Goal: Task Accomplishment & Management: Manage account settings

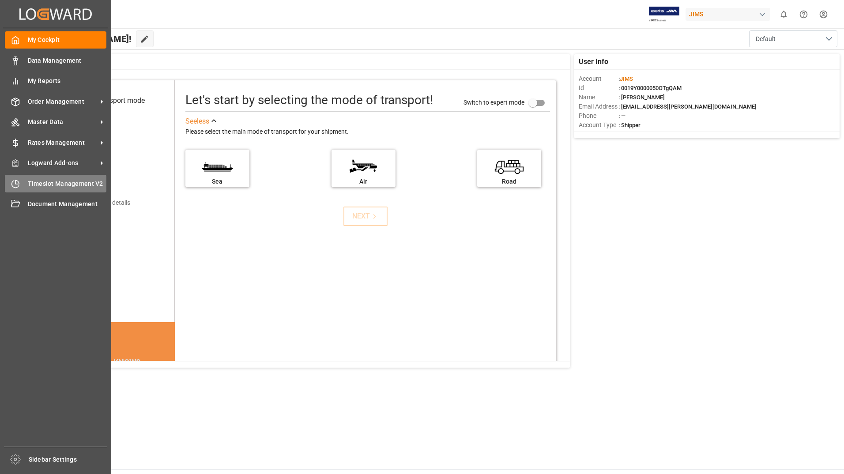
click at [53, 181] on span "Timeslot Management V2" at bounding box center [67, 183] width 79 height 9
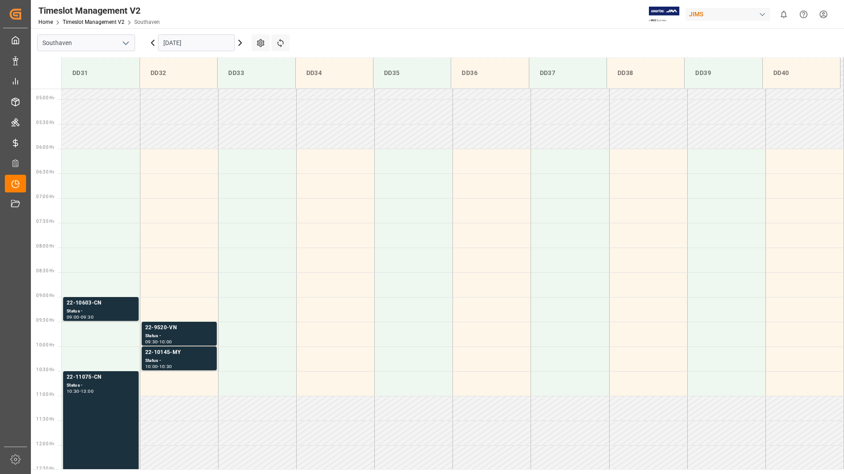
scroll to position [242, 0]
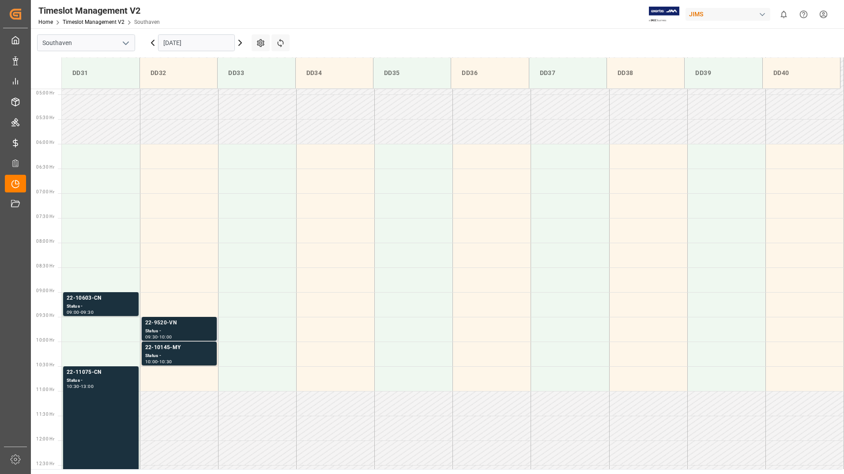
click at [188, 333] on div "Status -" at bounding box center [179, 332] width 68 height 8
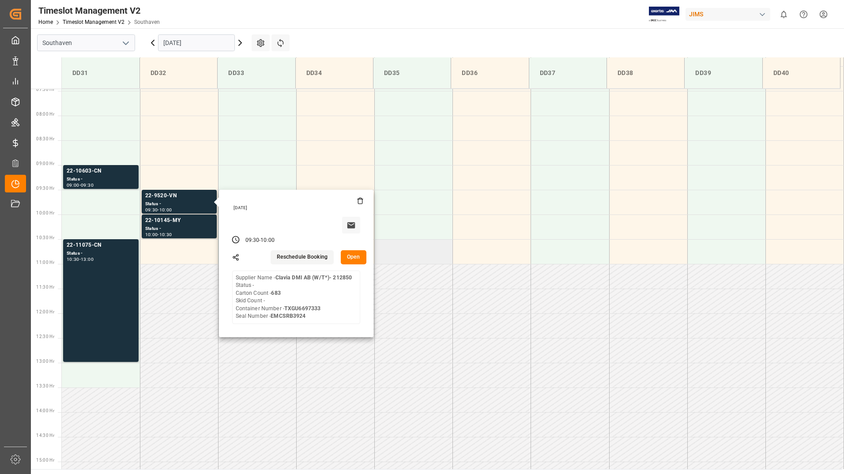
scroll to position [418, 0]
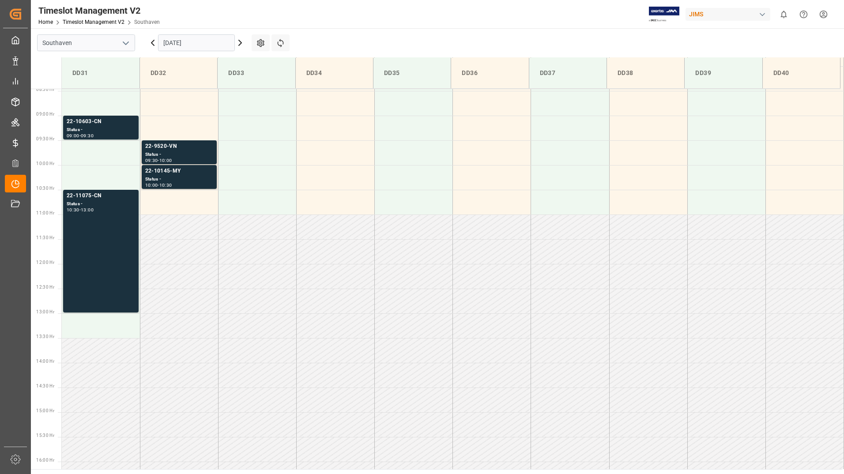
click at [194, 184] on div "10:00 - 10:30" at bounding box center [179, 185] width 68 height 5
click at [88, 199] on div "22-11075-CN" at bounding box center [101, 196] width 68 height 9
click at [197, 154] on div "Status -" at bounding box center [179, 155] width 68 height 8
click at [166, 178] on div "Status -" at bounding box center [179, 180] width 68 height 8
click at [111, 134] on div "09:00 - 09:30" at bounding box center [101, 136] width 68 height 5
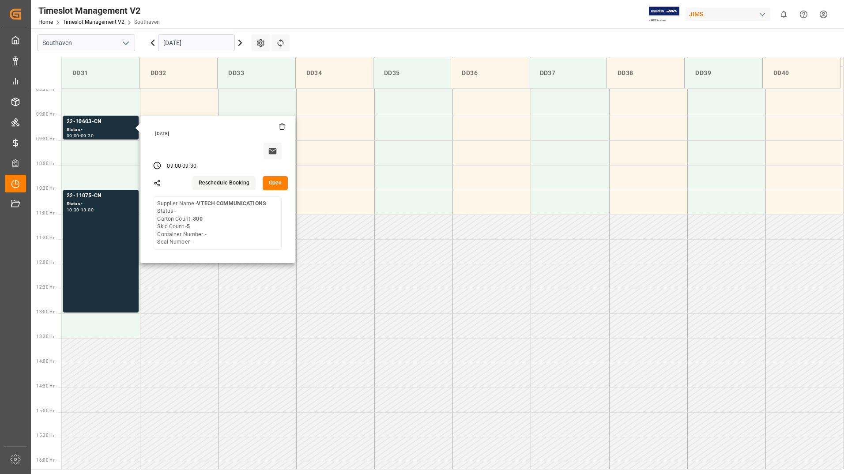
click at [272, 184] on button "Open" at bounding box center [276, 183] width 26 height 14
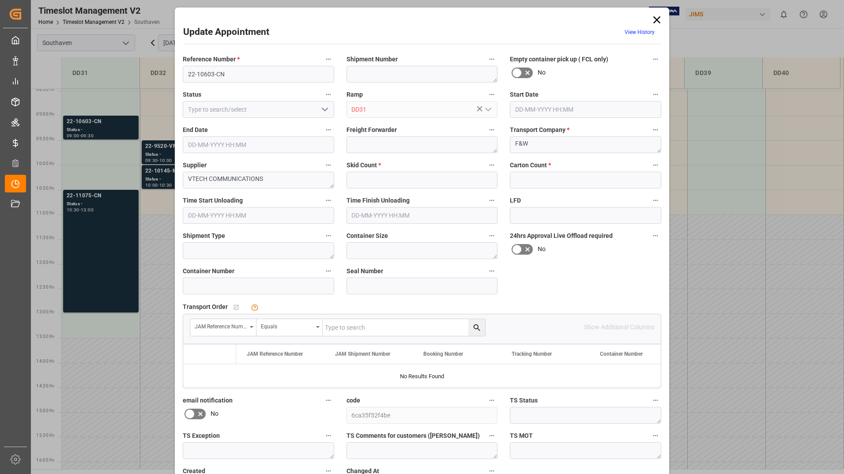
type input "5"
type input "300"
type input "[DATE] 09:00"
type input "[DATE] 09:30"
type input "[DATE] 17:48"
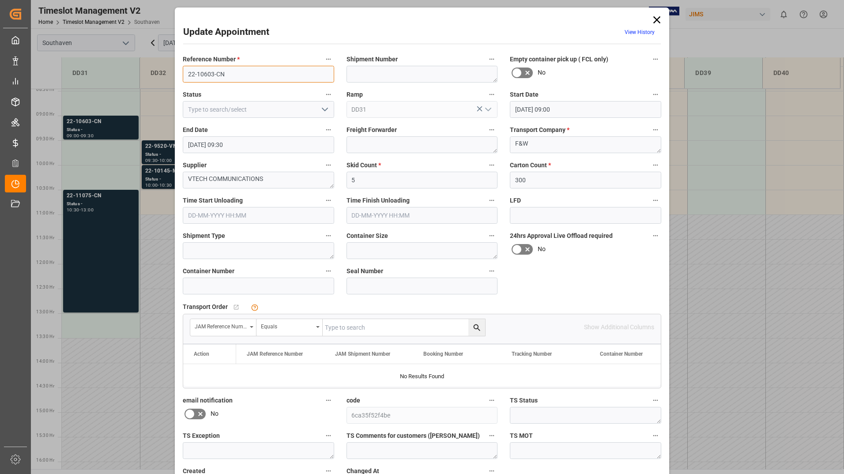
drag, startPoint x: 187, startPoint y: 74, endPoint x: 223, endPoint y: 76, distance: 36.3
click at [223, 76] on input "22-10603-CN" at bounding box center [258, 74] width 151 height 17
click at [115, 212] on div "Update Appointment View History Reference Number * 22-10603-CN Shipment Number …" at bounding box center [422, 237] width 844 height 474
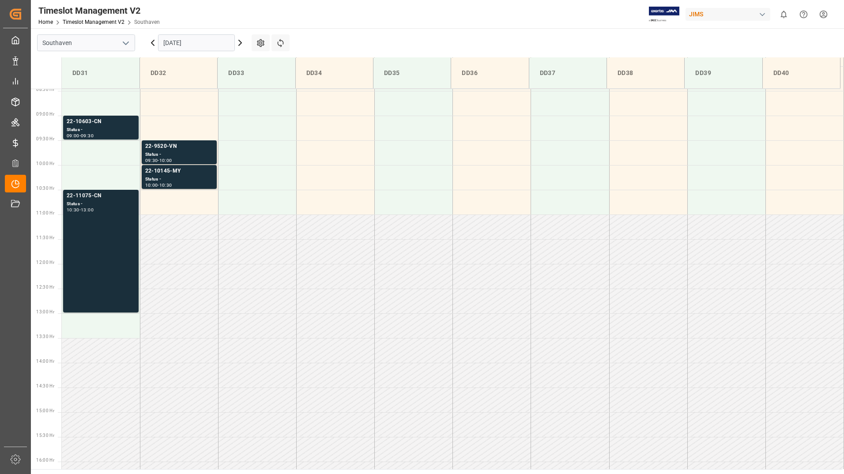
click at [101, 223] on div "22-11075-CN Status - 10:30 - 13:00" at bounding box center [101, 251] width 68 height 119
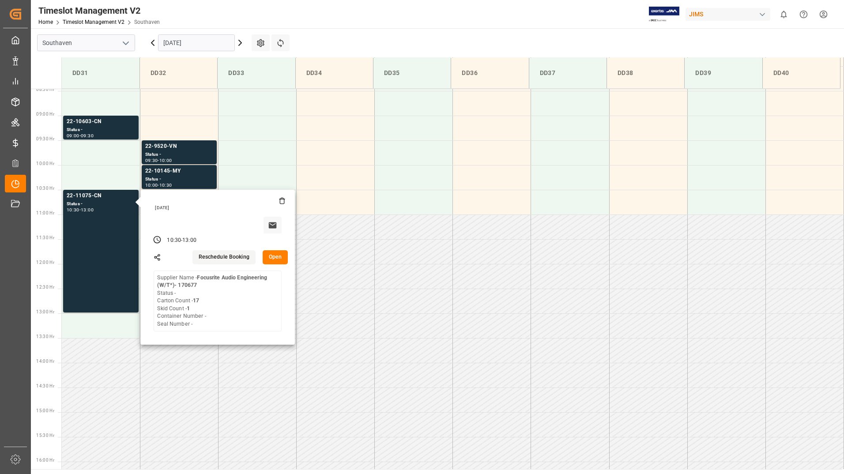
click at [274, 258] on button "Open" at bounding box center [276, 257] width 26 height 14
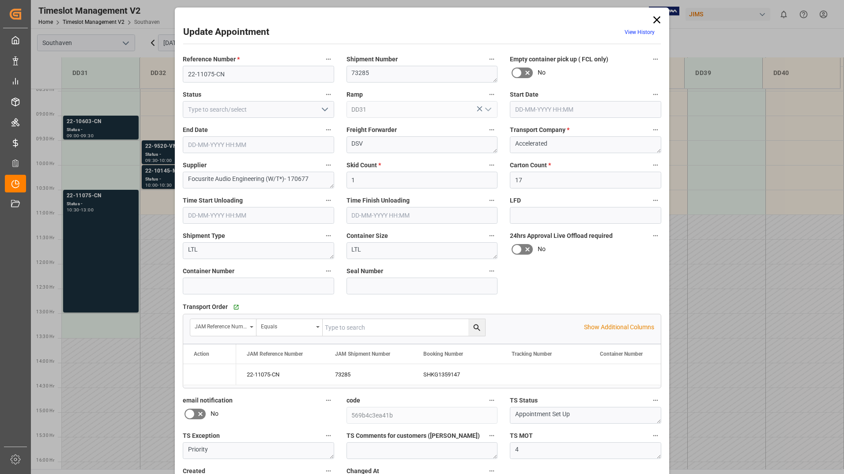
type input "[DATE] 10:30"
type input "[DATE] 13:00"
type input "[DATE] 13:48"
click at [662, 17] on icon at bounding box center [657, 20] width 12 height 12
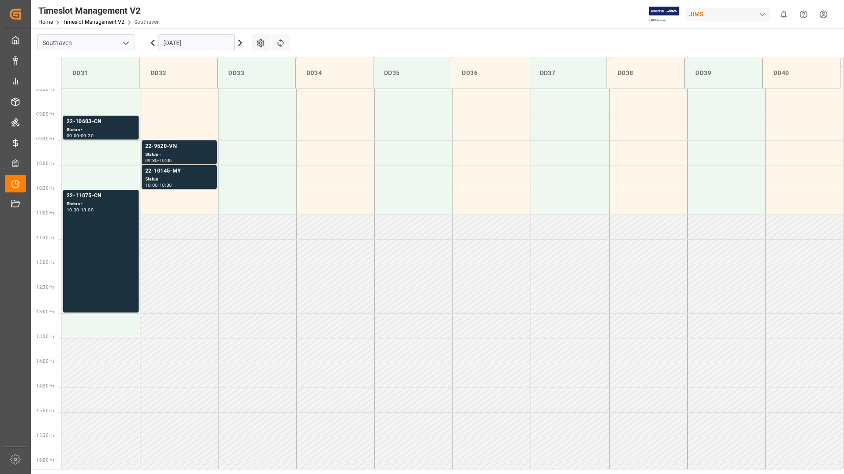
click at [210, 41] on input "[DATE]" at bounding box center [196, 42] width 77 height 17
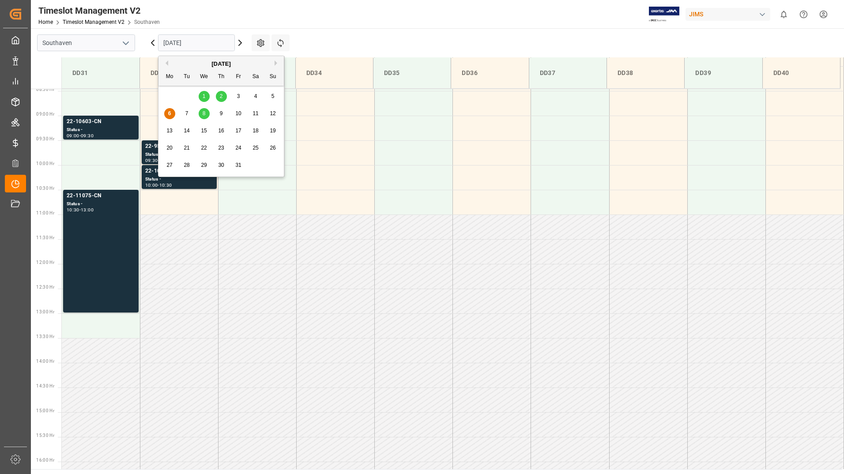
click at [186, 115] on span "7" at bounding box center [186, 113] width 3 height 6
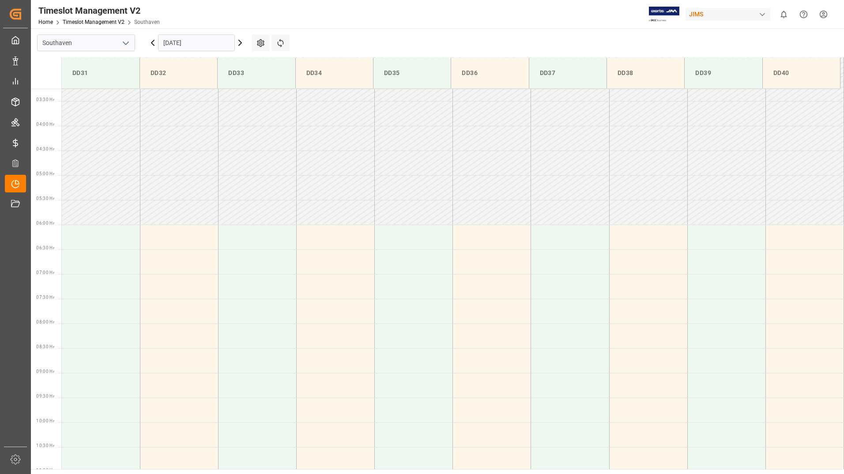
scroll to position [242, 0]
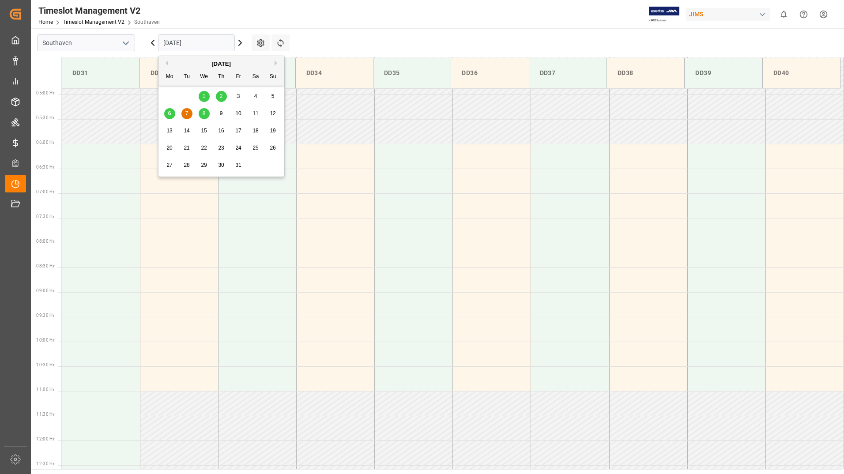
click at [198, 38] on input "[DATE]" at bounding box center [196, 42] width 77 height 17
click at [205, 108] on div "8" at bounding box center [204, 113] width 11 height 11
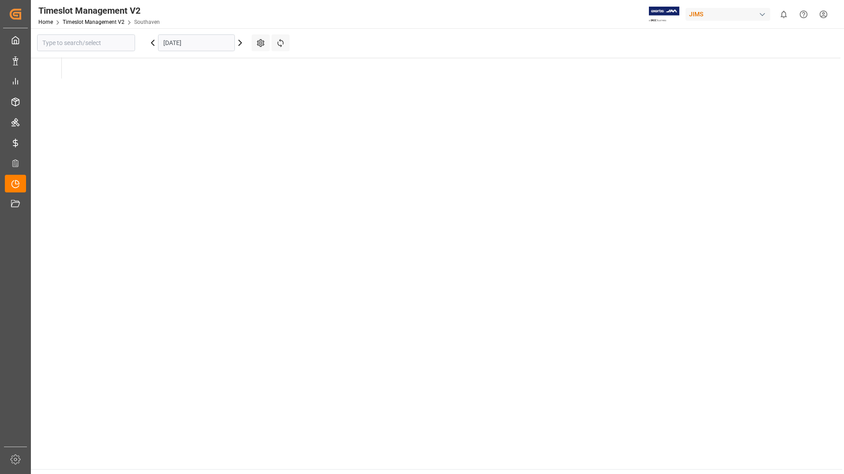
type input "Southaven"
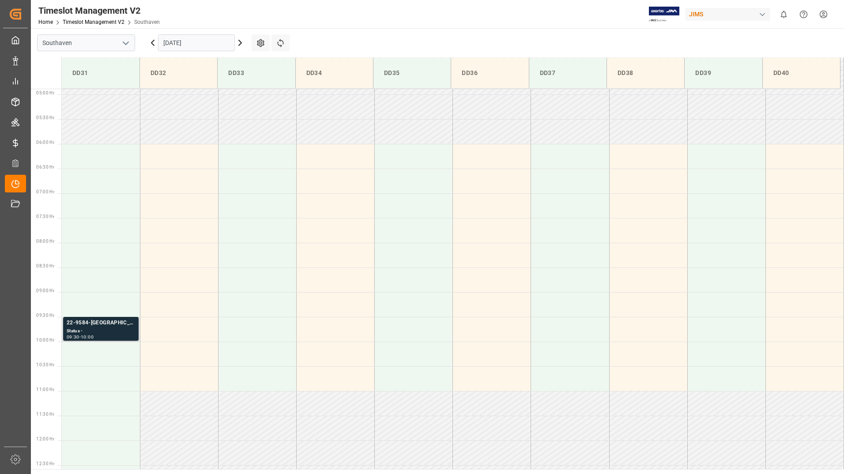
click at [120, 329] on div "Status -" at bounding box center [101, 332] width 68 height 8
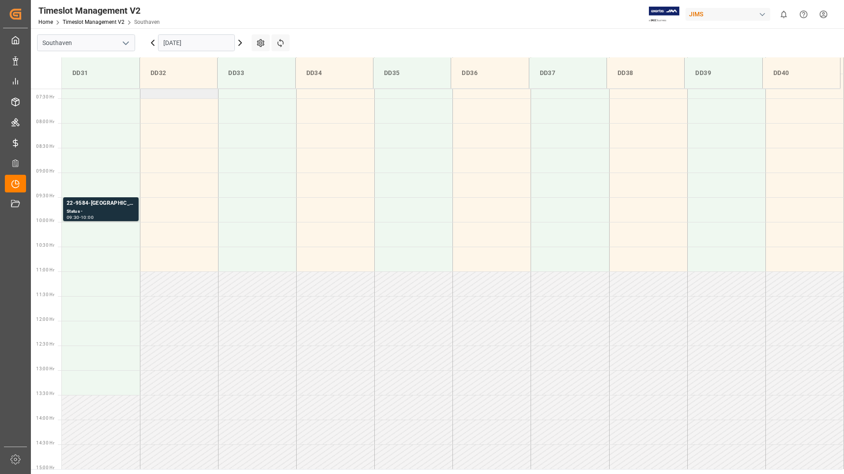
scroll to position [374, 0]
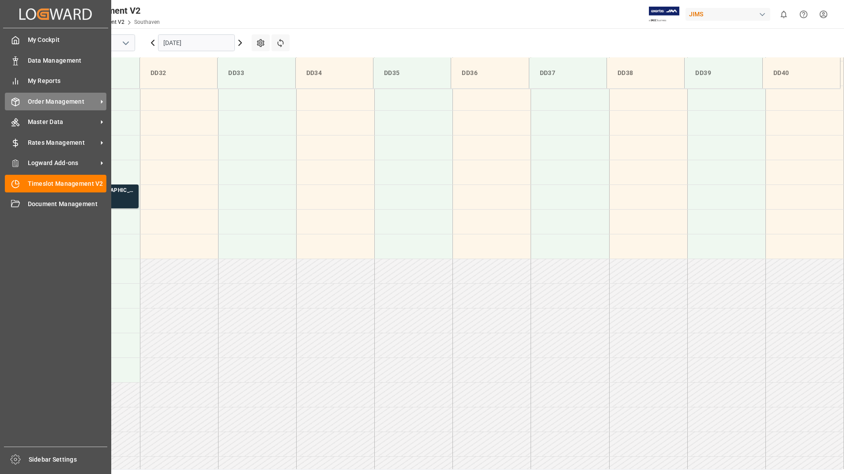
click at [34, 107] on div "Order Management Order Management" at bounding box center [56, 101] width 102 height 17
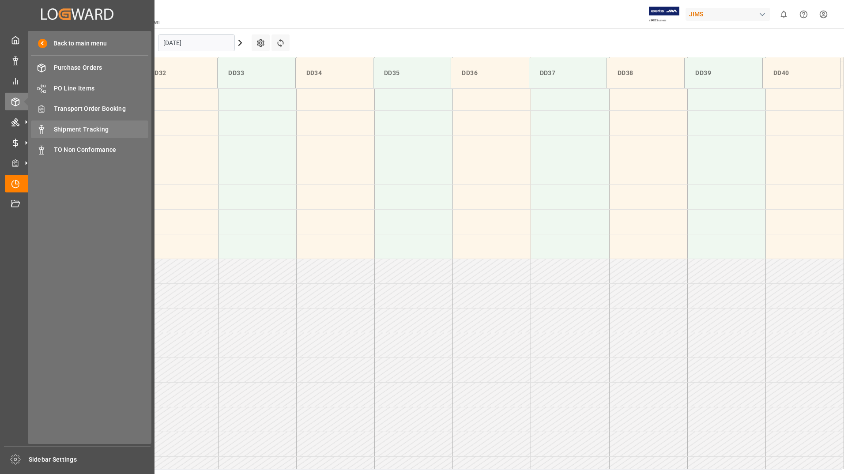
click at [79, 131] on span "Shipment Tracking" at bounding box center [101, 129] width 95 height 9
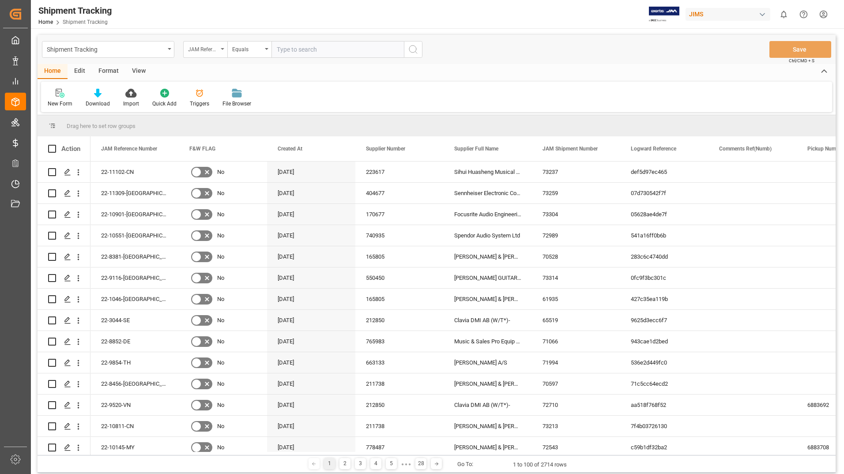
click at [221, 48] on div "JAM Reference Number" at bounding box center [205, 49] width 44 height 17
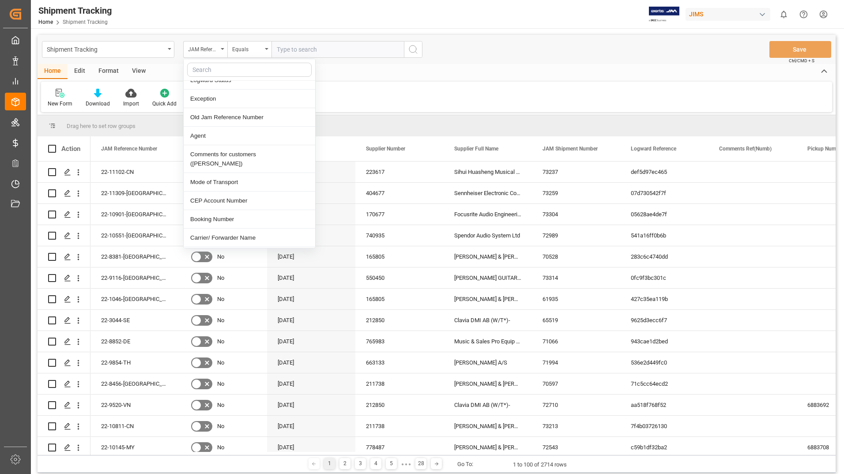
scroll to position [353, 0]
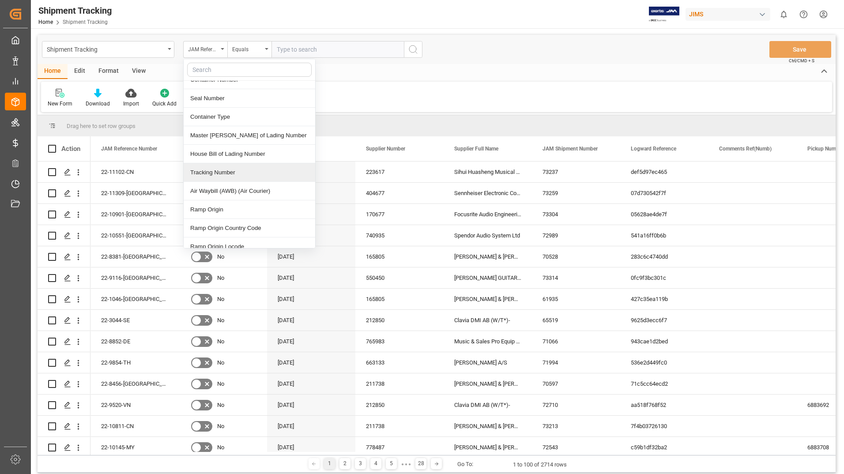
click at [219, 165] on div "Tracking Number" at bounding box center [250, 172] width 132 height 19
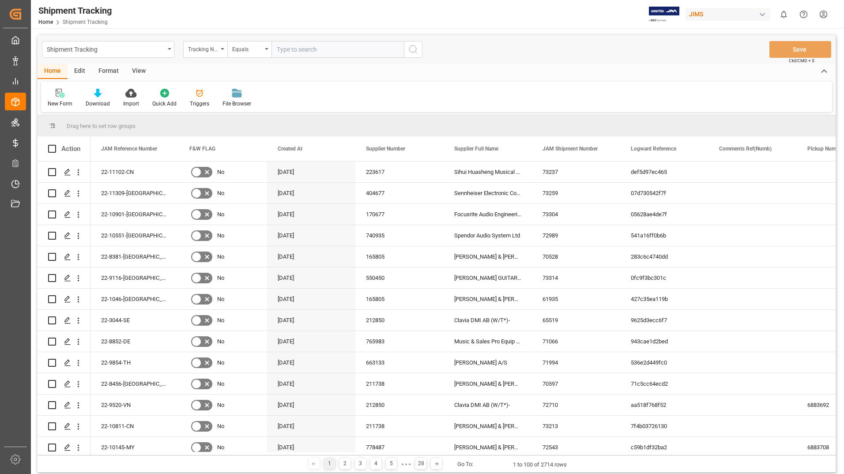
click at [360, 49] on input "text" at bounding box center [338, 49] width 132 height 17
paste input "22-10603-CN"
type input "2"
type input "2846691072"
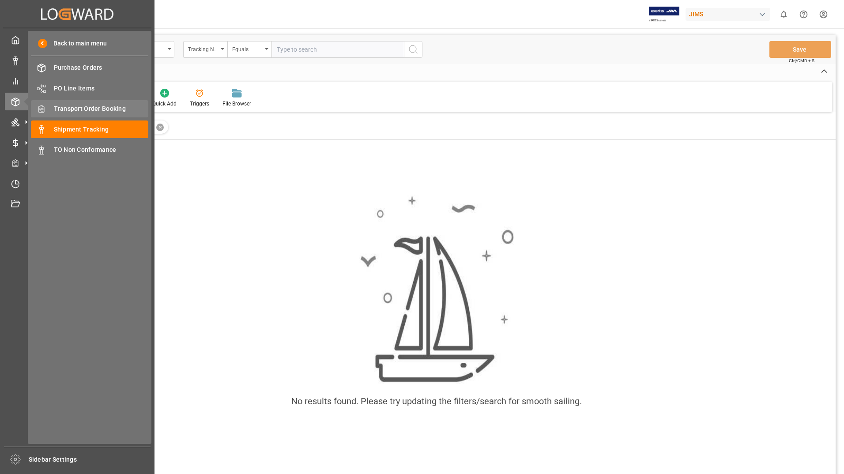
click at [90, 107] on span "Transport Order Booking" at bounding box center [101, 108] width 95 height 9
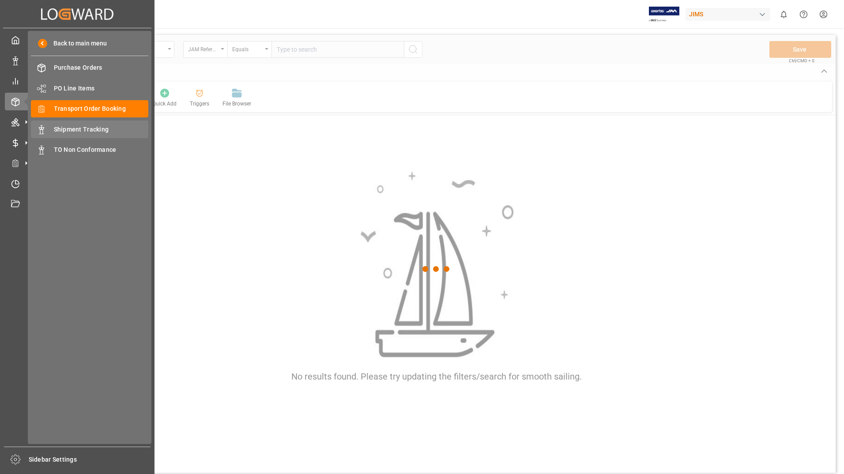
click at [104, 131] on span "Shipment Tracking" at bounding box center [101, 129] width 95 height 9
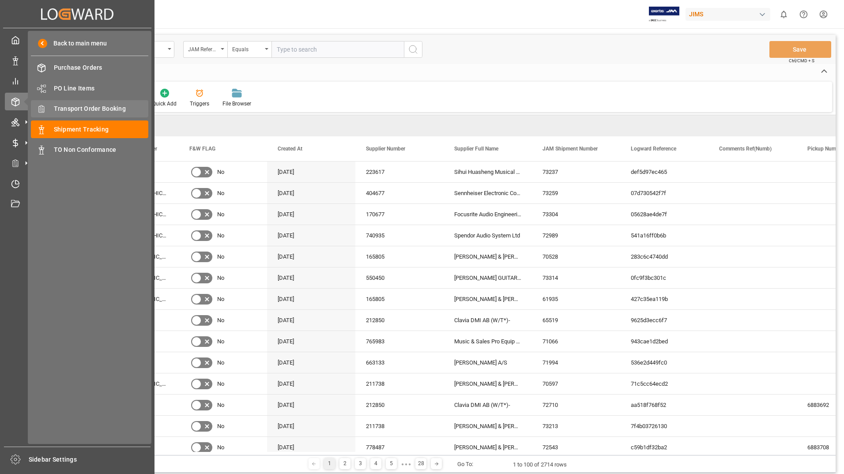
click at [103, 113] on span "Transport Order Booking" at bounding box center [101, 108] width 95 height 9
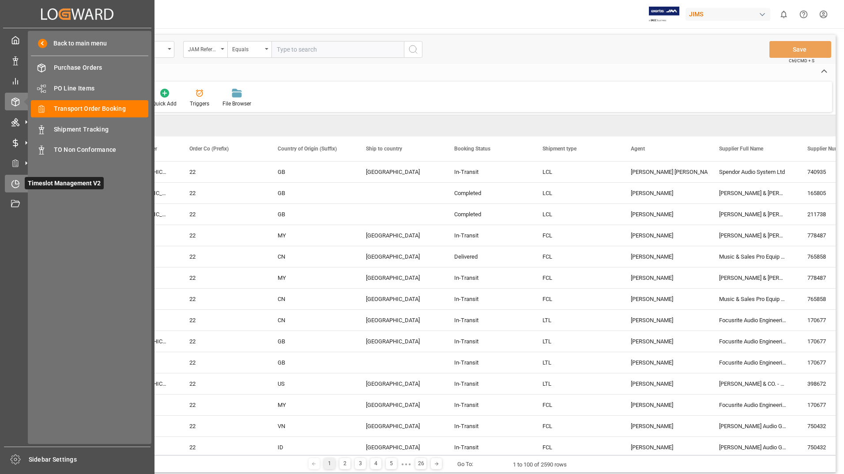
click at [37, 186] on span "Timeslot Management V2" at bounding box center [64, 183] width 79 height 12
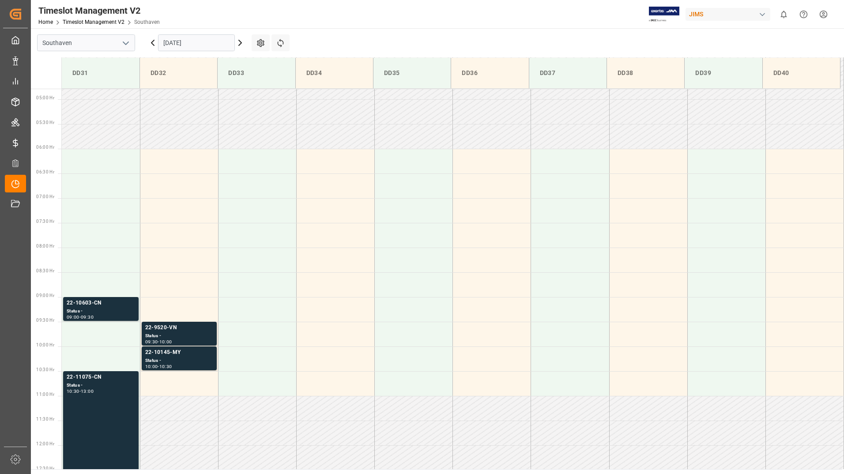
scroll to position [242, 0]
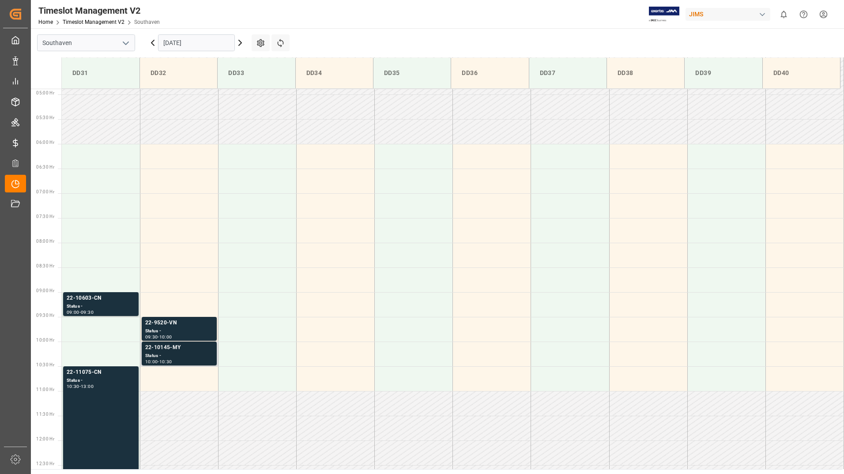
click at [166, 353] on div "Status -" at bounding box center [179, 356] width 68 height 8
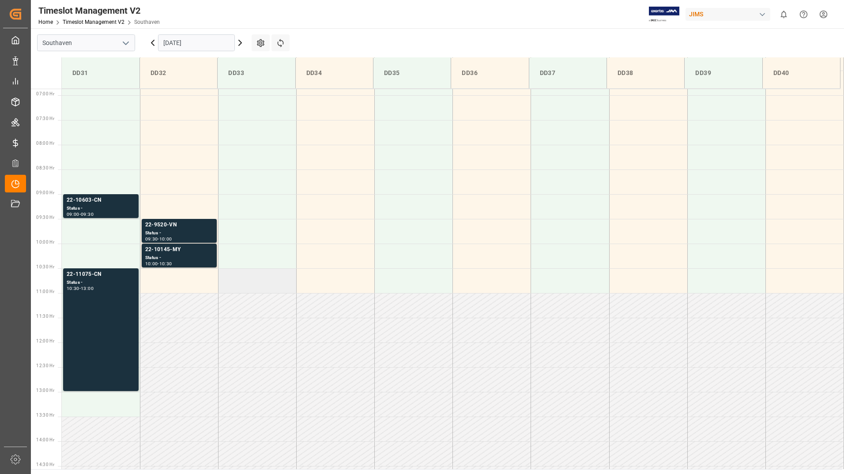
scroll to position [374, 0]
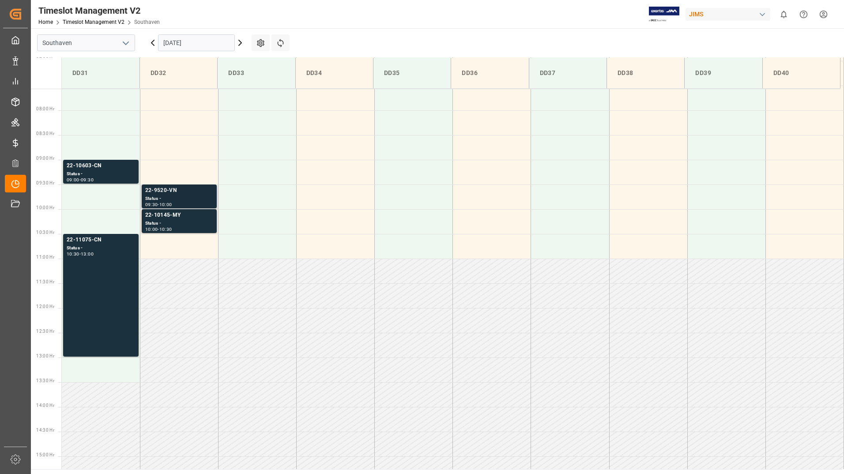
click at [190, 195] on div "22-9520-VN Status - 09:30 - 10:00" at bounding box center [179, 196] width 68 height 20
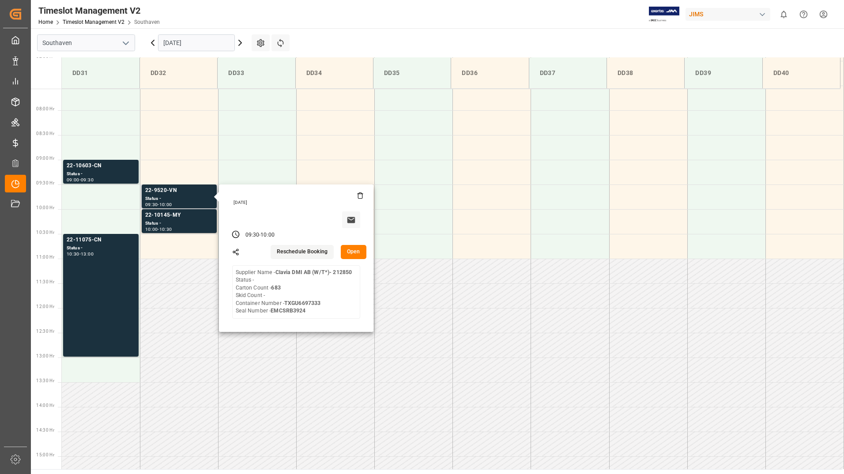
click at [343, 249] on button "Open" at bounding box center [354, 252] width 26 height 14
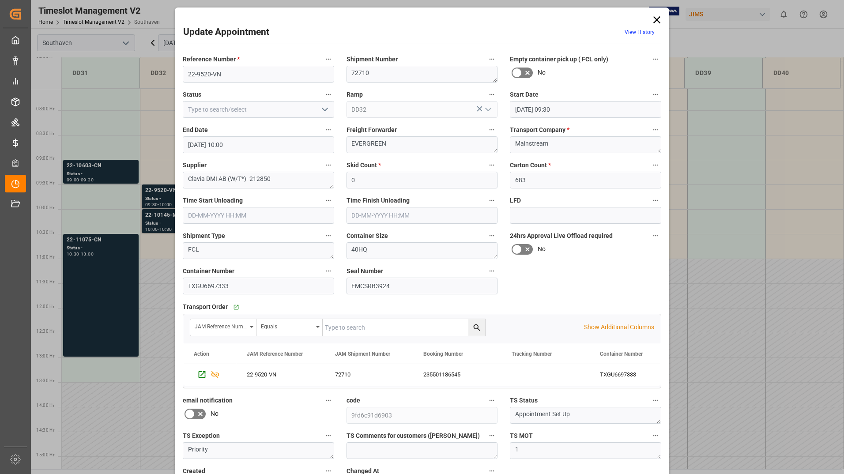
click at [660, 17] on icon at bounding box center [657, 20] width 12 height 12
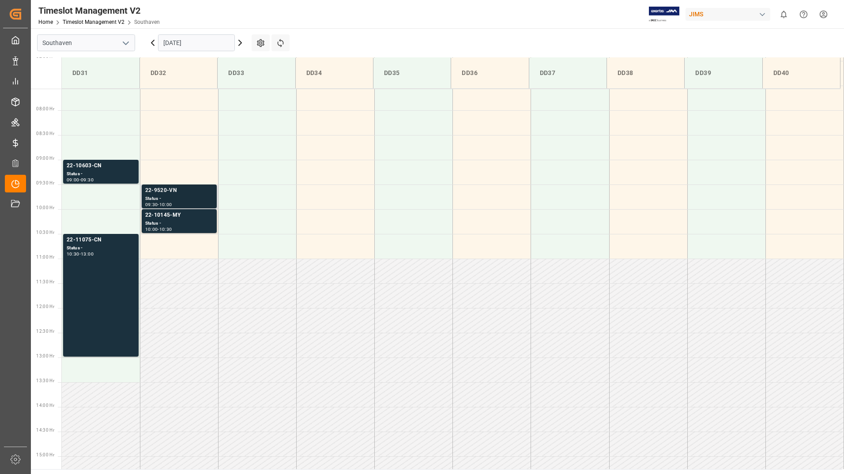
click at [192, 197] on div "Status -" at bounding box center [179, 199] width 68 height 8
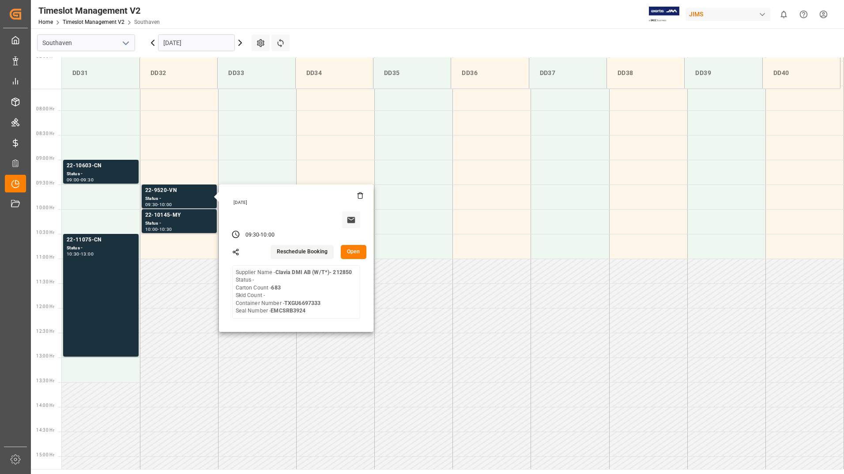
click at [350, 253] on button "Open" at bounding box center [354, 252] width 26 height 14
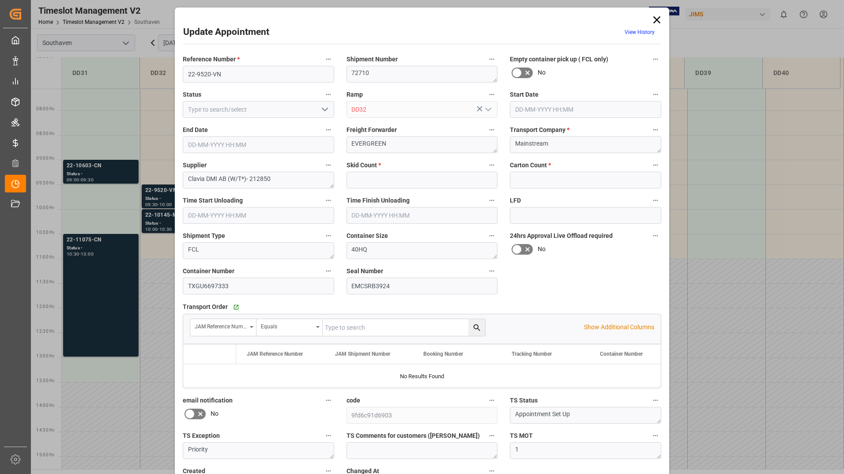
type input "0"
type input "683"
type input "[DATE] 09:30"
type input "[DATE] 10:00"
type input "[DATE] 17:49"
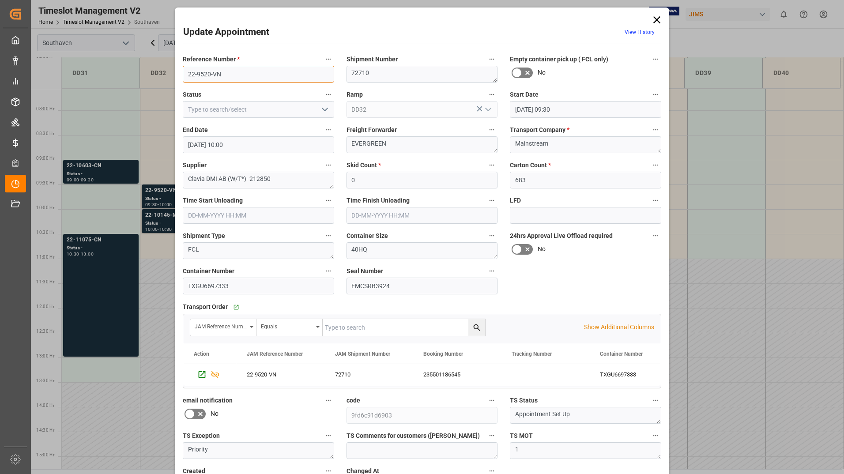
drag, startPoint x: 185, startPoint y: 72, endPoint x: 225, endPoint y: 73, distance: 39.3
click at [225, 73] on input "22-9520-VN" at bounding box center [258, 74] width 151 height 17
click at [660, 20] on icon at bounding box center [657, 20] width 12 height 12
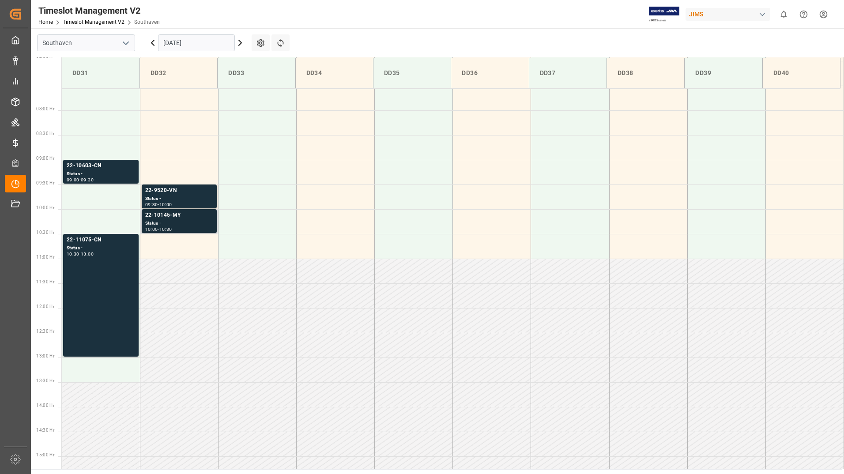
click at [180, 221] on div "Status -" at bounding box center [179, 224] width 68 height 8
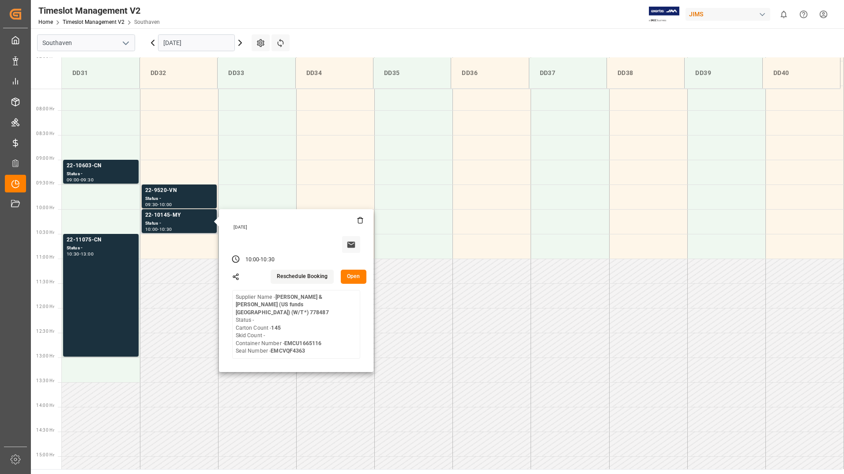
click at [351, 280] on button "Open" at bounding box center [354, 277] width 26 height 14
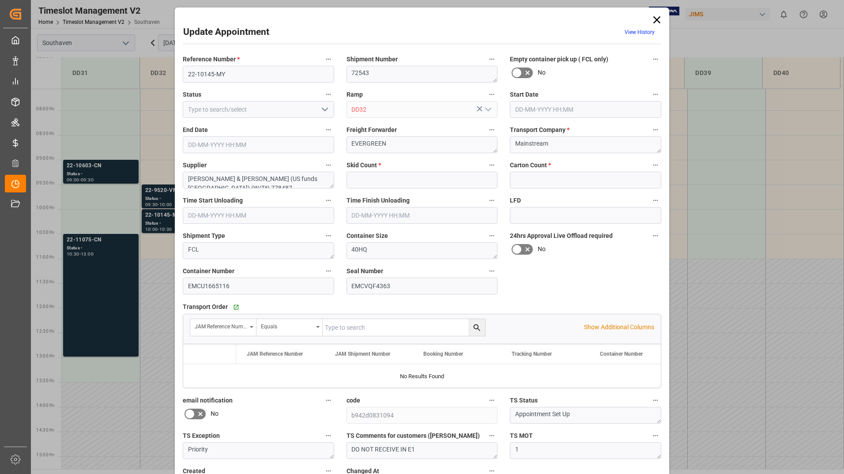
type input "0"
type input "145"
type input "[DATE] 10:00"
type input "[DATE] 10:30"
type input "[DATE] 17:46"
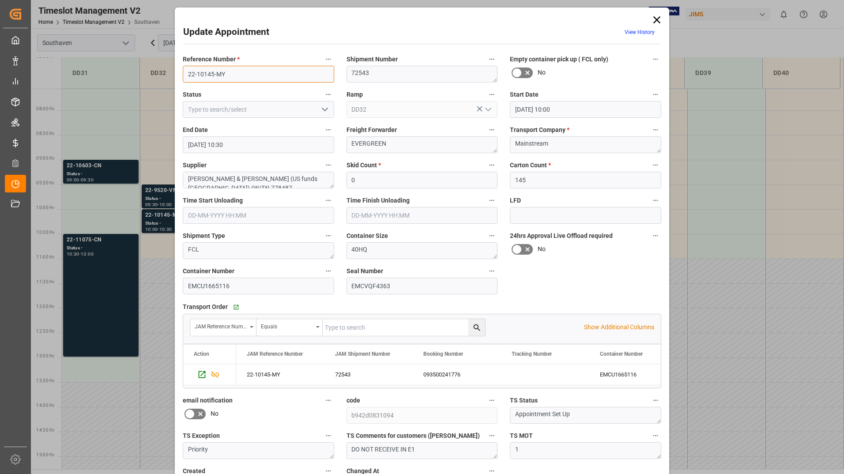
drag, startPoint x: 185, startPoint y: 76, endPoint x: 233, endPoint y: 73, distance: 48.2
click at [233, 73] on input "22-10145-MY" at bounding box center [258, 74] width 151 height 17
click at [659, 23] on icon at bounding box center [657, 20] width 12 height 12
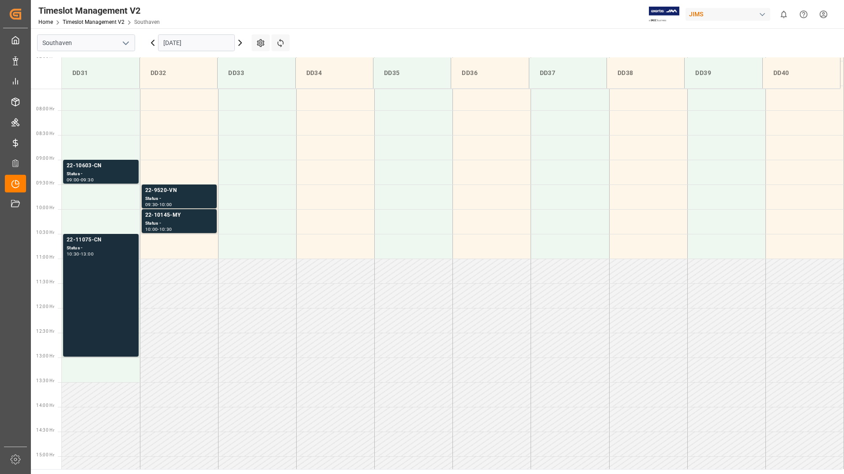
click at [104, 278] on div "22-11075-CN Status - 10:30 - 13:00" at bounding box center [101, 295] width 68 height 119
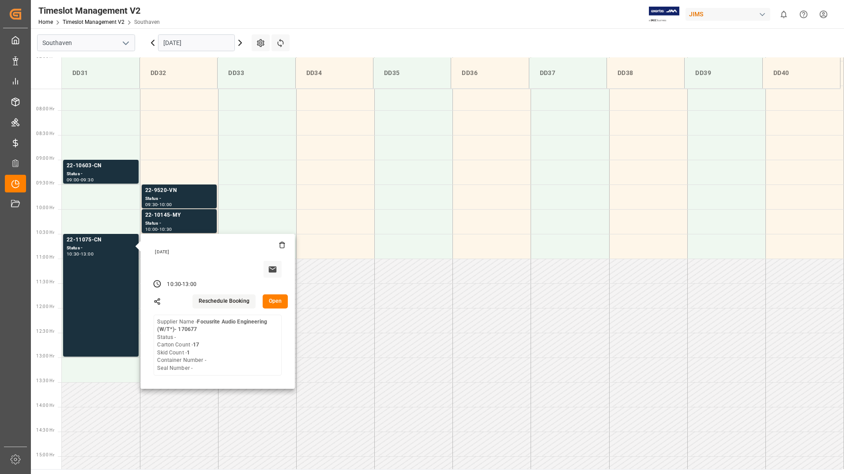
click at [272, 300] on button "Open" at bounding box center [276, 302] width 26 height 14
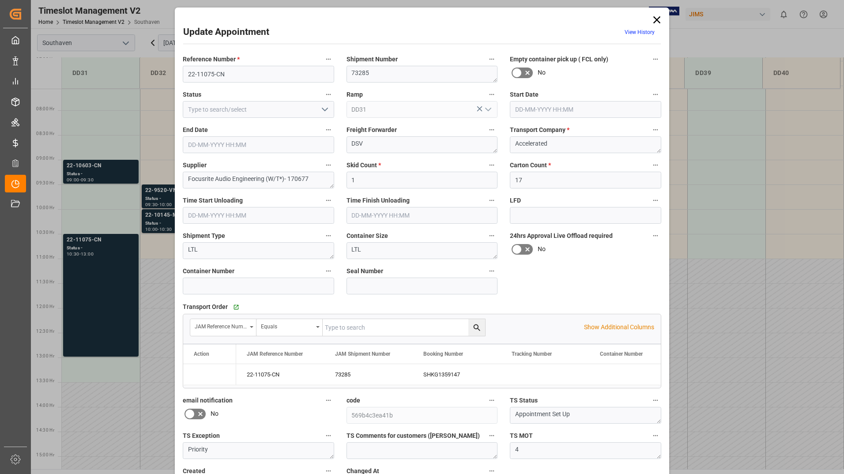
type input "[DATE] 10:30"
type input "[DATE] 13:00"
type input "[DATE] 13:48"
drag, startPoint x: 185, startPoint y: 74, endPoint x: 232, endPoint y: 77, distance: 46.5
click at [232, 77] on input "22-11075-CN" at bounding box center [258, 74] width 151 height 17
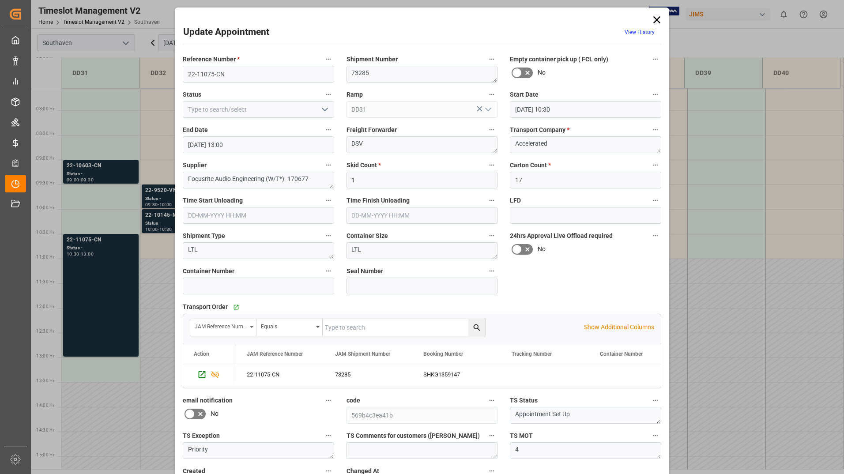
click at [654, 19] on icon at bounding box center [657, 20] width 12 height 12
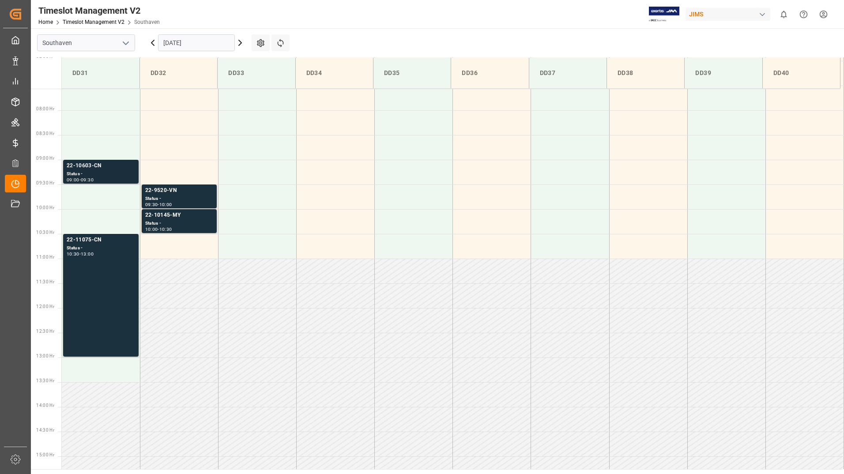
click at [101, 178] on div "09:00 - 09:30" at bounding box center [101, 180] width 68 height 5
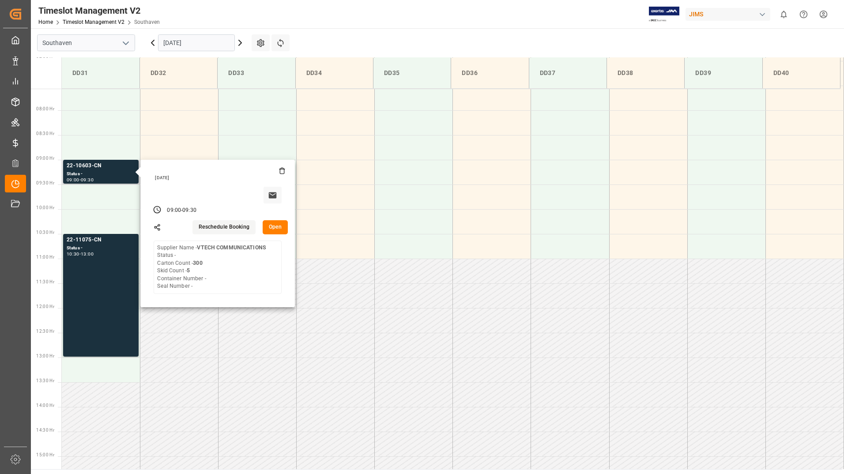
click at [276, 227] on button "Open" at bounding box center [276, 227] width 26 height 14
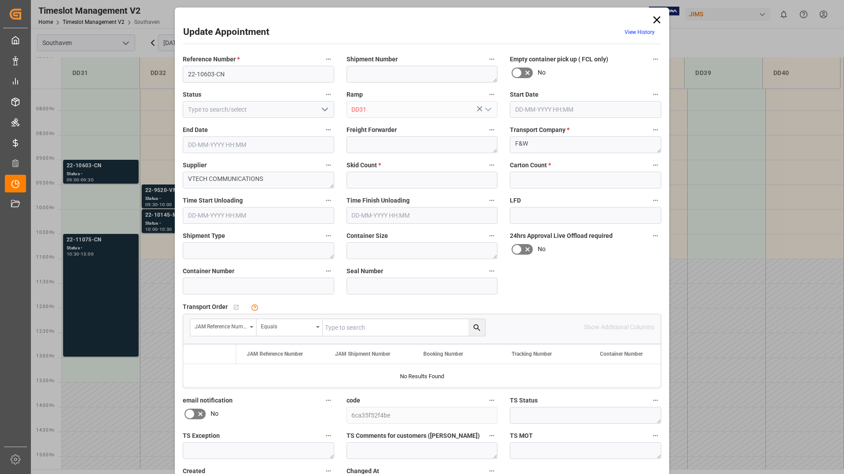
type input "5"
type input "300"
type input "[DATE] 09:00"
type input "[DATE] 09:30"
type input "[DATE] 17:48"
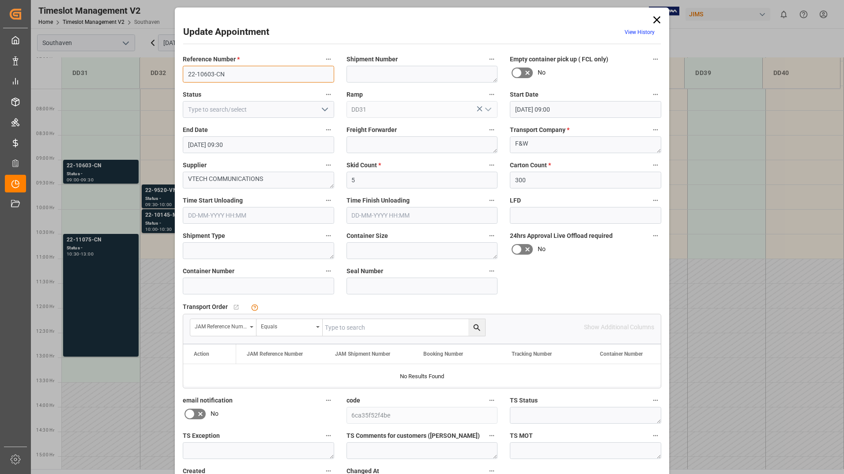
drag, startPoint x: 184, startPoint y: 72, endPoint x: 232, endPoint y: 77, distance: 48.4
click at [232, 77] on input "22-10603-CN" at bounding box center [258, 74] width 151 height 17
drag, startPoint x: 656, startPoint y: 20, endPoint x: 652, endPoint y: 23, distance: 4.7
click at [656, 20] on icon at bounding box center [657, 19] width 7 height 7
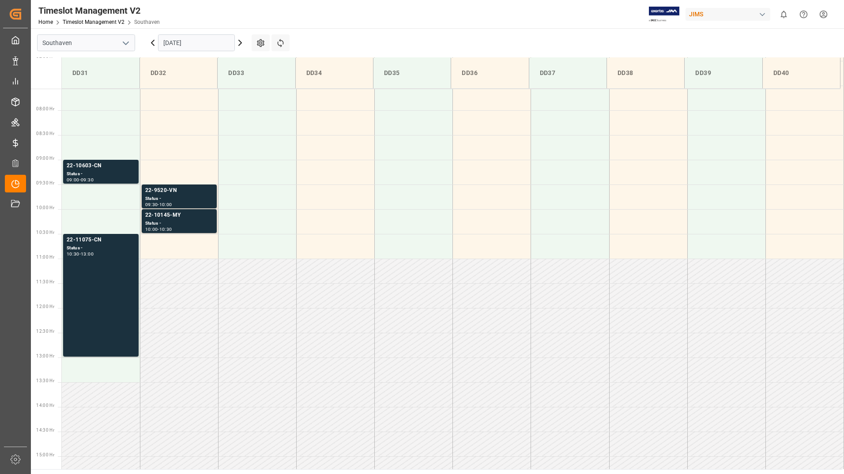
click at [213, 42] on input "[DATE]" at bounding box center [196, 42] width 77 height 17
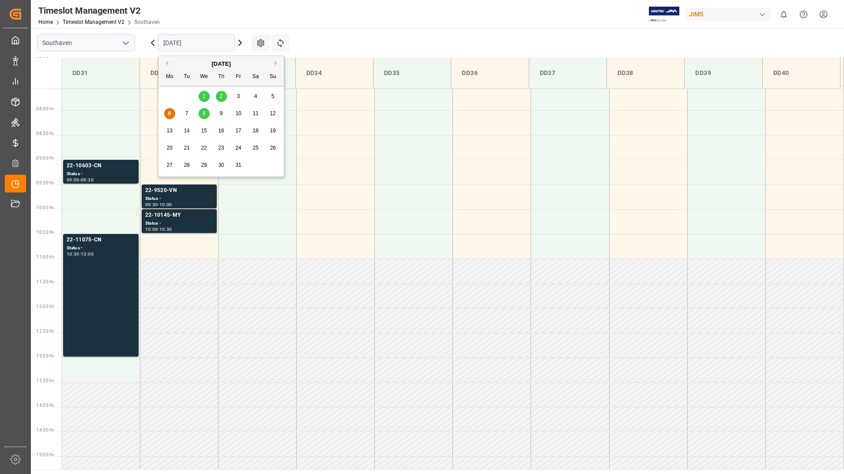
click at [208, 43] on input "[DATE]" at bounding box center [196, 42] width 77 height 17
click at [204, 113] on span "8" at bounding box center [204, 113] width 3 height 6
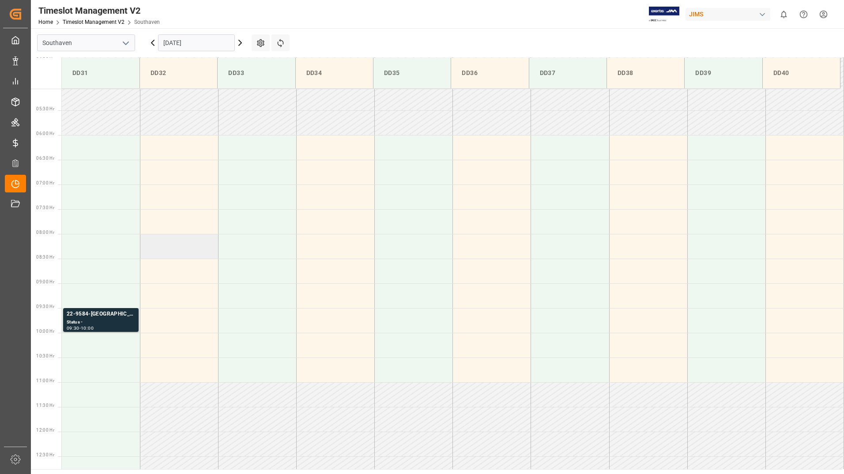
scroll to position [291, 0]
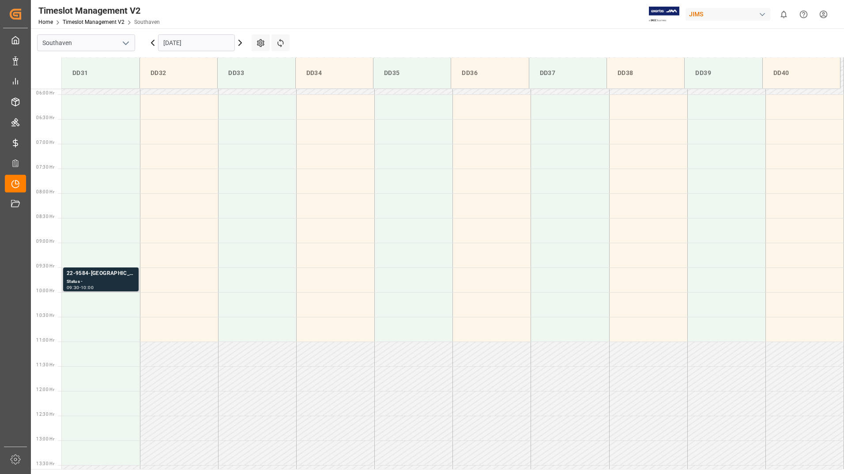
click at [119, 273] on div "22-9584-[GEOGRAPHIC_DATA]" at bounding box center [101, 273] width 68 height 9
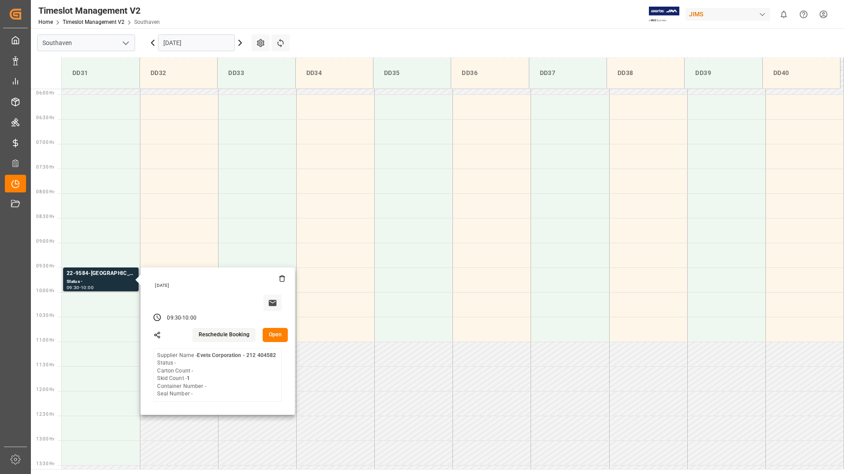
click at [273, 338] on button "Open" at bounding box center [276, 335] width 26 height 14
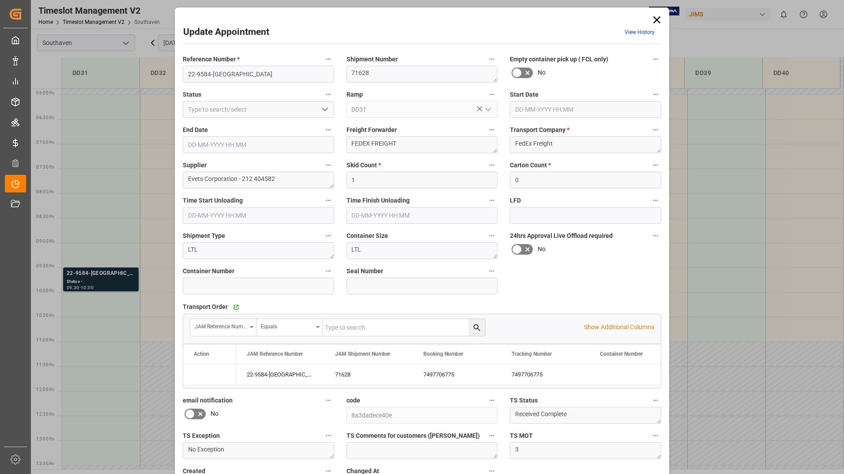
type input "[DATE] 09:30"
type input "[DATE] 10:00"
type input "[DATE] 18:05"
drag, startPoint x: 185, startPoint y: 73, endPoint x: 232, endPoint y: 72, distance: 47.3
click at [232, 72] on input "22-9584-[GEOGRAPHIC_DATA]" at bounding box center [258, 74] width 151 height 17
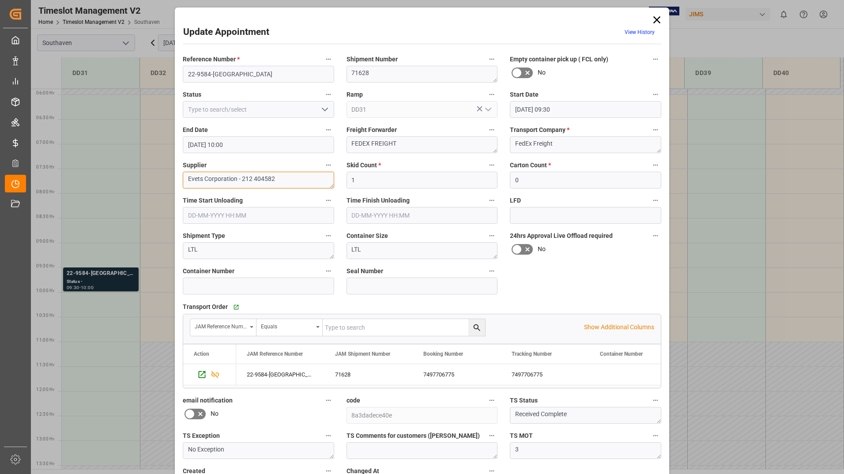
drag, startPoint x: 185, startPoint y: 178, endPoint x: 201, endPoint y: 177, distance: 16.4
click at [201, 177] on textarea "Evets Corporation - 212 404582" at bounding box center [258, 180] width 151 height 17
click at [628, 67] on div "No" at bounding box center [585, 73] width 151 height 14
click at [655, 17] on icon at bounding box center [657, 20] width 12 height 12
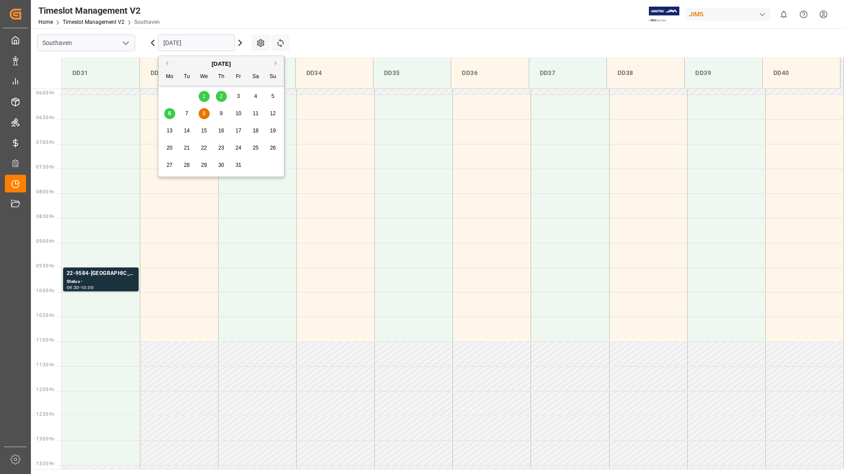
click at [185, 44] on input "[DATE]" at bounding box center [196, 42] width 77 height 17
click at [223, 115] on span "9" at bounding box center [221, 113] width 3 height 6
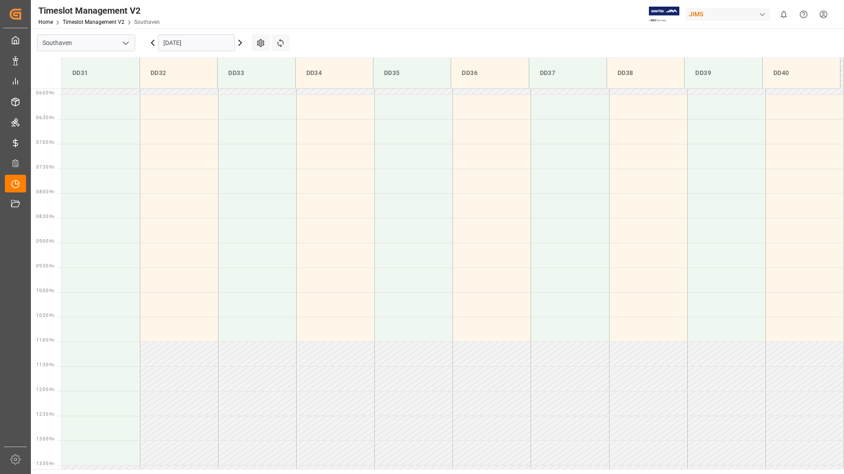
click at [209, 43] on input "[DATE]" at bounding box center [196, 42] width 77 height 17
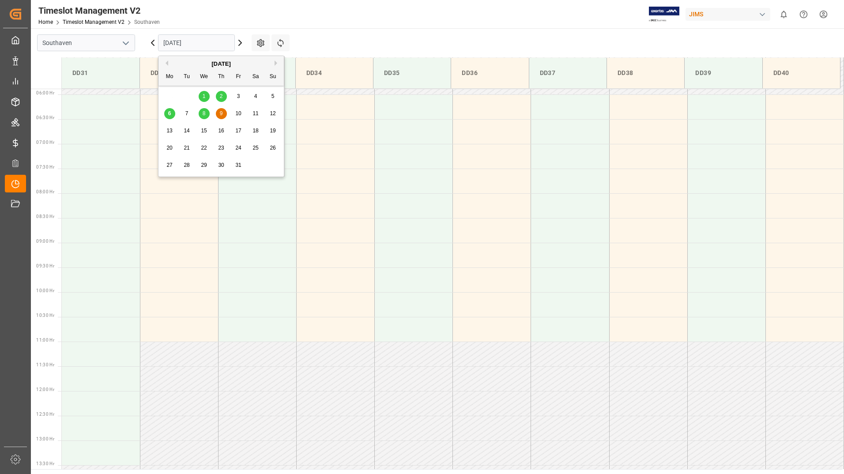
click at [238, 117] on span "10" at bounding box center [238, 113] width 6 height 6
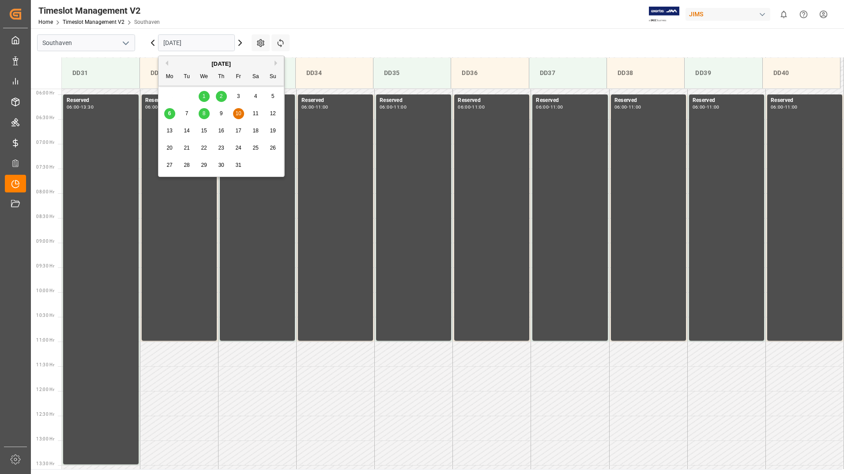
click at [173, 43] on input "[DATE]" at bounding box center [196, 42] width 77 height 17
click at [168, 114] on span "6" at bounding box center [169, 113] width 3 height 6
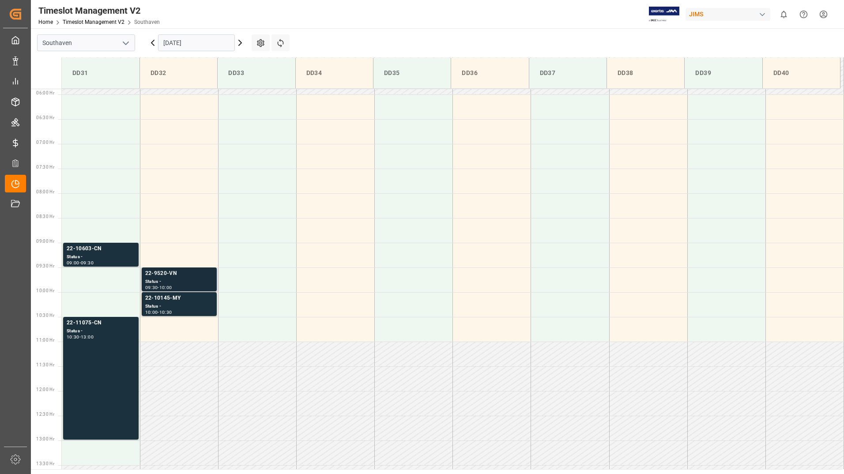
click at [155, 274] on div "22-9520-VN" at bounding box center [179, 273] width 68 height 9
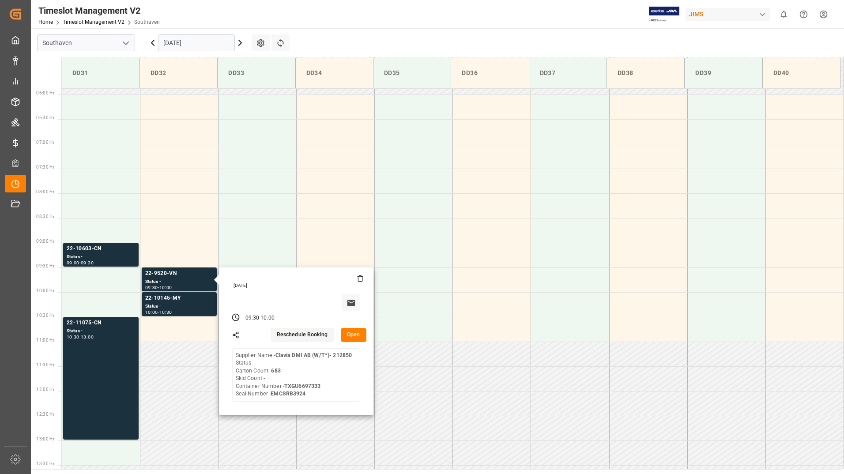
click at [359, 335] on button "Open" at bounding box center [354, 335] width 26 height 14
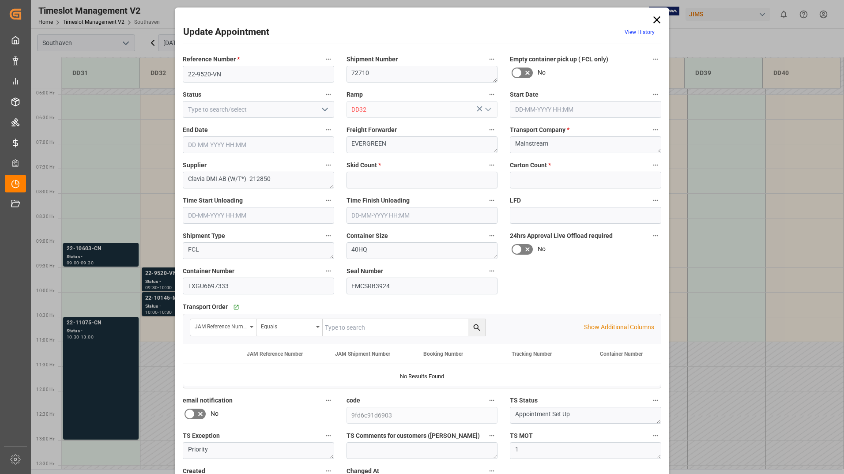
type input "0"
type input "683"
type input "[DATE] 09:30"
type input "[DATE] 10:00"
type input "[DATE] 17:49"
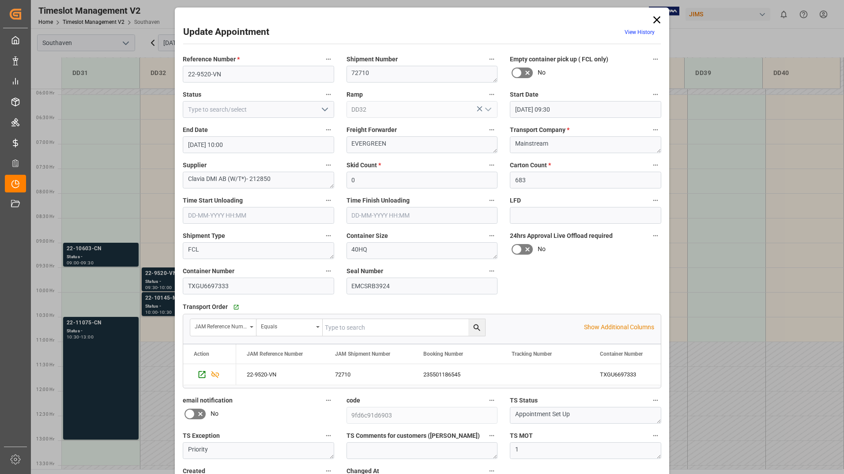
click at [654, 18] on icon at bounding box center [657, 19] width 7 height 7
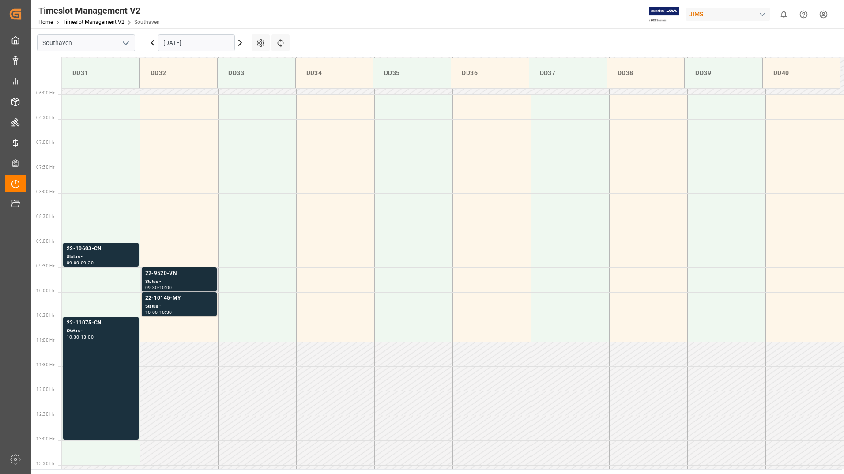
click at [177, 280] on div "Status -" at bounding box center [179, 282] width 68 height 8
click at [184, 304] on div "Status -" at bounding box center [179, 307] width 68 height 8
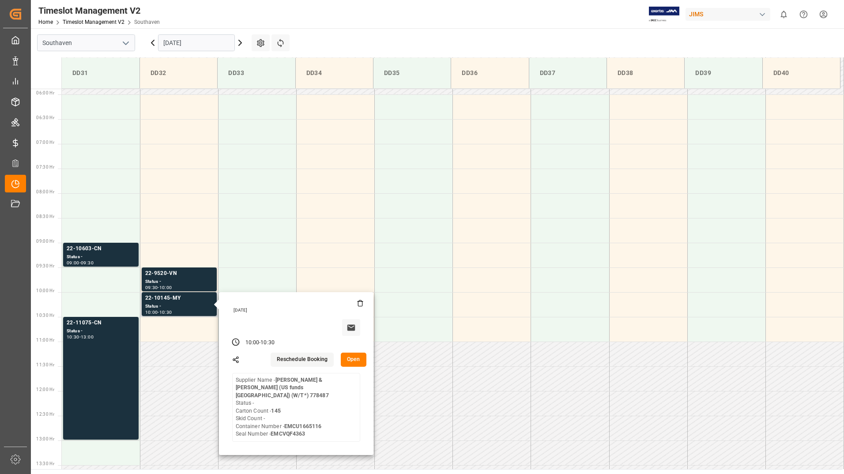
click at [356, 357] on button "Open" at bounding box center [354, 360] width 26 height 14
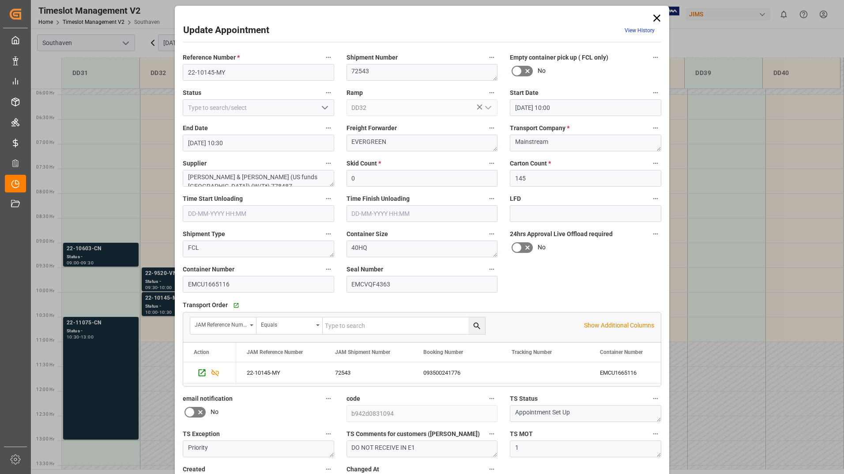
scroll to position [0, 0]
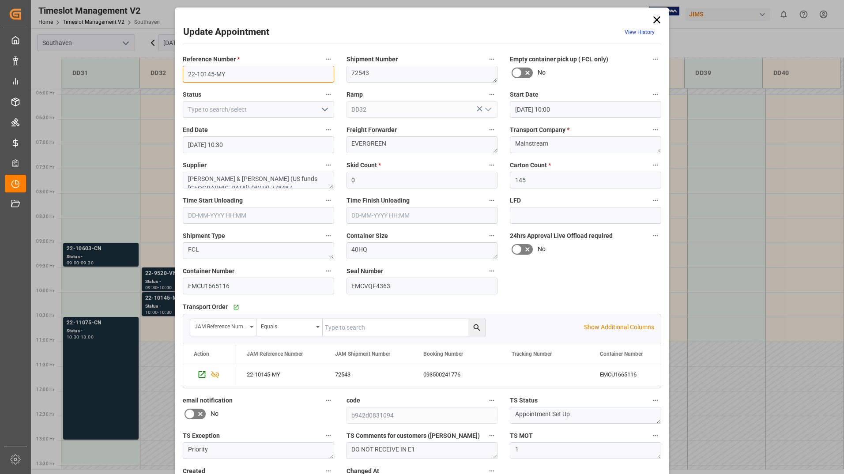
drag, startPoint x: 183, startPoint y: 72, endPoint x: 229, endPoint y: 71, distance: 46.0
click at [229, 71] on input "22-10145-MY" at bounding box center [258, 74] width 151 height 17
click at [658, 19] on icon at bounding box center [657, 20] width 12 height 12
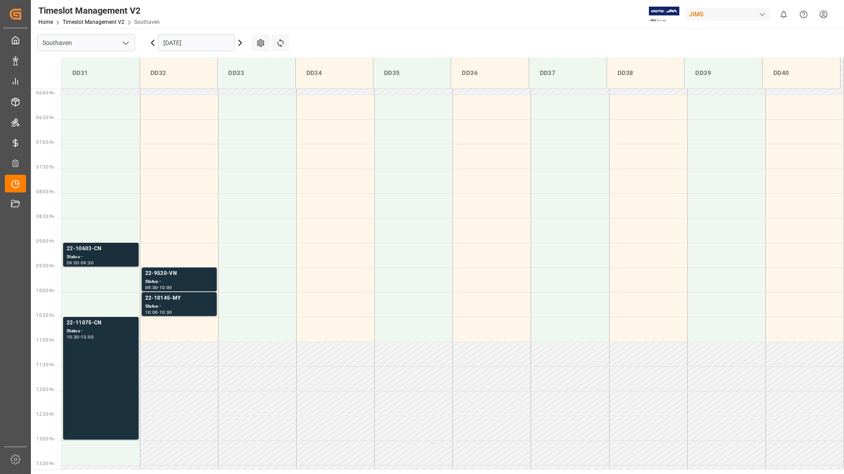
click at [114, 258] on div "Status -" at bounding box center [101, 258] width 68 height 8
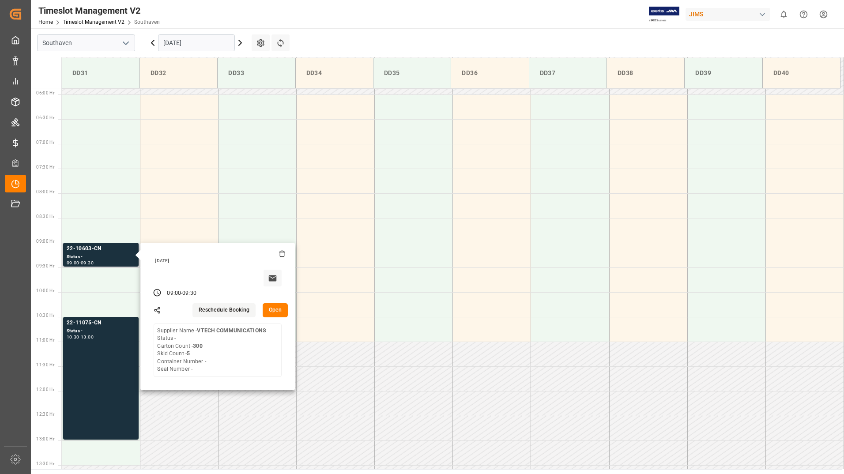
click at [279, 309] on button "Open" at bounding box center [276, 310] width 26 height 14
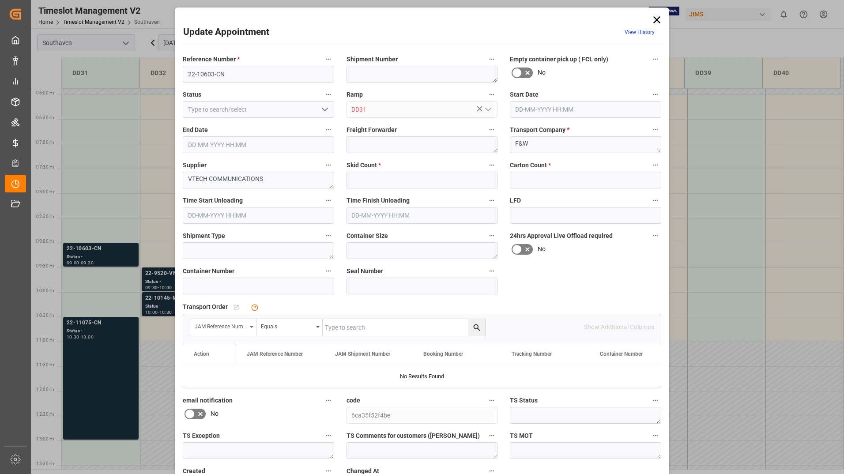
type input "5"
type input "300"
type input "[DATE] 09:00"
type input "[DATE] 09:30"
type input "[DATE] 17:48"
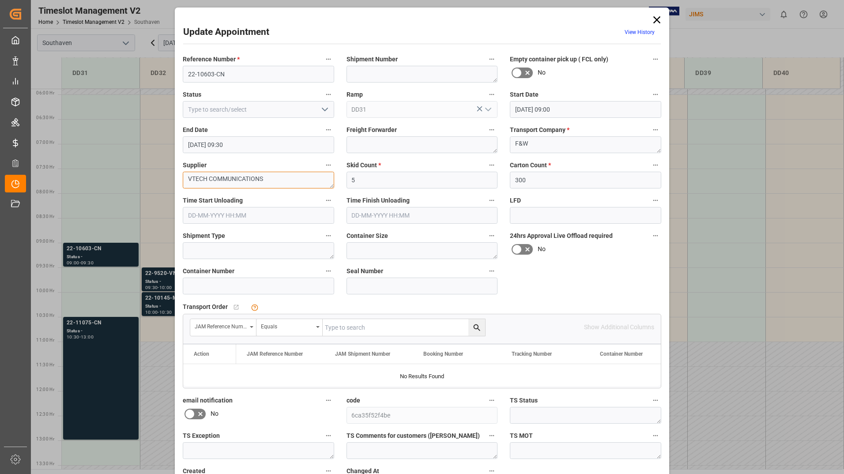
click at [272, 178] on textarea "VTECH COMMUNICATIONS" at bounding box center [258, 180] width 151 height 17
type textarea "V"
type textarea "Cortek"
click at [651, 18] on icon at bounding box center [657, 20] width 12 height 12
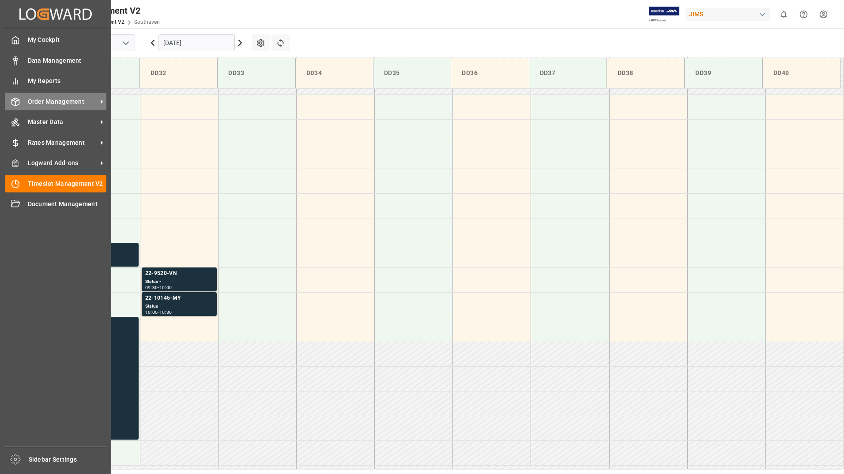
click at [55, 106] on span "Order Management" at bounding box center [63, 101] width 70 height 9
click at [69, 98] on div "Order Management Order Management" at bounding box center [56, 101] width 102 height 17
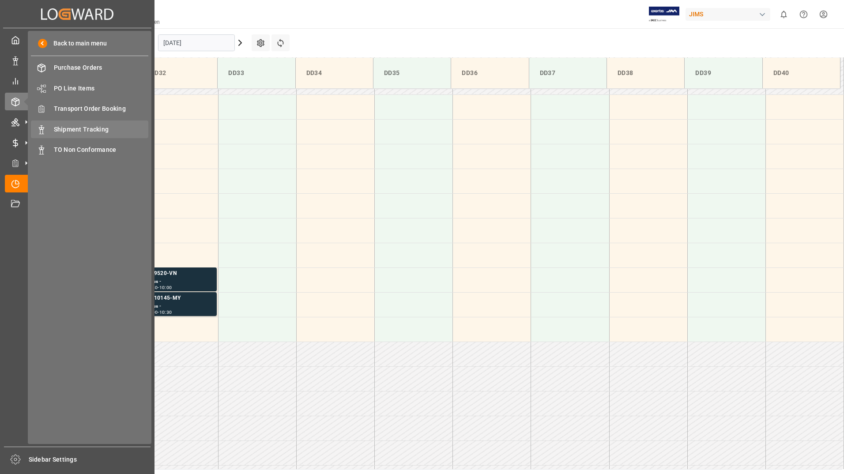
click at [79, 130] on span "Shipment Tracking" at bounding box center [101, 129] width 95 height 9
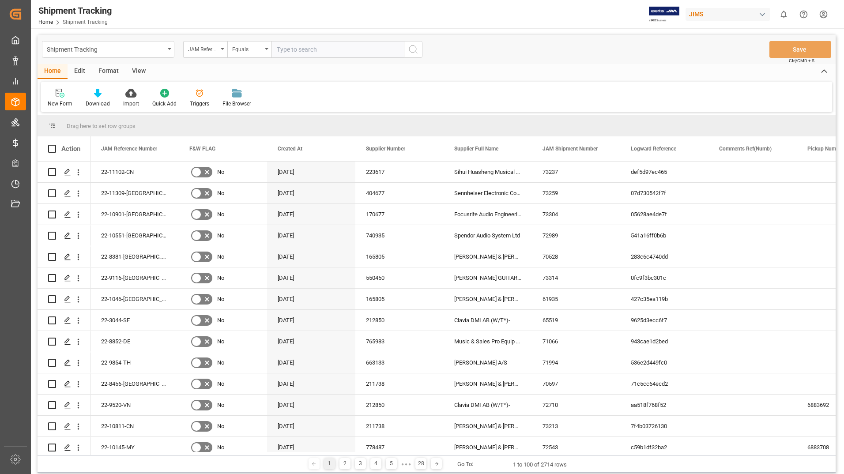
click at [286, 49] on input "text" at bounding box center [338, 49] width 132 height 17
type input "22-8968-us"
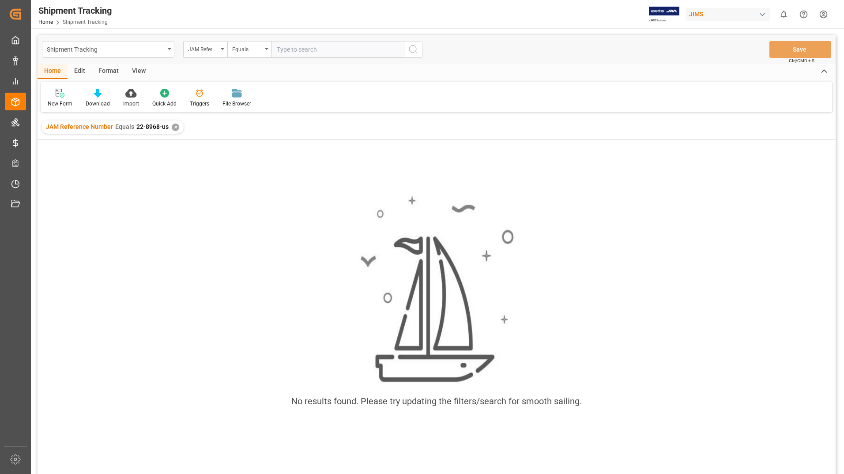
click at [172, 126] on div "✕" at bounding box center [176, 128] width 8 height 8
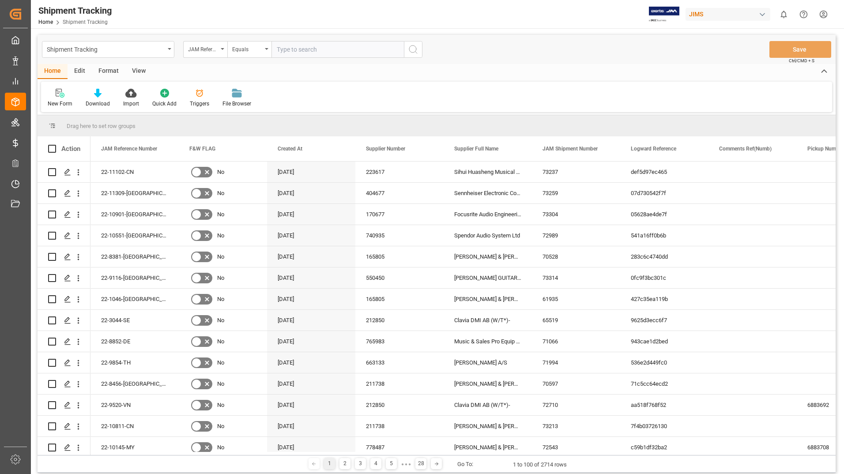
click at [310, 53] on input "text" at bounding box center [338, 49] width 132 height 17
type input "22-8968-us"
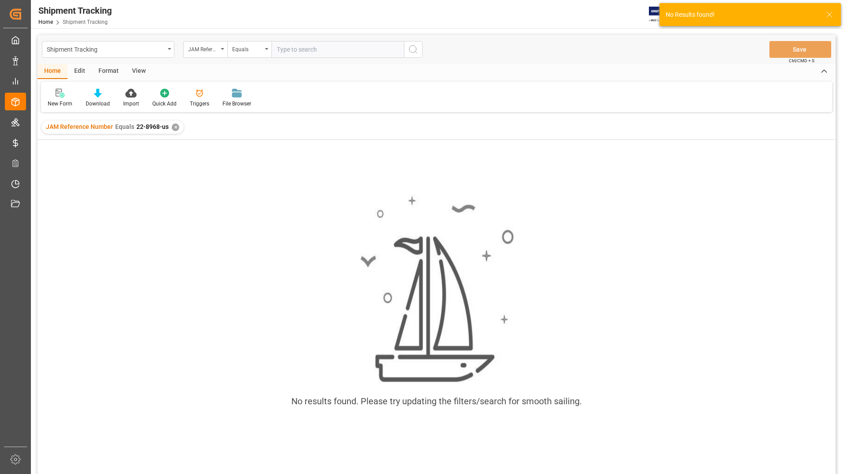
click at [172, 128] on div "✕" at bounding box center [176, 128] width 8 height 8
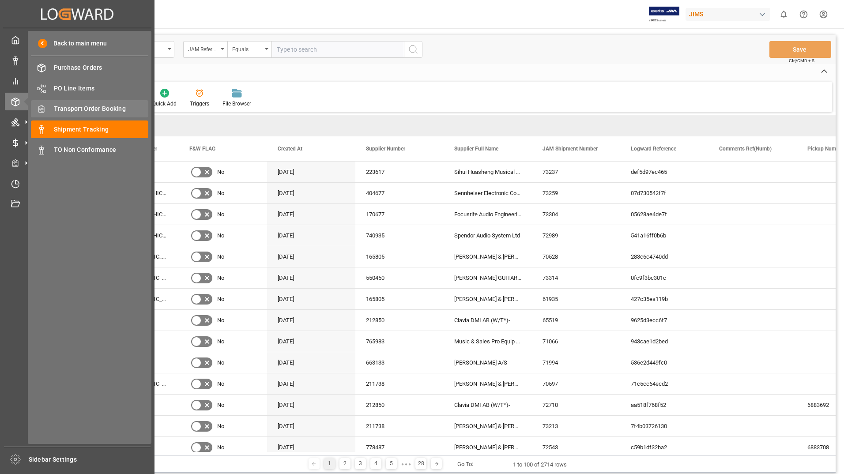
click at [99, 112] on span "Transport Order Booking" at bounding box center [101, 108] width 95 height 9
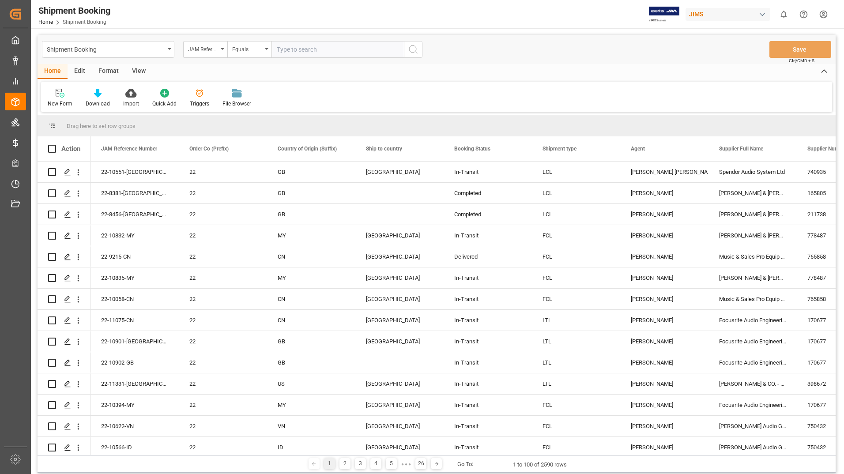
click at [318, 54] on input "text" at bounding box center [338, 49] width 132 height 17
type input "22-8968-us"
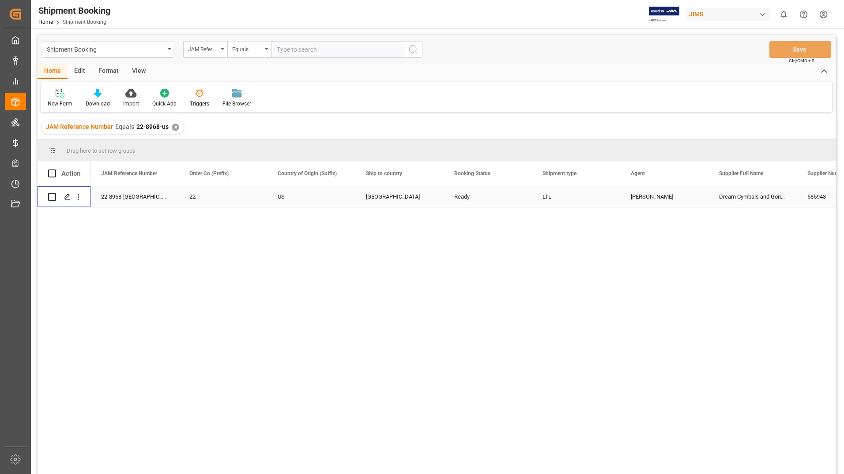
click at [53, 197] on input "Press Space to toggle row selection (unchecked)" at bounding box center [52, 197] width 8 height 8
checkbox input "true"
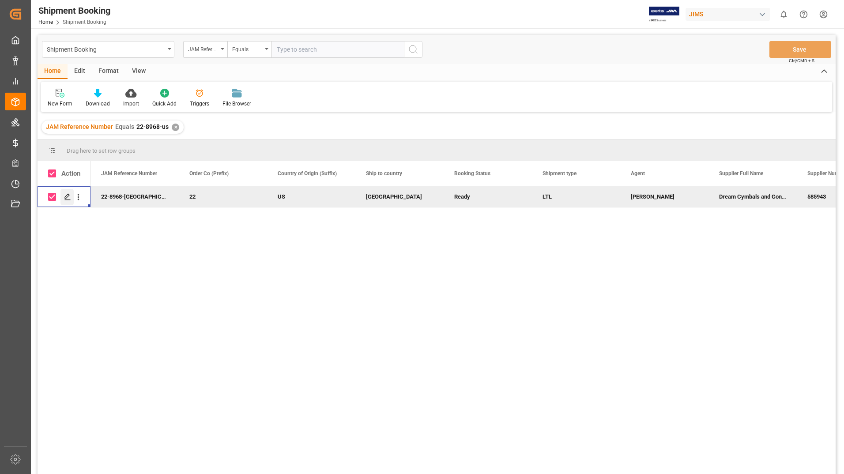
click at [68, 195] on polygon "Press SPACE to deselect this row." at bounding box center [67, 196] width 4 height 4
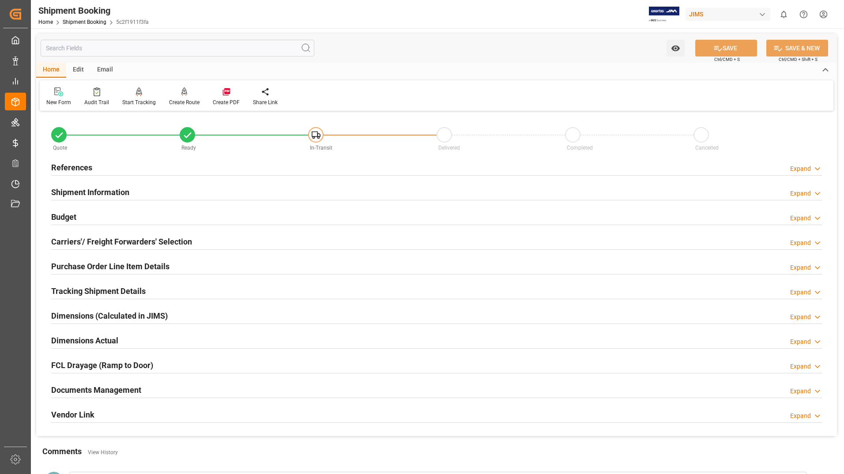
click at [86, 391] on h2 "Documents Management" at bounding box center [96, 390] width 90 height 12
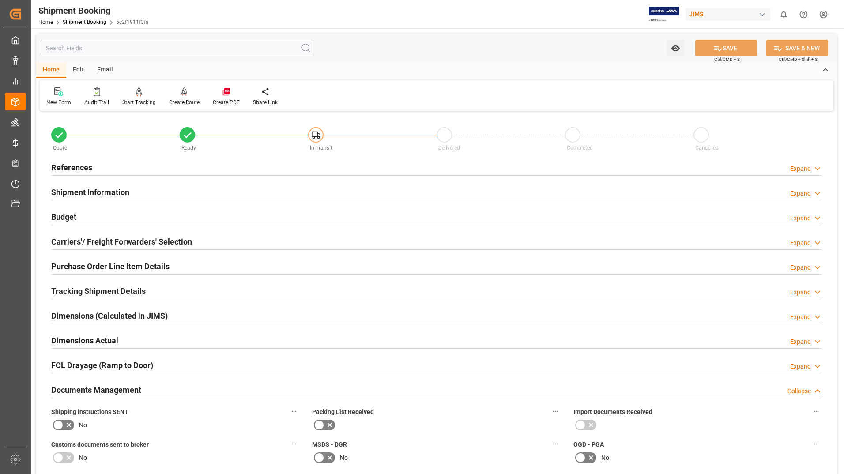
click at [92, 268] on h2 "Purchase Order Line Item Details" at bounding box center [110, 267] width 118 height 12
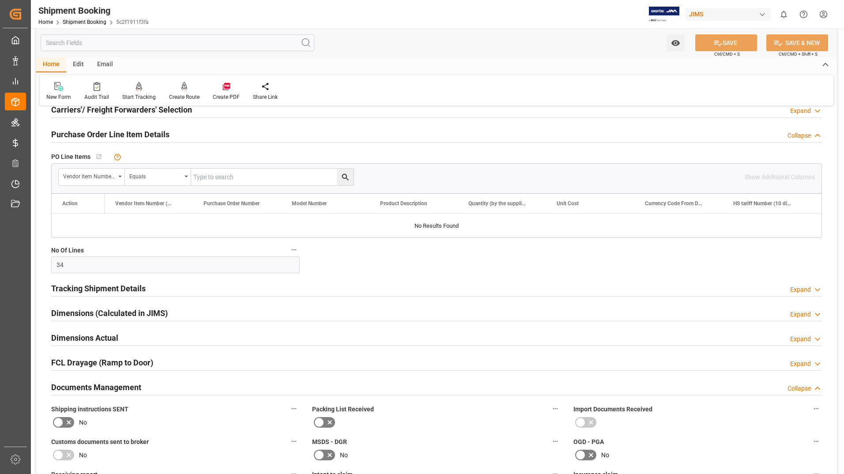
scroll to position [132, 0]
click at [116, 288] on h2 "Tracking Shipment Details" at bounding box center [98, 288] width 95 height 12
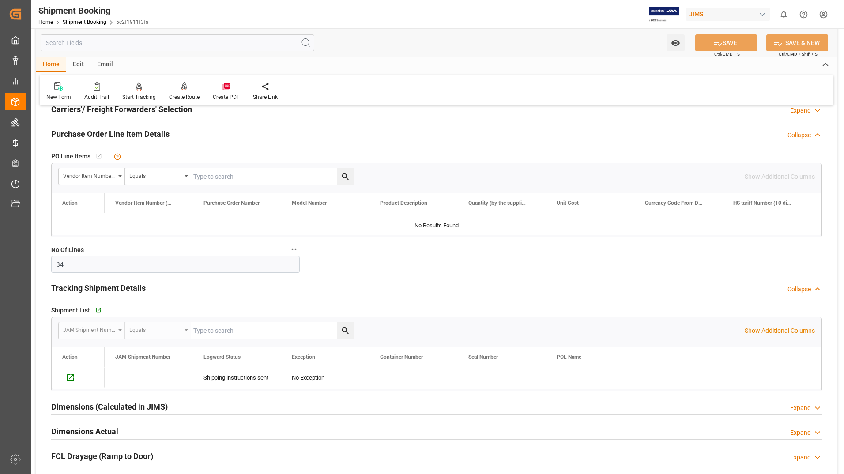
click at [106, 405] on h2 "Dimensions (Calculated in JIMS)" at bounding box center [109, 407] width 117 height 12
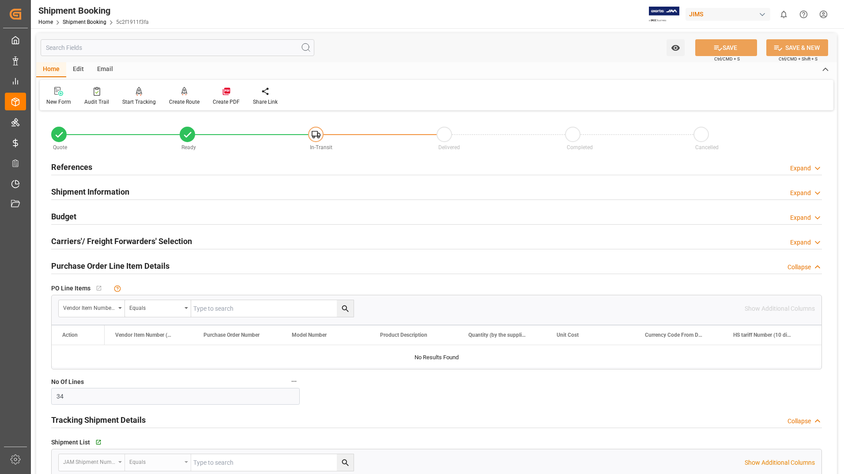
scroll to position [0, 0]
click at [125, 269] on h2 "Purchase Order Line Item Details" at bounding box center [110, 267] width 118 height 12
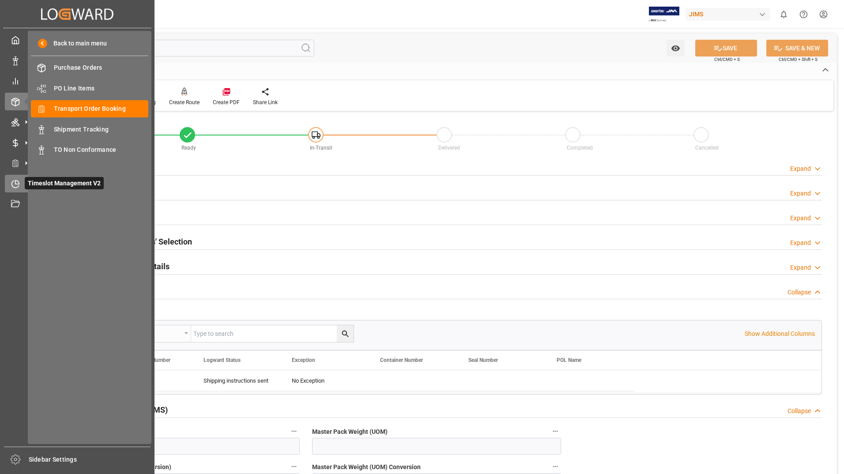
click at [32, 185] on span "Timeslot Management V2" at bounding box center [64, 183] width 79 height 12
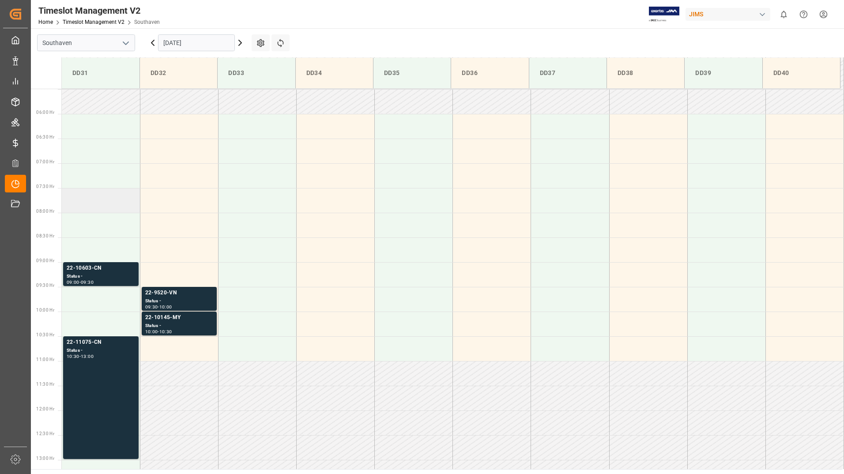
scroll to position [291, 0]
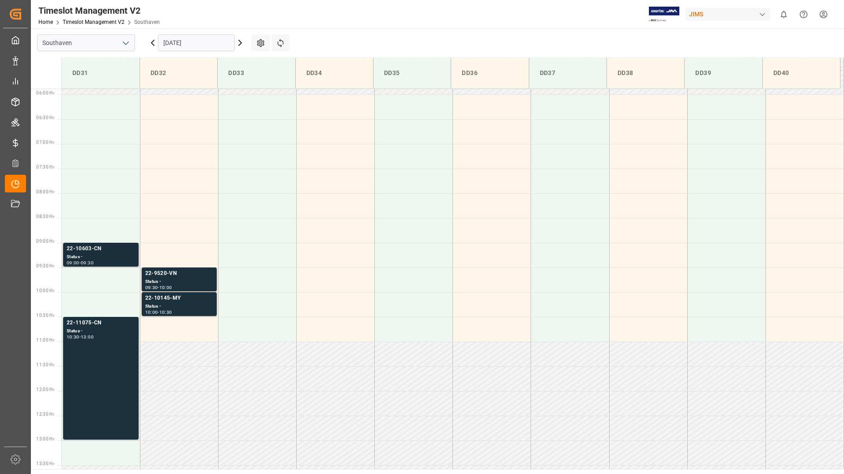
click at [95, 250] on div "22-10603-CN" at bounding box center [101, 249] width 68 height 9
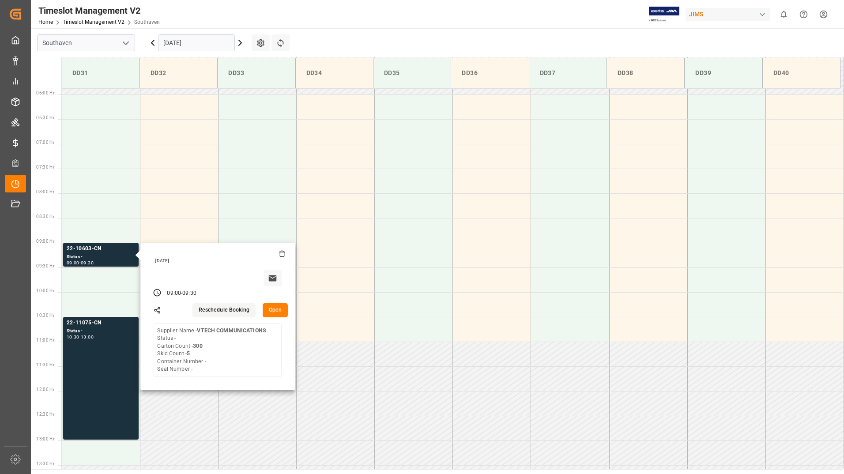
click at [275, 307] on button "Open" at bounding box center [276, 310] width 26 height 14
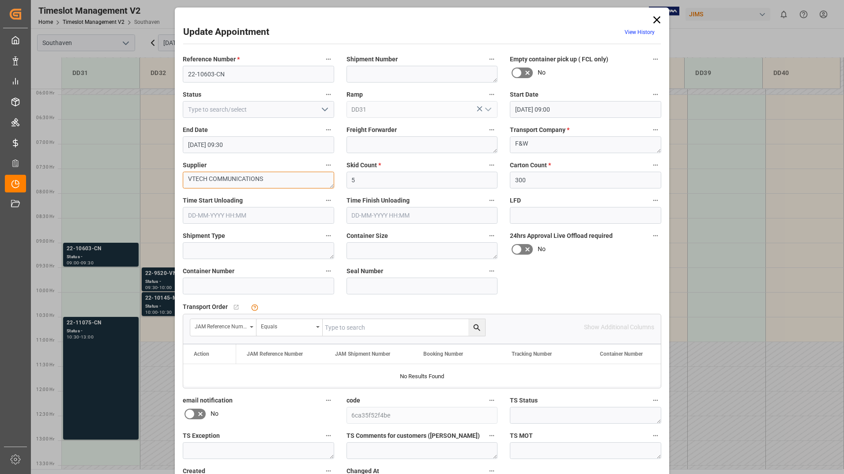
click at [280, 182] on textarea "VTECH COMMUNICATIONS" at bounding box center [258, 180] width 151 height 17
type textarea "V"
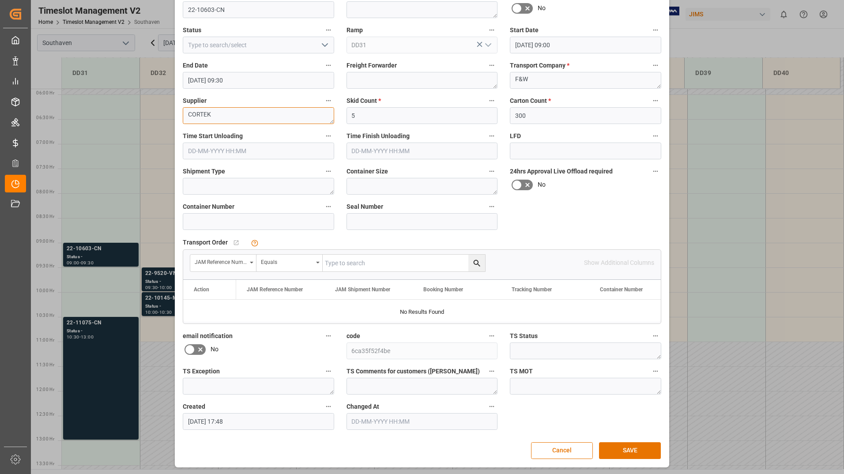
scroll to position [65, 0]
type textarea "CORTEK"
click at [617, 452] on button "SAVE" at bounding box center [630, 450] width 62 height 17
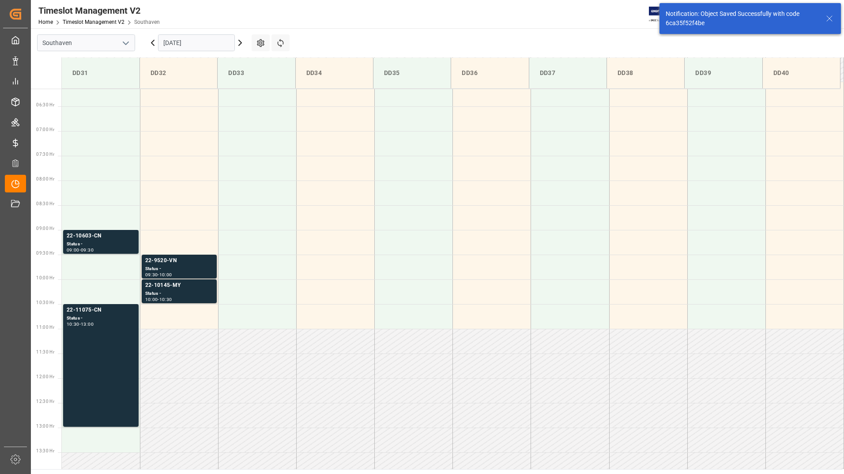
scroll to position [390, 0]
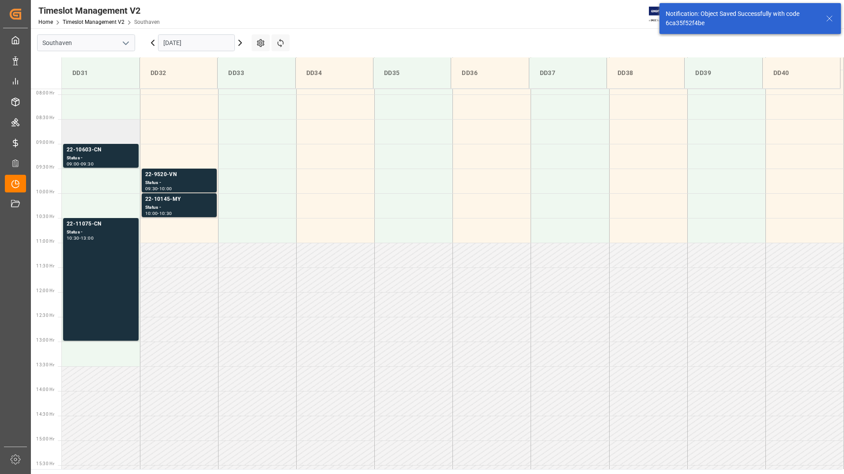
click at [94, 144] on td at bounding box center [101, 131] width 78 height 25
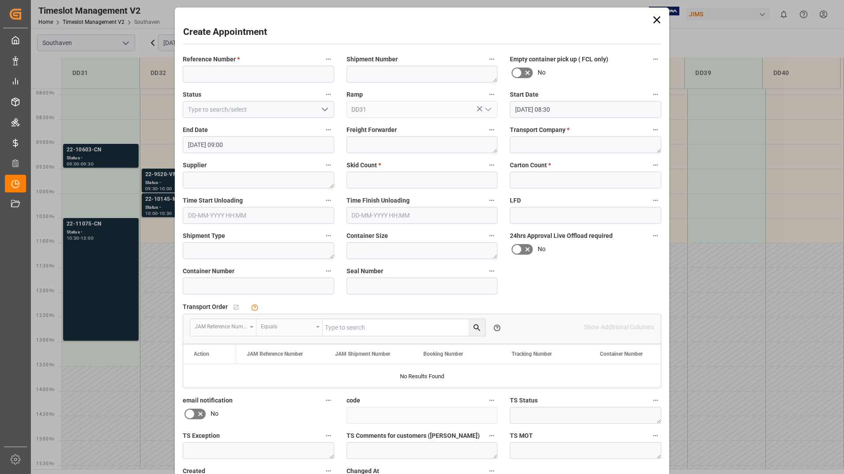
click at [658, 19] on icon at bounding box center [657, 20] width 12 height 12
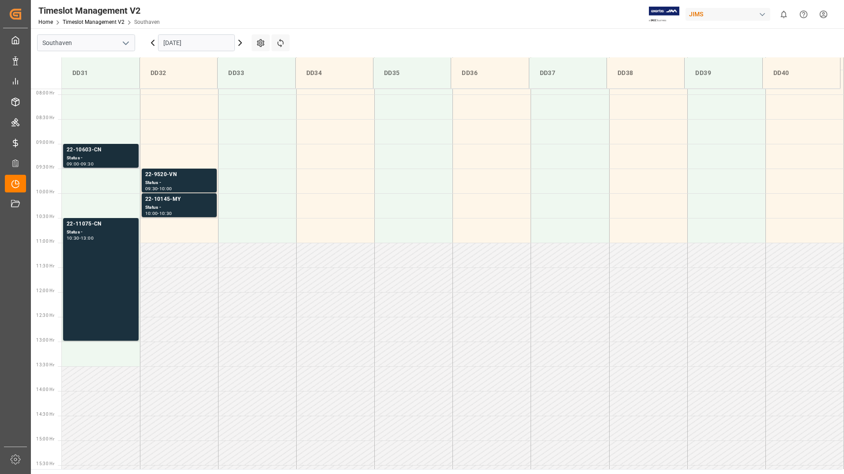
click at [120, 163] on div "09:00 - 09:30" at bounding box center [101, 164] width 68 height 5
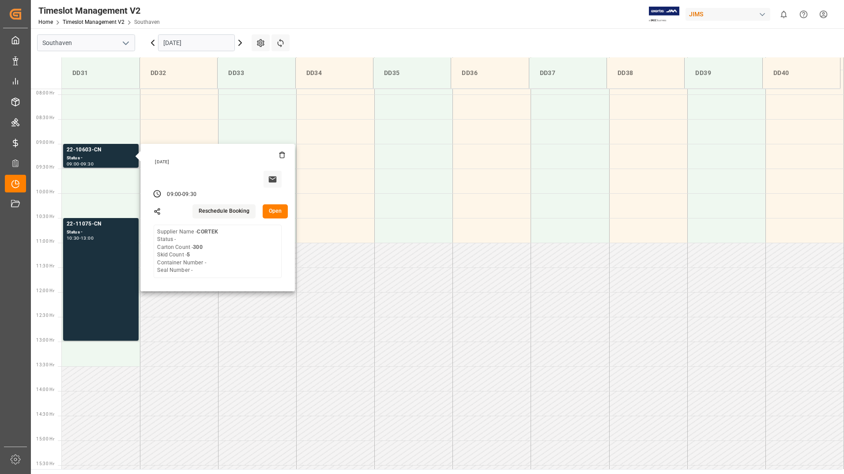
click at [276, 208] on button "Open" at bounding box center [276, 211] width 26 height 14
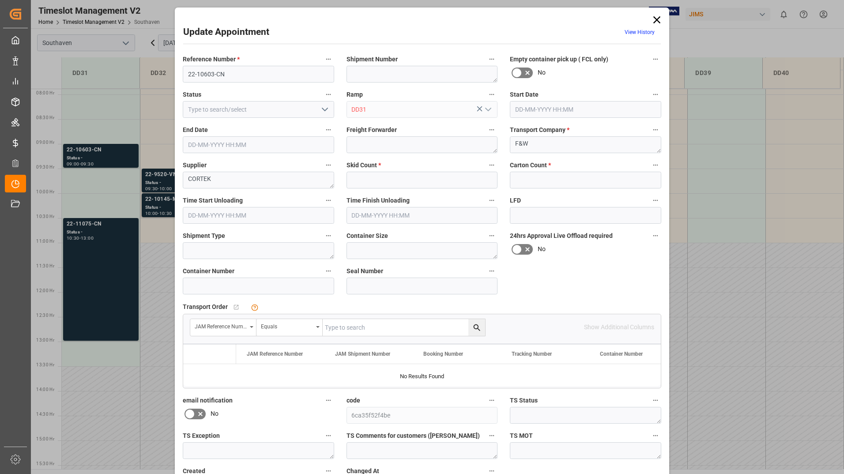
type input "5"
type input "300"
type input "[DATE] 09:00"
type input "[DATE] 09:30"
type input "[DATE] 17:48"
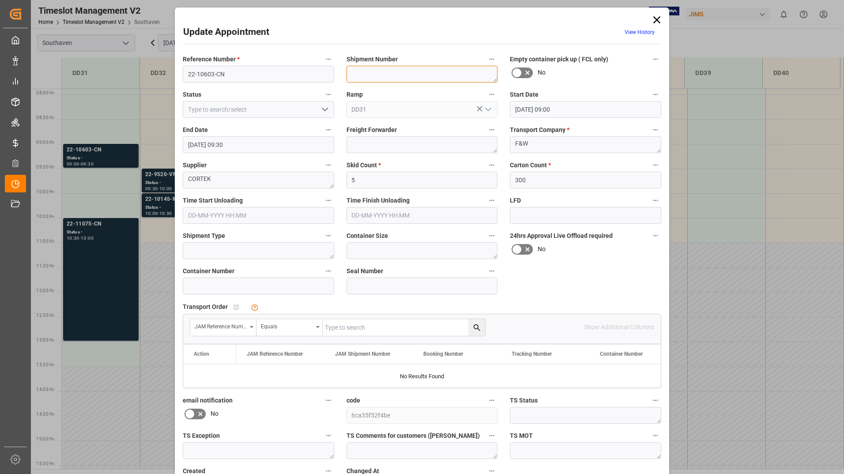
click at [390, 72] on textarea at bounding box center [422, 74] width 151 height 17
click at [364, 328] on input "text" at bounding box center [404, 327] width 163 height 17
type input "22-10603-CN"
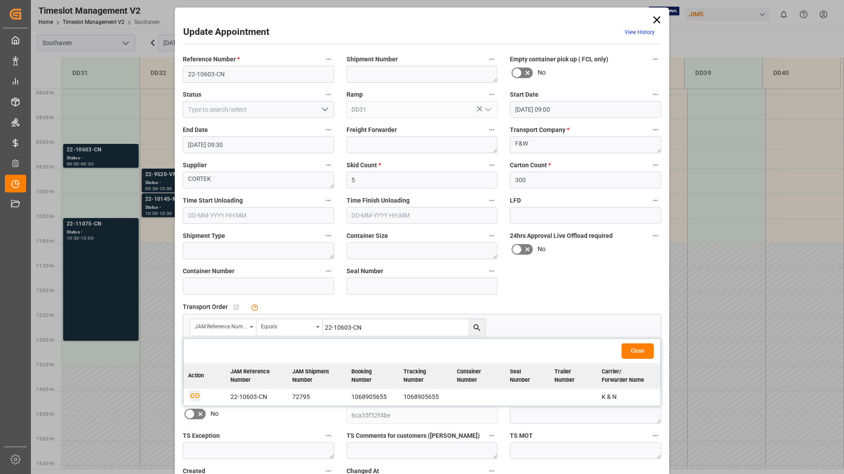
click at [192, 394] on icon "button" at bounding box center [194, 395] width 11 height 11
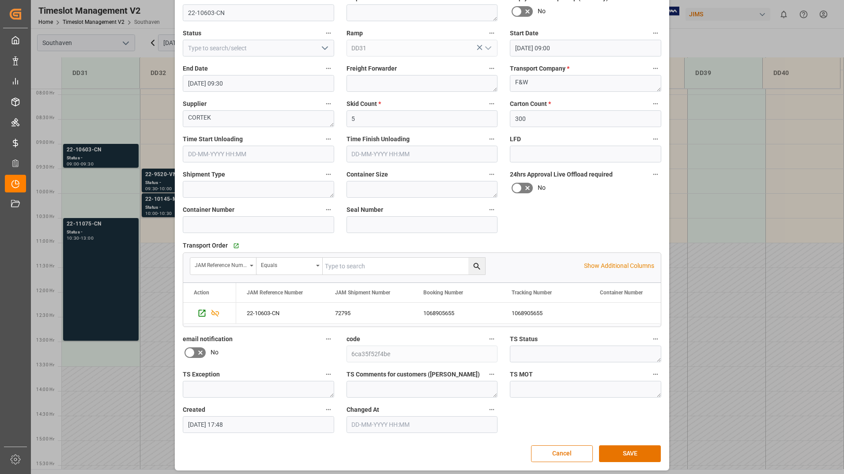
scroll to position [65, 0]
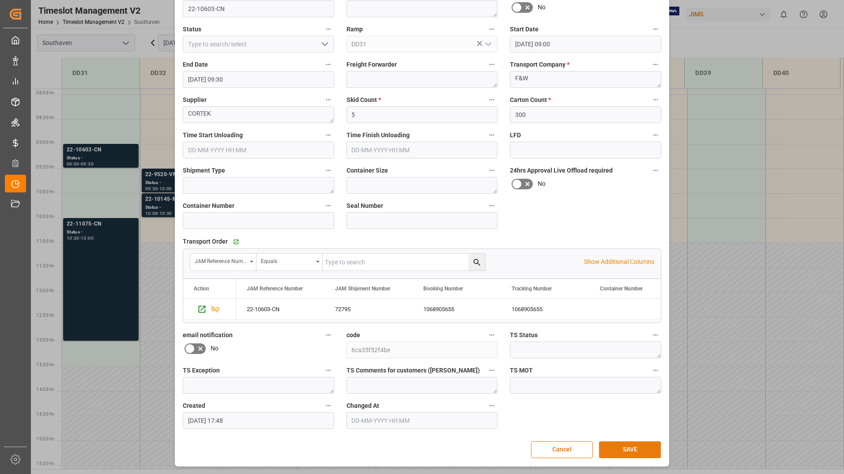
click at [613, 444] on button "SAVE" at bounding box center [630, 450] width 62 height 17
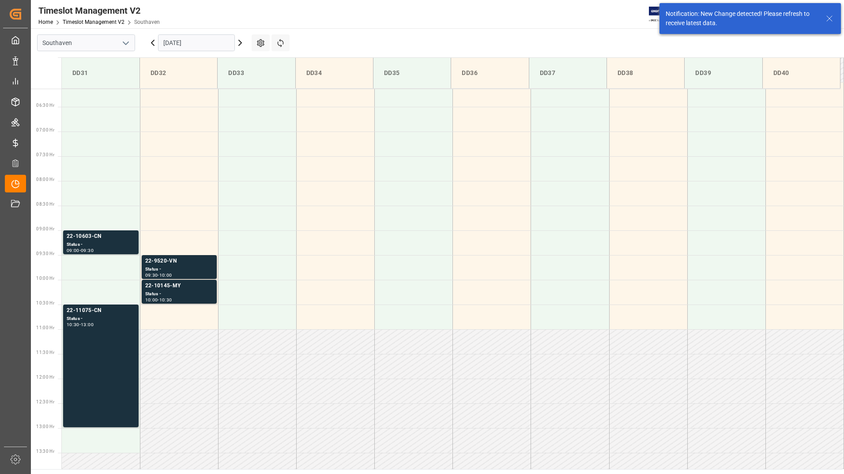
scroll to position [390, 0]
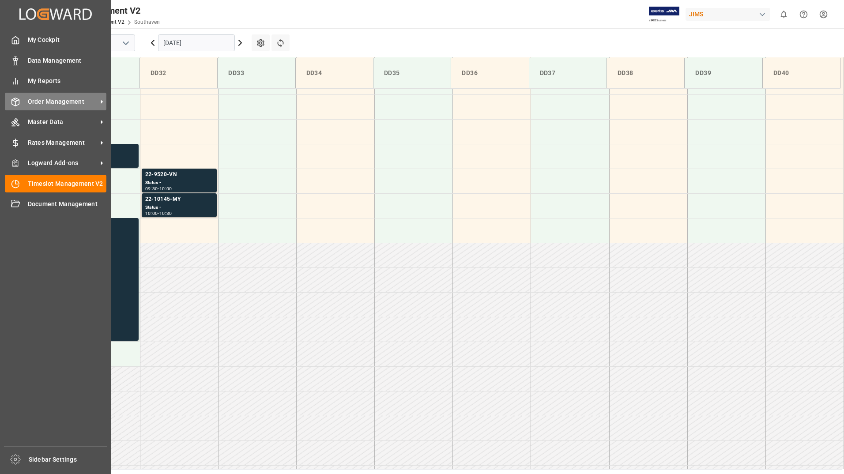
click at [55, 100] on span "Order Management" at bounding box center [63, 101] width 70 height 9
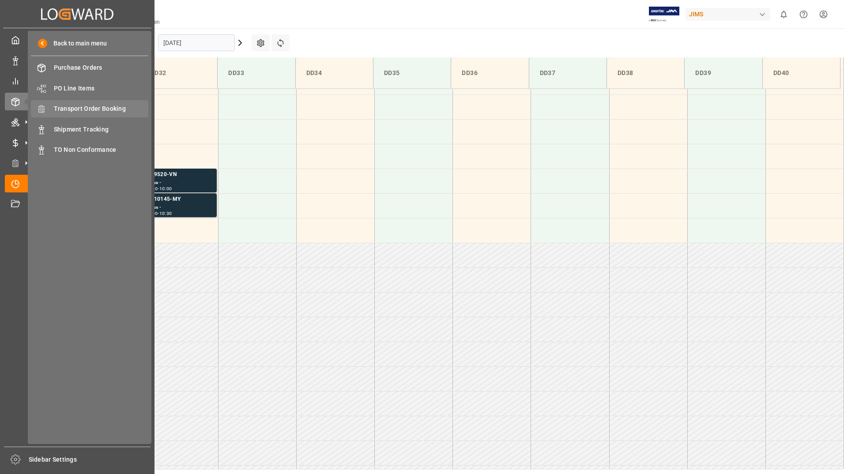
click at [108, 116] on div "Transport Order Booking Transport Order Booking" at bounding box center [89, 108] width 117 height 17
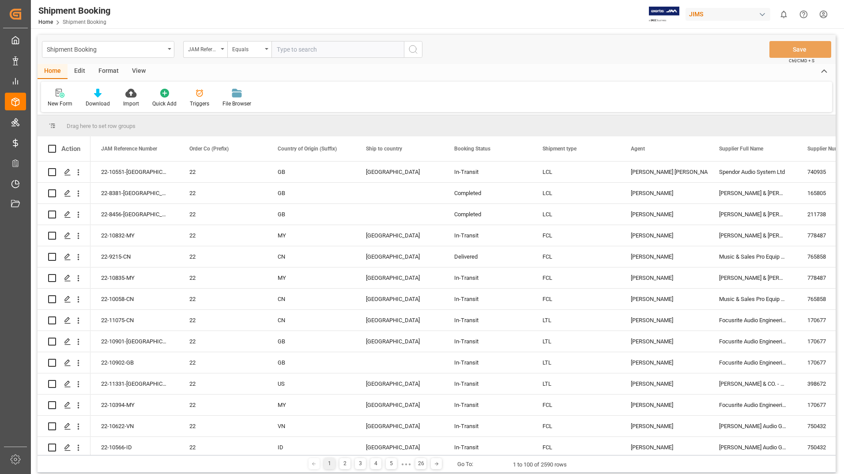
click at [343, 49] on input "text" at bounding box center [338, 49] width 132 height 17
type input "22-10603-CN"
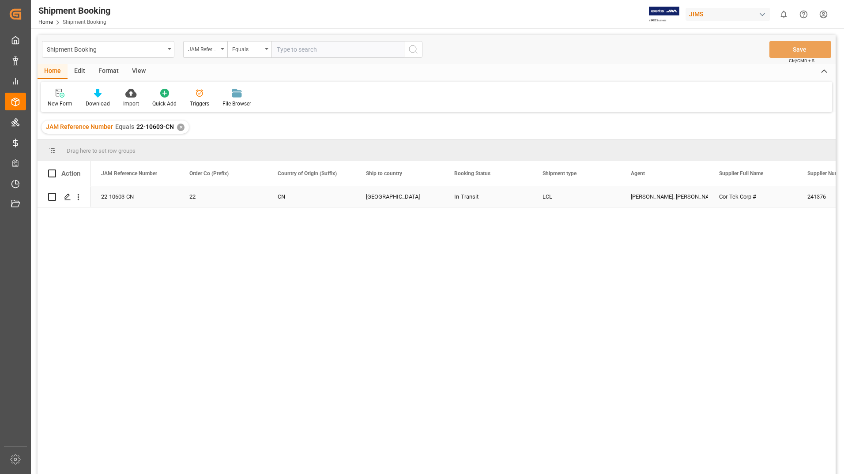
click at [49, 197] on input "Press Space to toggle row selection (unchecked)" at bounding box center [52, 197] width 8 height 8
checkbox input "true"
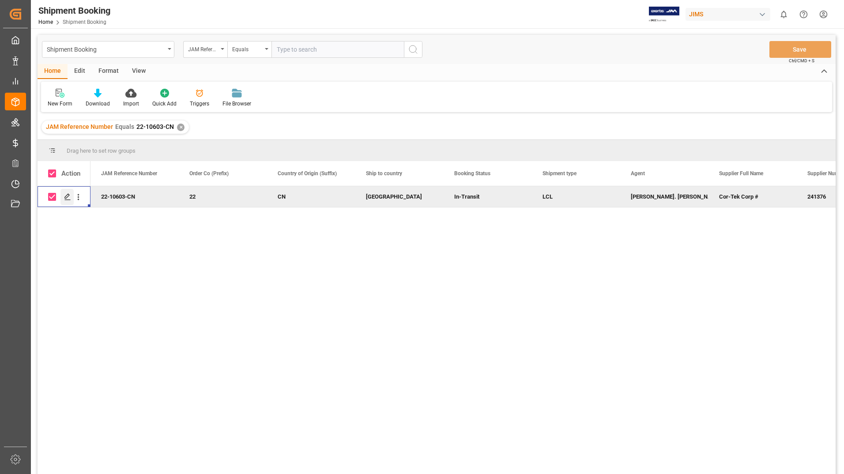
click at [66, 198] on icon "Press SPACE to deselect this row." at bounding box center [67, 196] width 7 height 7
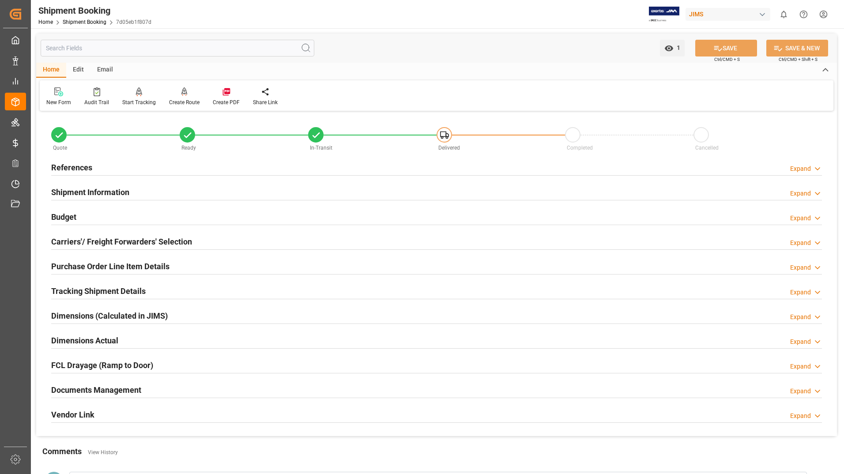
click at [117, 387] on h2 "Documents Management" at bounding box center [96, 390] width 90 height 12
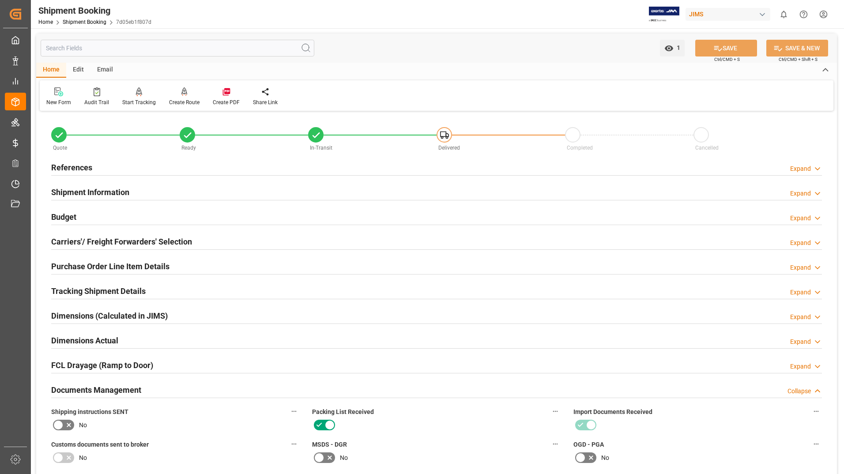
scroll to position [265, 0]
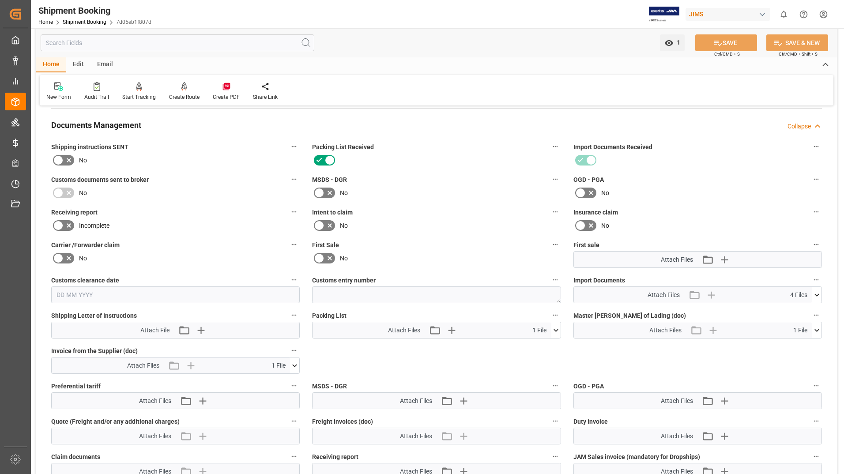
click at [560, 331] on icon at bounding box center [556, 330] width 9 height 9
click at [552, 349] on icon at bounding box center [551, 346] width 9 height 9
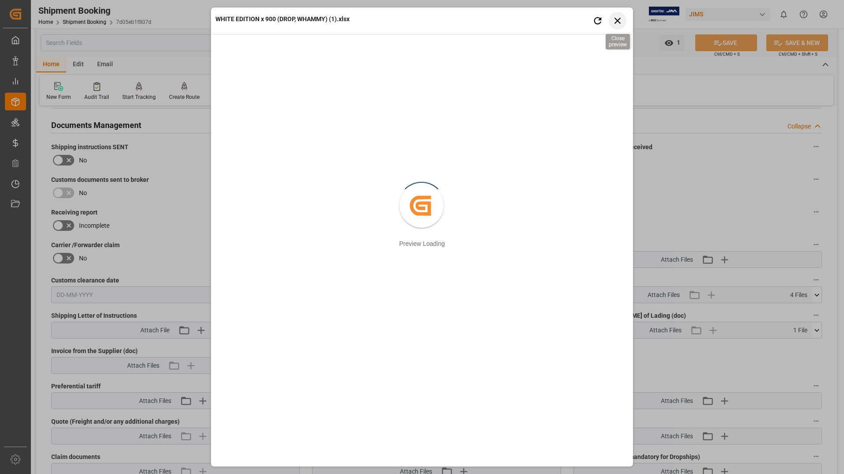
click at [619, 17] on icon "button" at bounding box center [618, 20] width 11 height 11
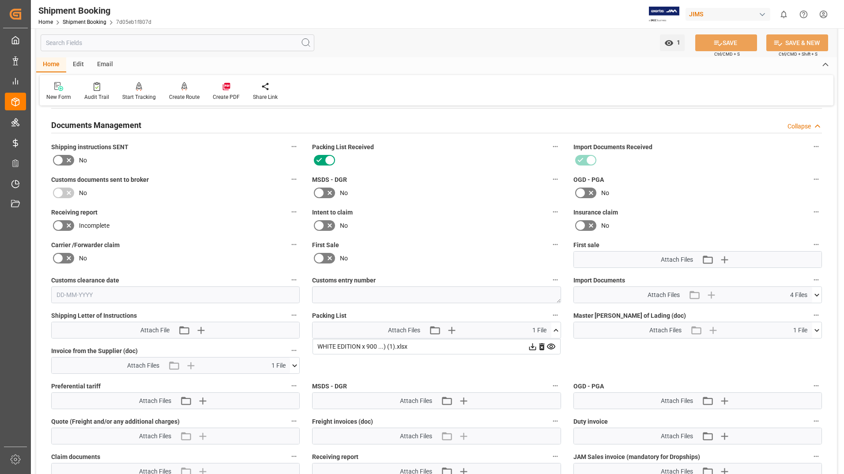
click at [534, 342] on icon at bounding box center [532, 346] width 9 height 9
click at [534, 346] on icon at bounding box center [532, 346] width 9 height 9
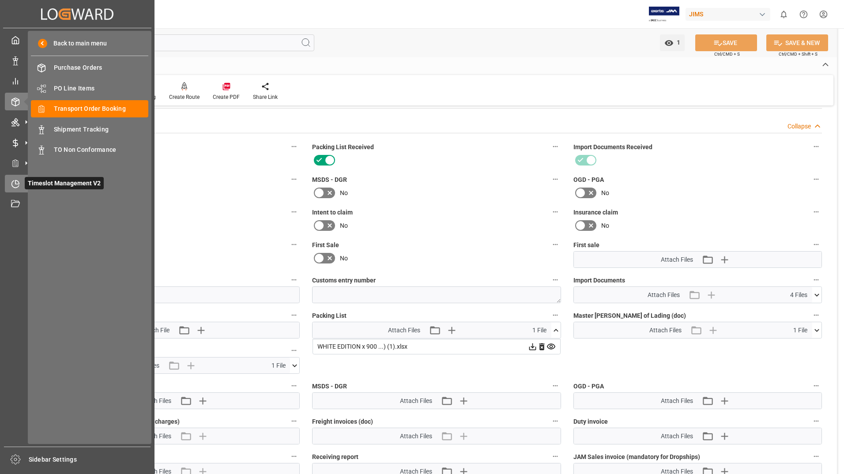
click at [23, 183] on div "Timeslot Management V2 Timeslot Management V2" at bounding box center [77, 183] width 145 height 17
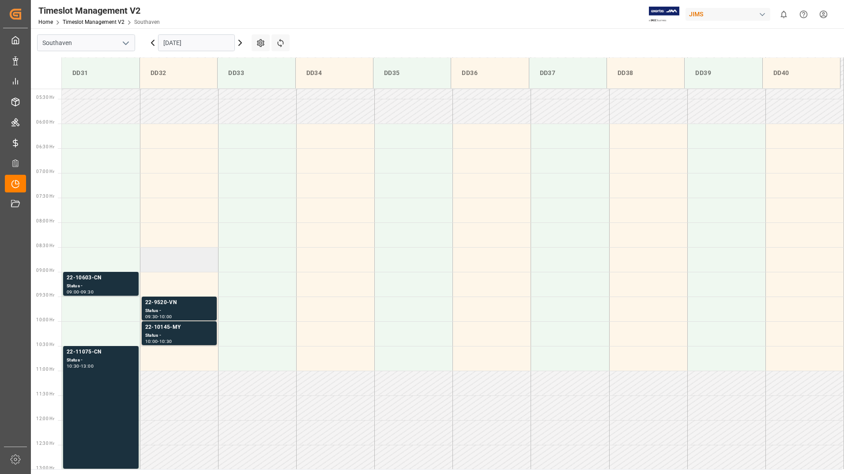
scroll to position [291, 0]
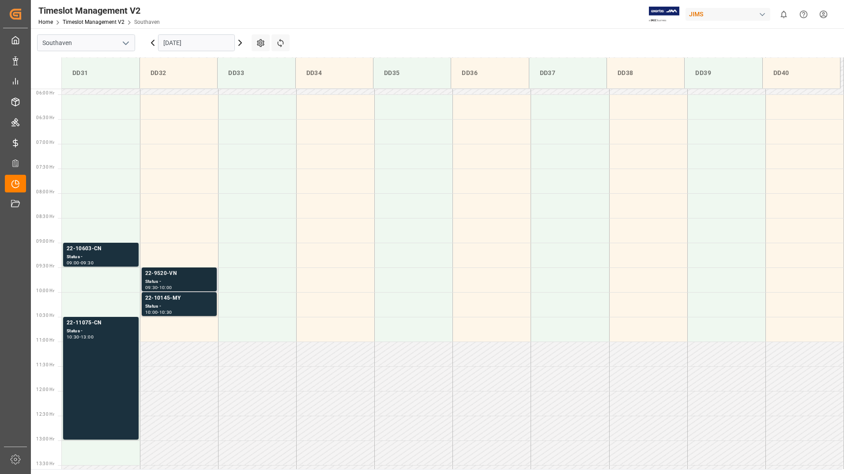
click at [186, 279] on div "Status -" at bounding box center [179, 282] width 68 height 8
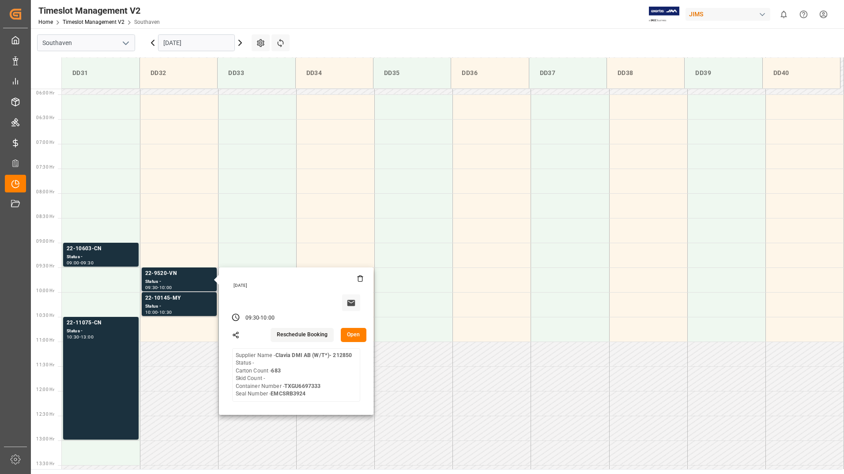
click at [352, 336] on button "Open" at bounding box center [354, 335] width 26 height 14
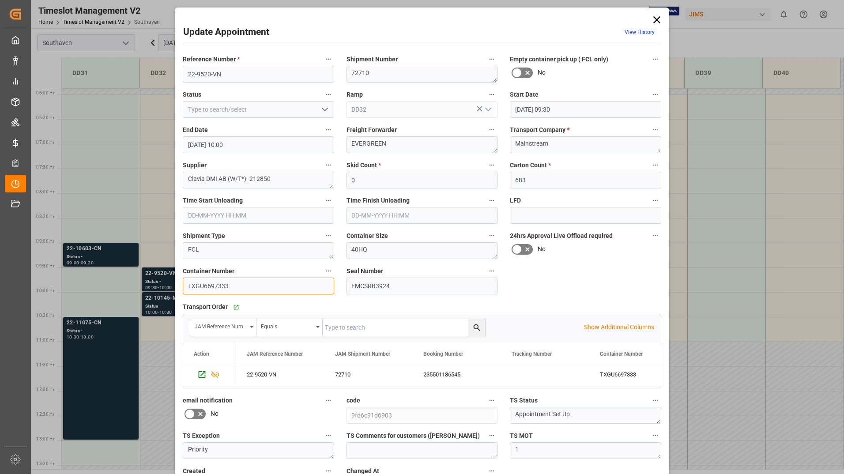
drag, startPoint x: 186, startPoint y: 283, endPoint x: 236, endPoint y: 283, distance: 50.3
click at [236, 283] on input "TXGU6697333" at bounding box center [258, 286] width 151 height 17
click at [658, 22] on icon at bounding box center [657, 20] width 12 height 12
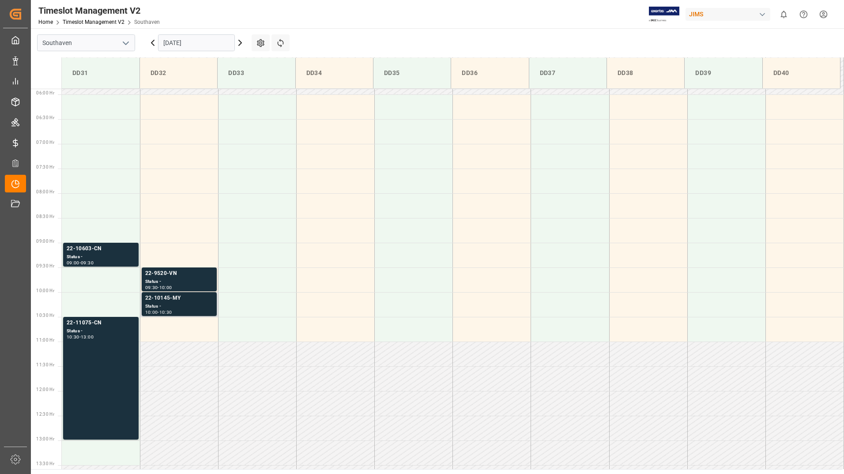
click at [159, 300] on div "22-10145-MY" at bounding box center [179, 298] width 68 height 9
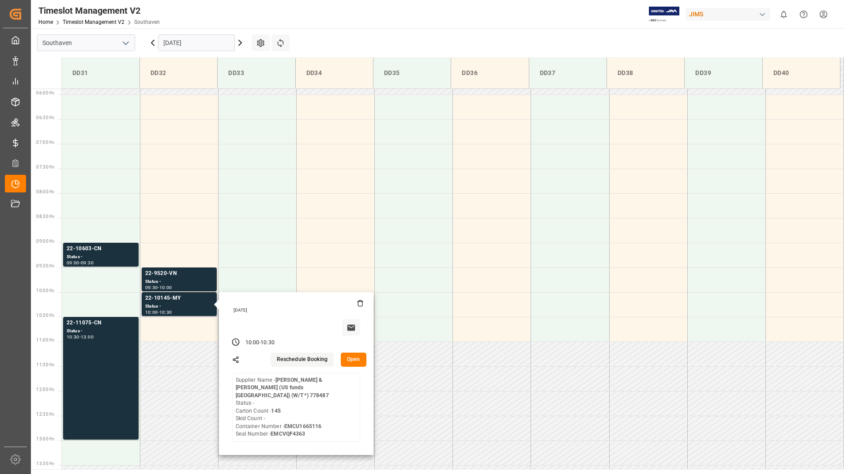
click at [354, 359] on button "Open" at bounding box center [354, 360] width 26 height 14
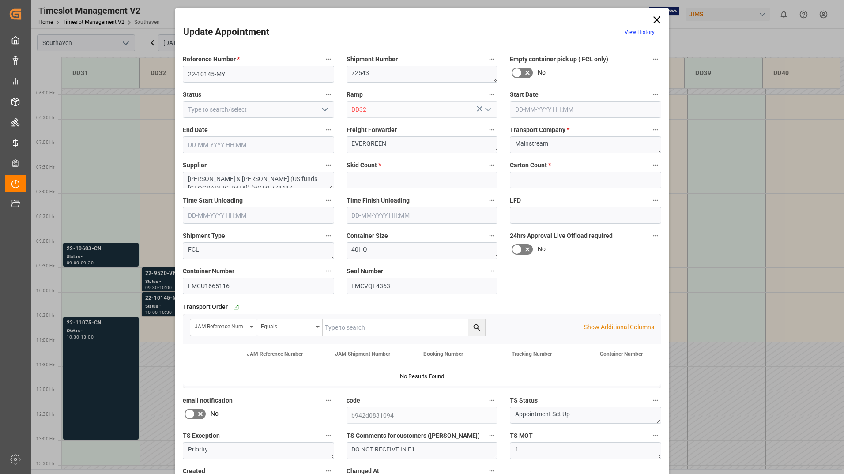
type input "0"
type input "145"
type input "[DATE] 10:00"
type input "[DATE] 10:30"
type input "[DATE] 17:46"
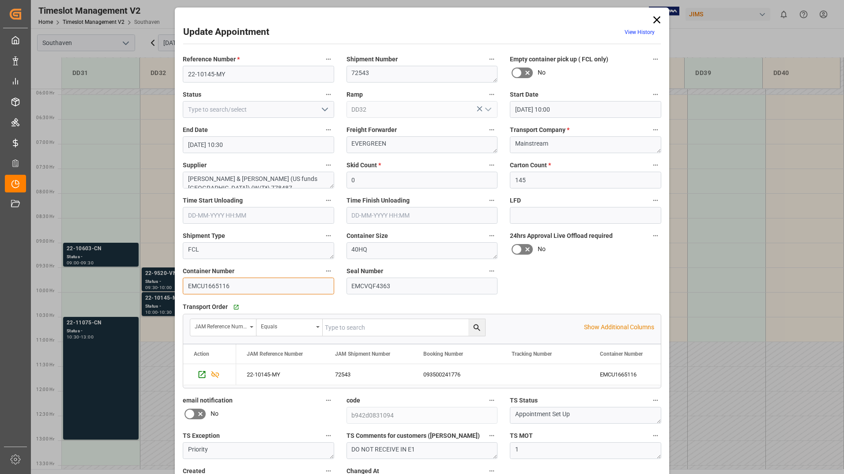
drag, startPoint x: 185, startPoint y: 283, endPoint x: 239, endPoint y: 283, distance: 53.9
click at [239, 283] on input "EMCU1665116" at bounding box center [258, 286] width 151 height 17
click at [656, 21] on icon at bounding box center [657, 20] width 12 height 12
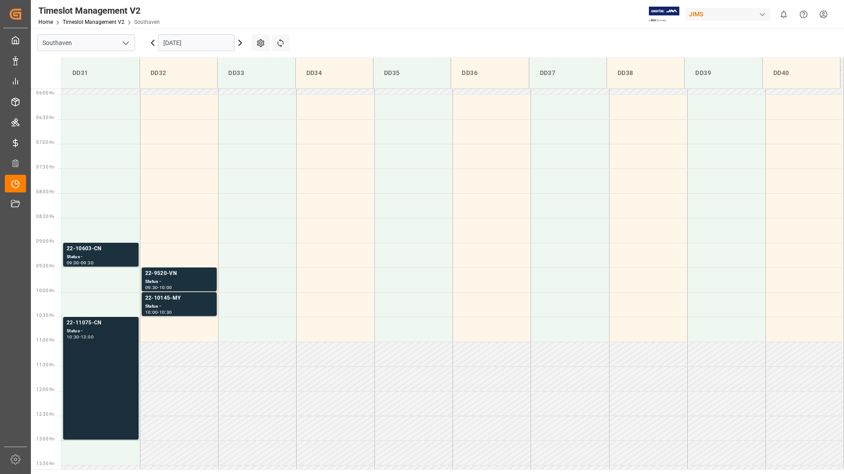
click at [125, 352] on div "22-11075-CN Status - 10:30 - 13:00" at bounding box center [101, 378] width 68 height 119
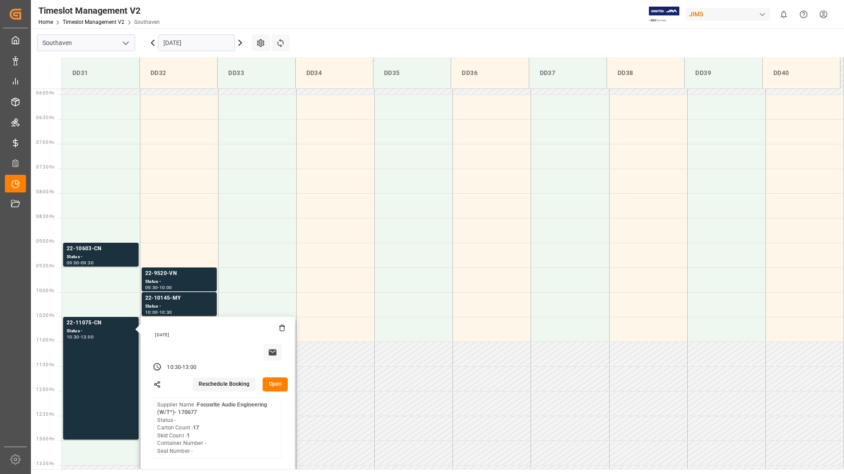
click at [277, 385] on button "Open" at bounding box center [276, 385] width 26 height 14
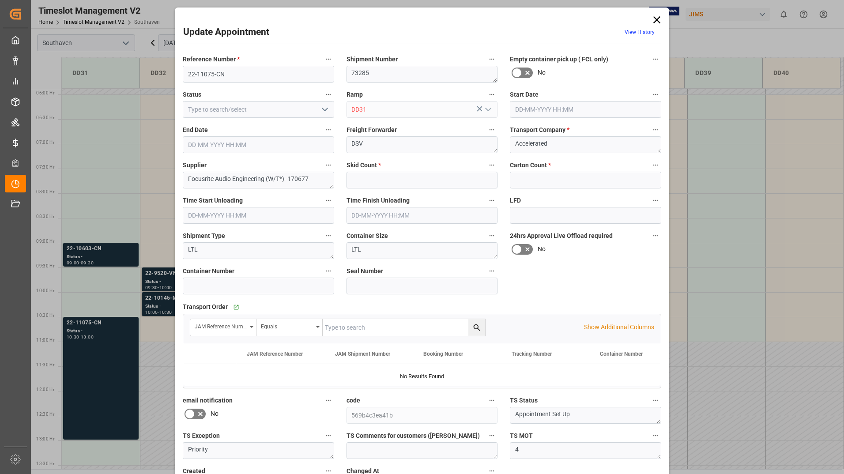
type input "1"
type input "17"
type input "[DATE] 10:30"
type input "[DATE] 13:00"
type input "[DATE] 13:48"
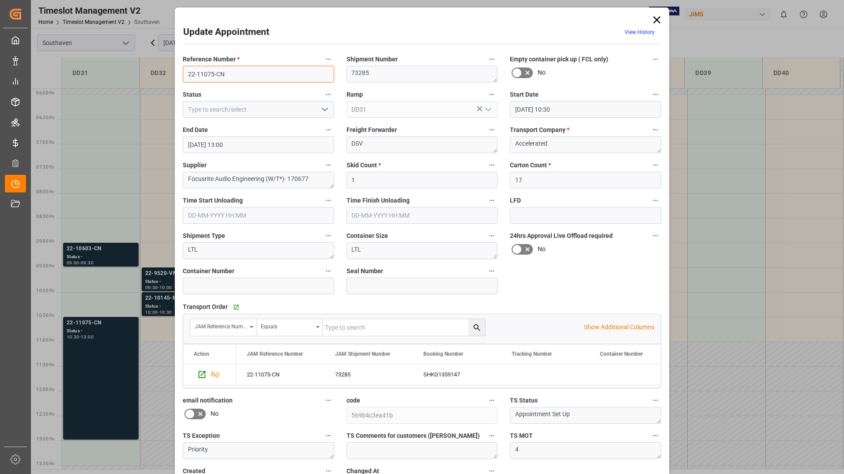
drag, startPoint x: 185, startPoint y: 74, endPoint x: 227, endPoint y: 76, distance: 42.0
click at [227, 76] on input "22-11075-CN" at bounding box center [258, 74] width 151 height 17
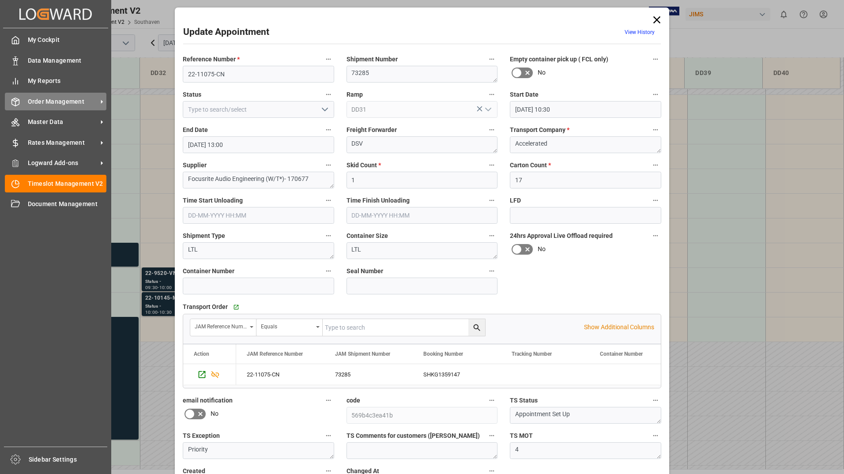
click at [56, 102] on span "Order Management" at bounding box center [63, 101] width 70 height 9
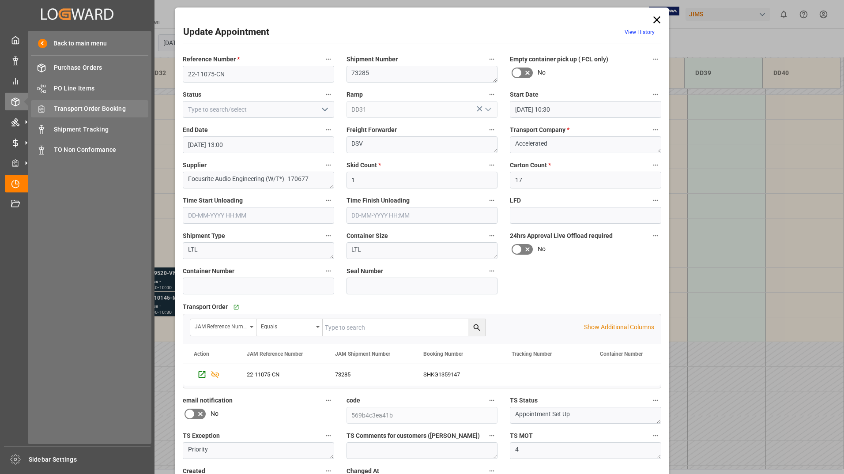
click at [95, 110] on span "Transport Order Booking" at bounding box center [101, 108] width 95 height 9
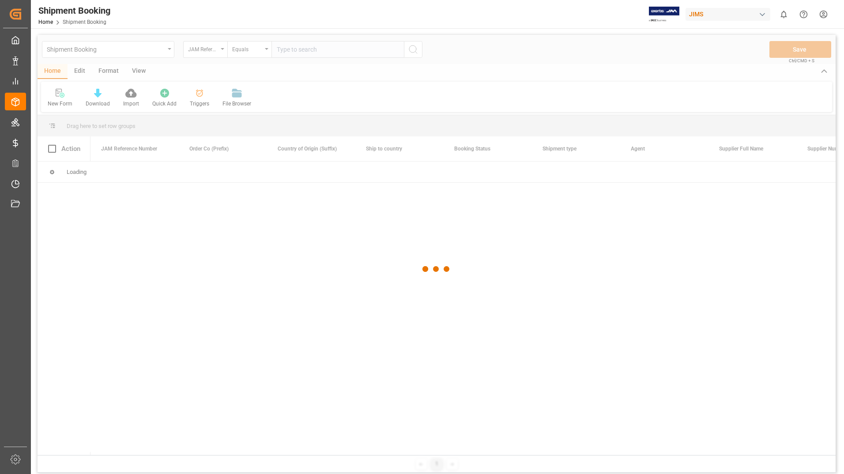
click at [311, 49] on div at bounding box center [437, 269] width 798 height 469
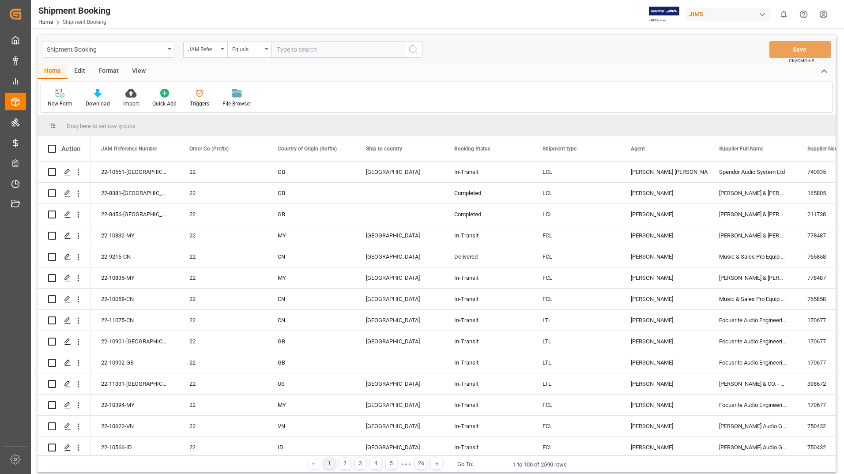
click at [311, 50] on input "text" at bounding box center [338, 49] width 132 height 17
paste input "22-11075-CN"
type input "22-11075-CN"
click at [412, 47] on icon "search button" at bounding box center [413, 49] width 11 height 11
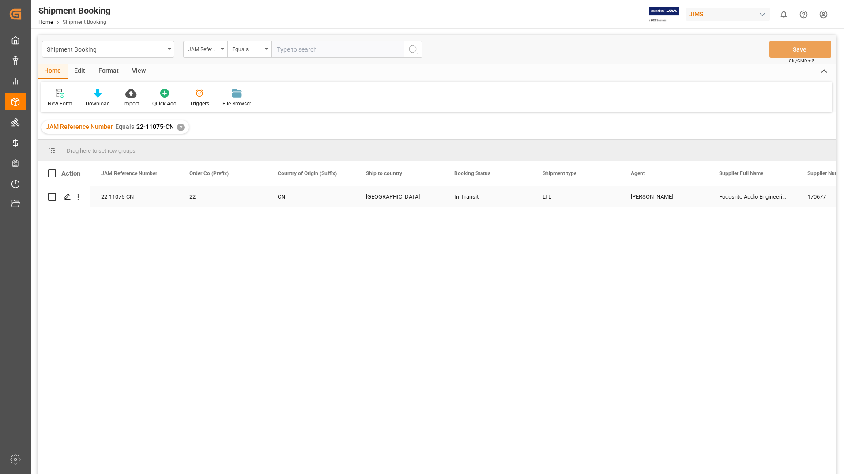
click at [50, 194] on input "Press Space to toggle row selection (unchecked)" at bounding box center [52, 197] width 8 height 8
checkbox input "true"
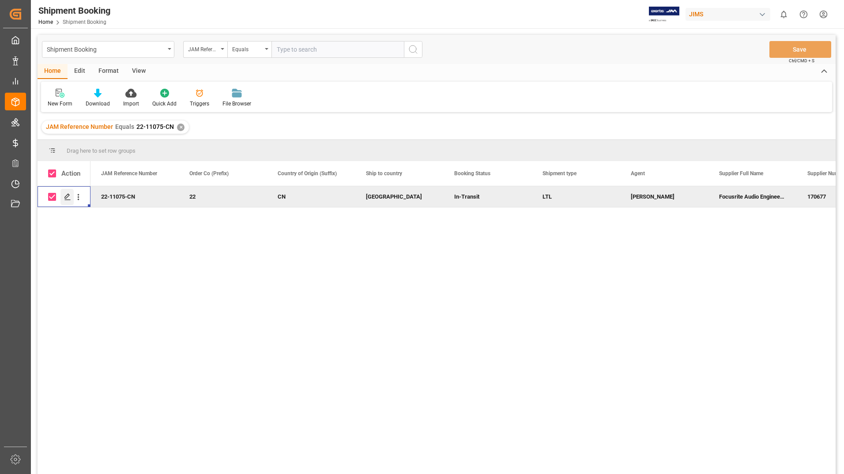
click at [67, 197] on icon "Press SPACE to deselect this row." at bounding box center [67, 196] width 7 height 7
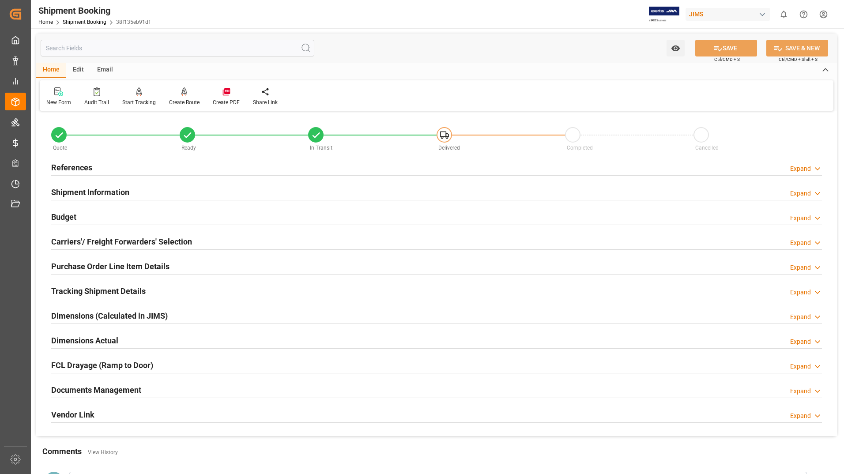
click at [93, 390] on h2 "Documents Management" at bounding box center [96, 390] width 90 height 12
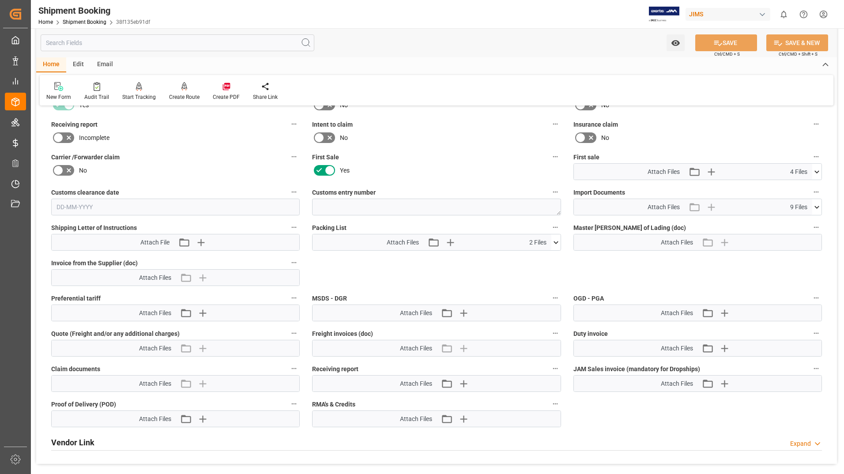
scroll to position [353, 0]
click at [557, 238] on icon at bounding box center [556, 242] width 9 height 9
click at [552, 257] on icon at bounding box center [551, 259] width 8 height 6
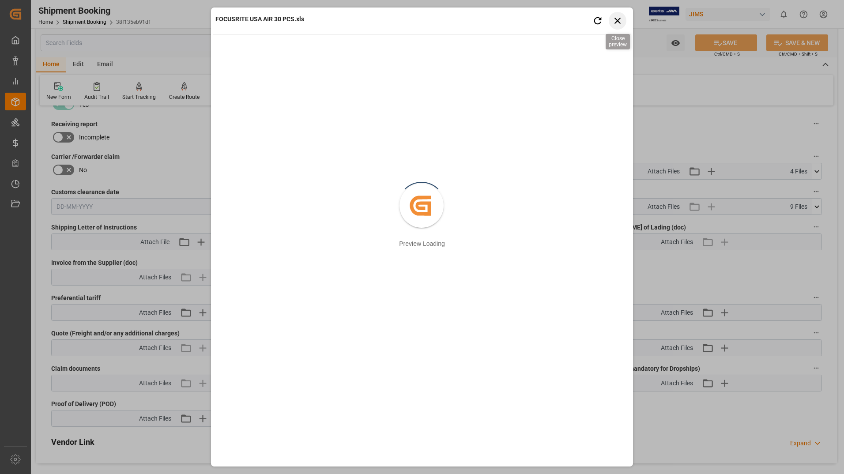
click at [618, 21] on icon "button" at bounding box center [618, 21] width 6 height 6
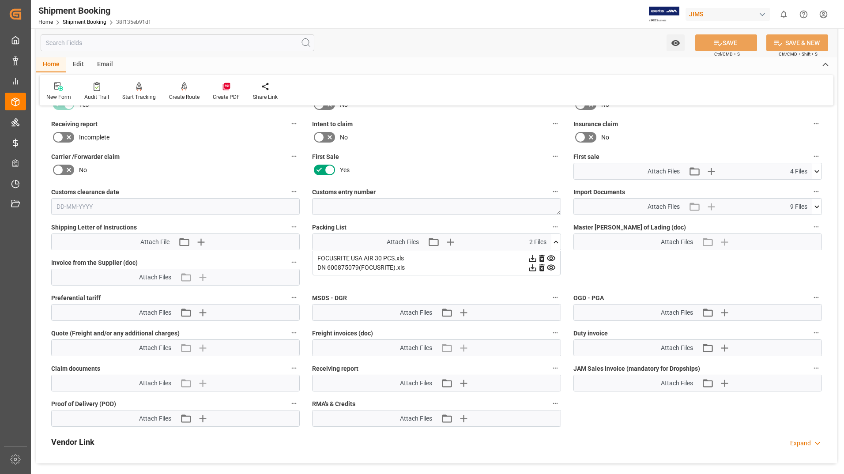
click at [534, 257] on icon at bounding box center [532, 258] width 9 height 9
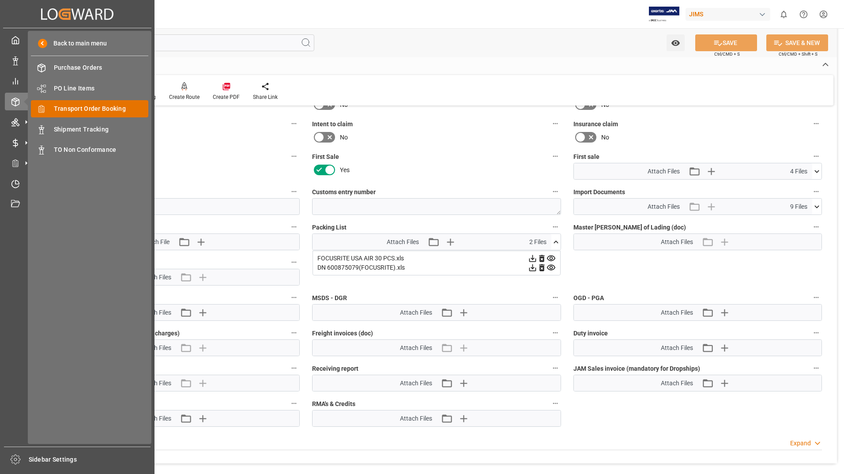
click at [95, 113] on span "Transport Order Booking" at bounding box center [101, 108] width 95 height 9
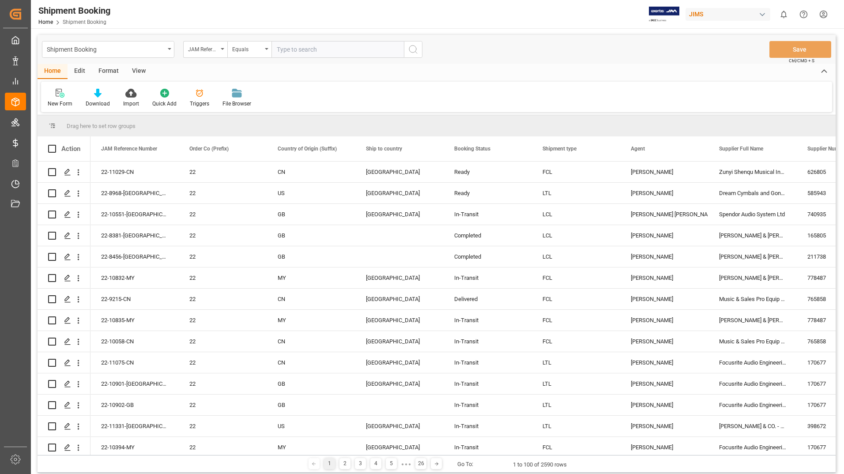
click at [292, 50] on input "text" at bounding box center [338, 49] width 132 height 17
type input "22-10145-MY"
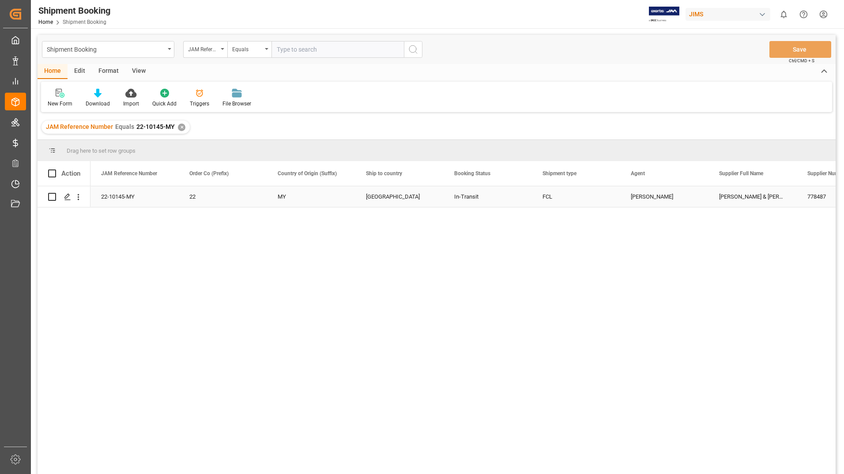
click at [55, 197] on input "Press Space to toggle row selection (unchecked)" at bounding box center [52, 197] width 8 height 8
checkbox input "true"
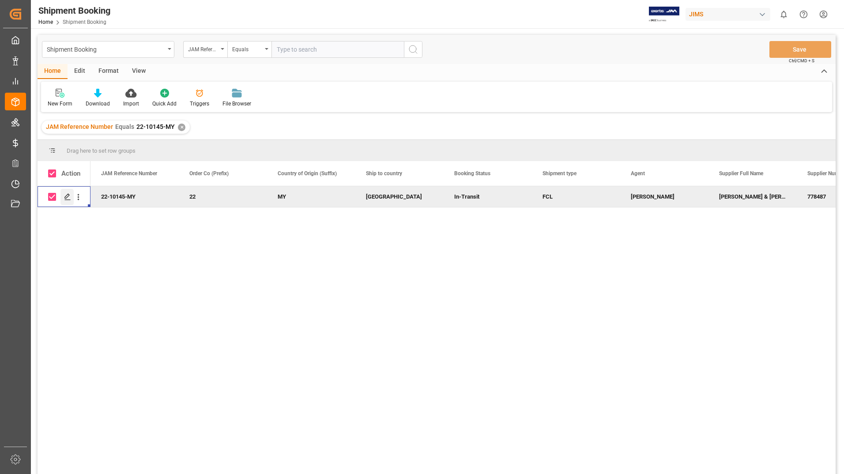
click at [64, 198] on icon "Press SPACE to deselect this row." at bounding box center [67, 196] width 7 height 7
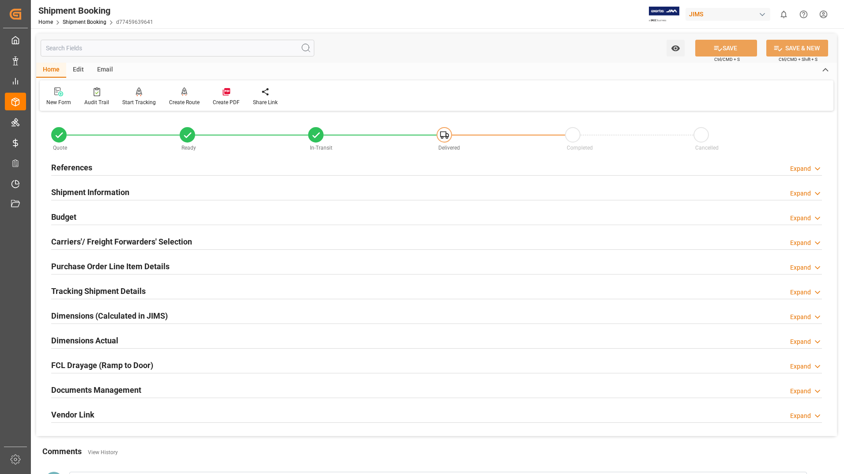
click at [104, 392] on h2 "Documents Management" at bounding box center [96, 390] width 90 height 12
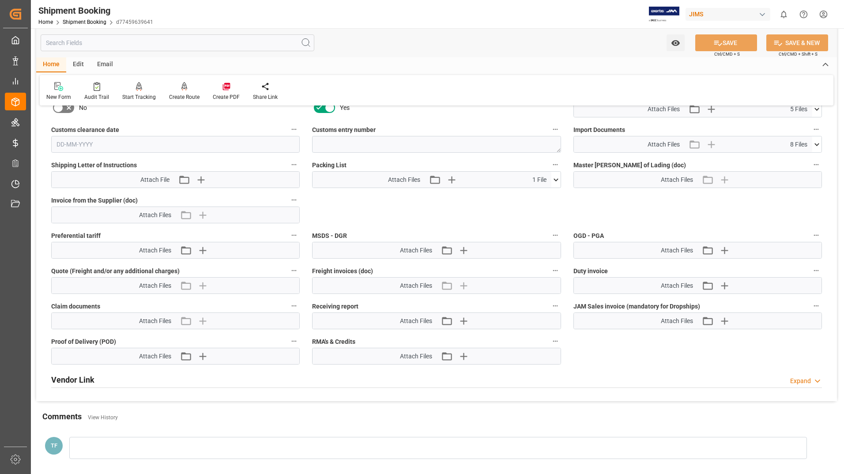
scroll to position [442, 0]
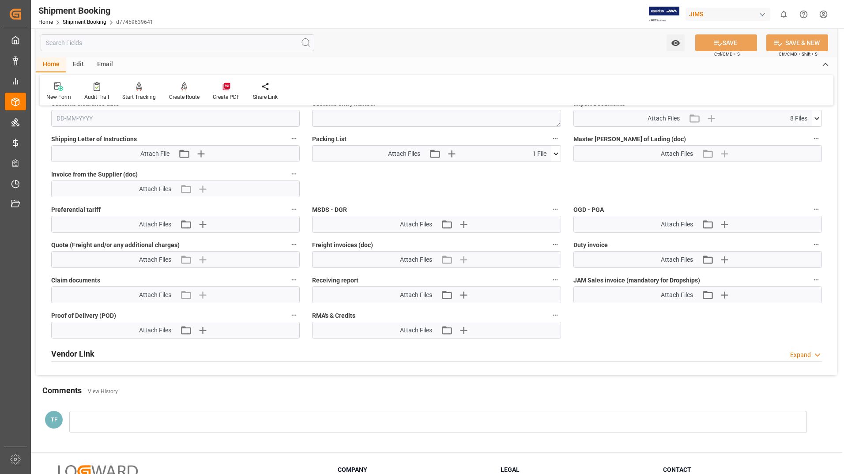
click at [557, 154] on icon at bounding box center [556, 153] width 9 height 9
click at [552, 170] on icon at bounding box center [551, 170] width 9 height 9
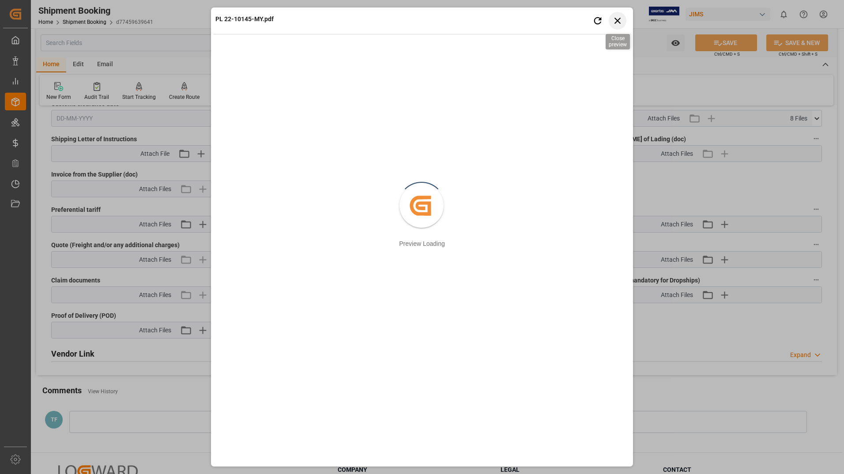
click at [616, 20] on icon "button" at bounding box center [618, 20] width 11 height 11
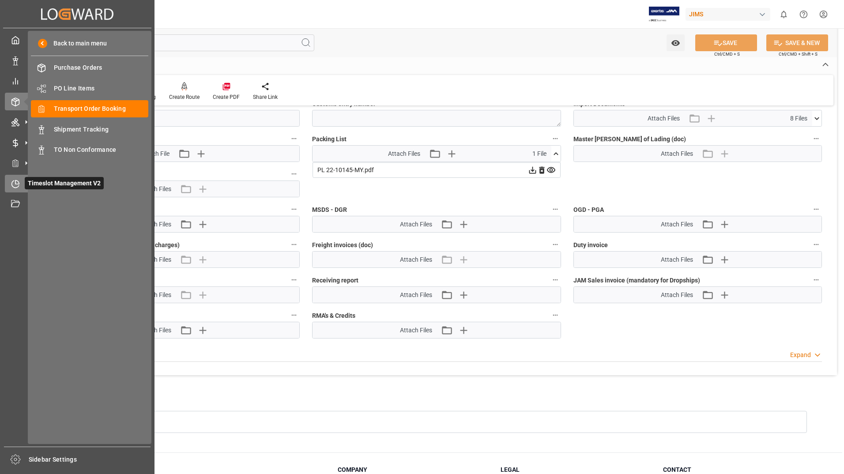
click at [49, 187] on span "Timeslot Management V2" at bounding box center [64, 183] width 79 height 12
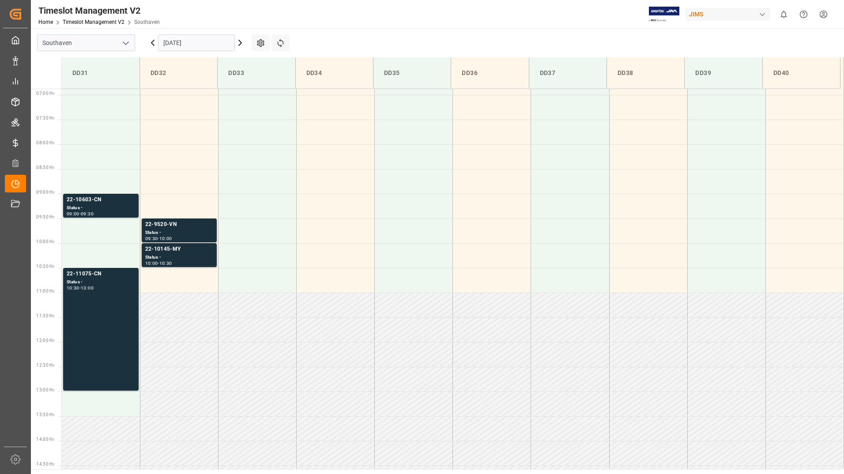
scroll to position [341, 0]
click at [182, 255] on div "Status -" at bounding box center [179, 258] width 68 height 8
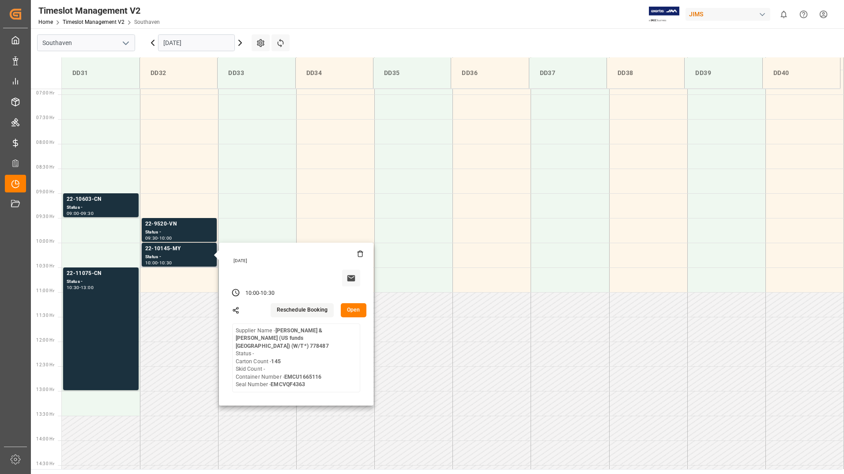
click at [349, 309] on button "Open" at bounding box center [354, 310] width 26 height 14
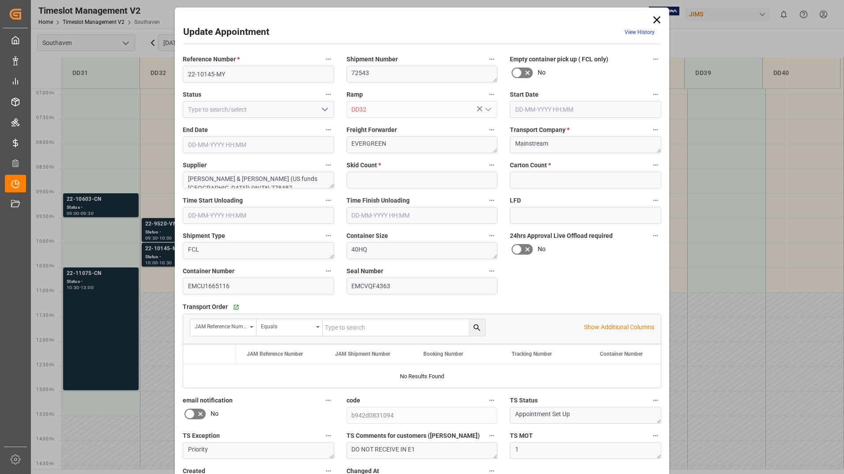
type input "0"
type input "145"
type input "[DATE] 10:00"
type input "[DATE] 10:30"
type input "[DATE] 17:46"
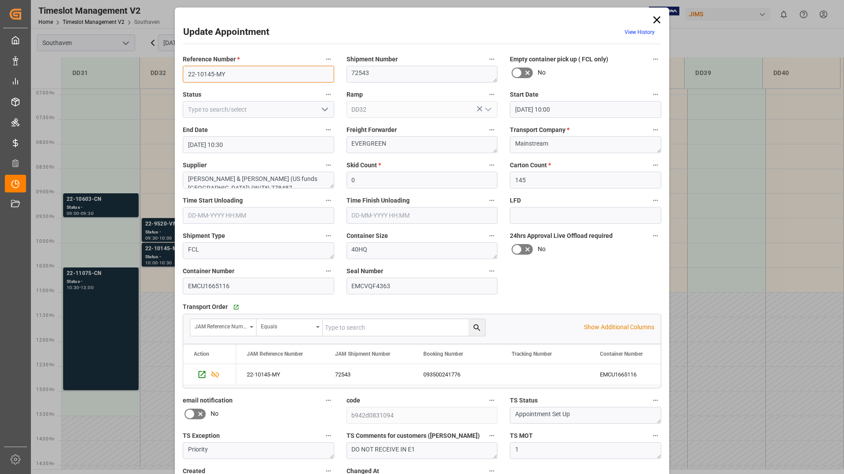
drag, startPoint x: 185, startPoint y: 71, endPoint x: 226, endPoint y: 74, distance: 40.7
click at [226, 74] on input "22-10145-MY" at bounding box center [258, 74] width 151 height 17
click at [323, 112] on icon "open menu" at bounding box center [325, 109] width 11 height 11
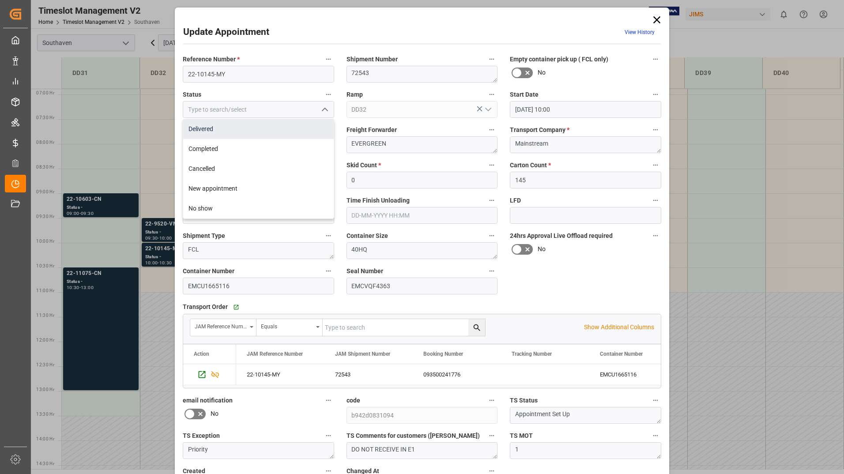
click at [303, 133] on div "Delivered" at bounding box center [258, 129] width 151 height 20
type input "Delivered"
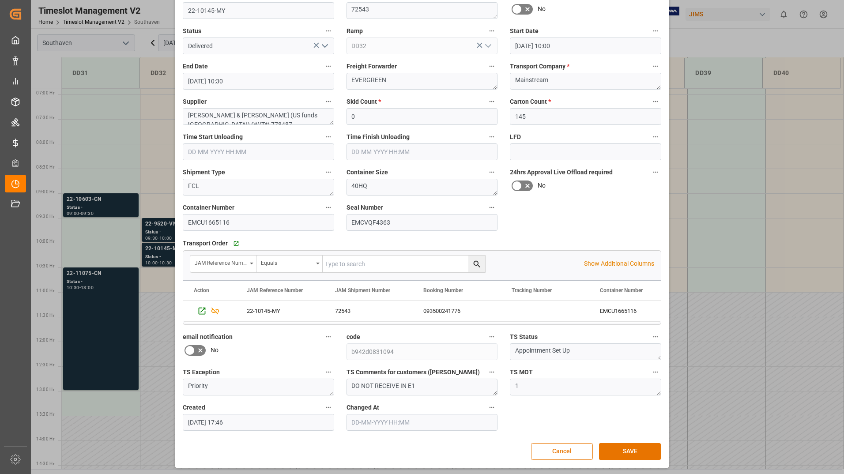
scroll to position [65, 0]
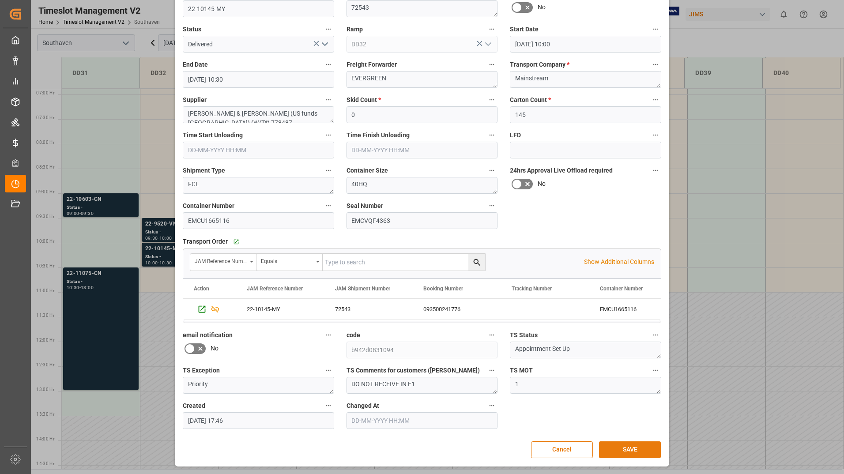
click at [619, 447] on button "SAVE" at bounding box center [630, 450] width 62 height 17
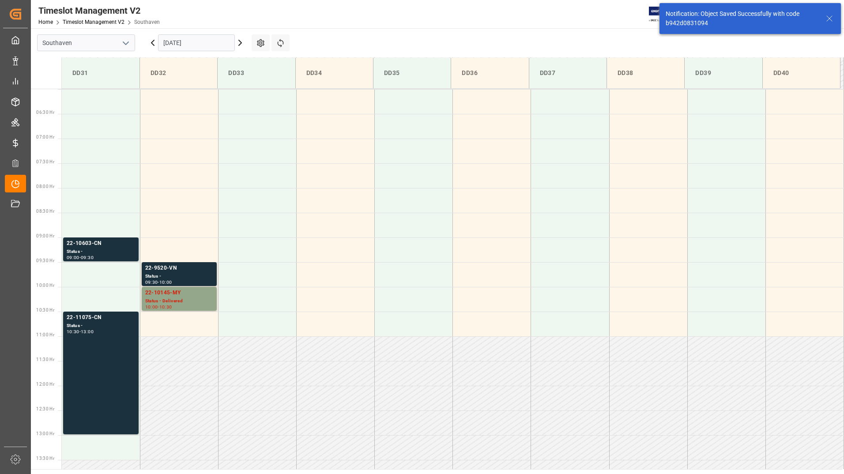
scroll to position [439, 0]
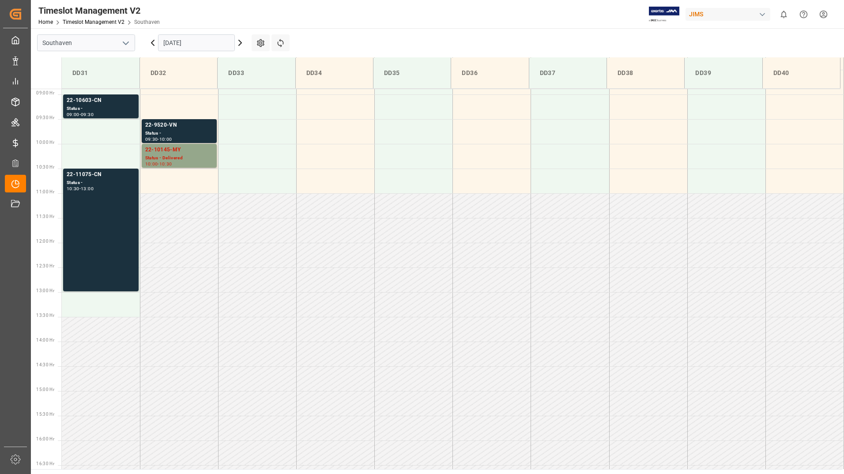
click at [191, 44] on input "[DATE]" at bounding box center [196, 42] width 77 height 17
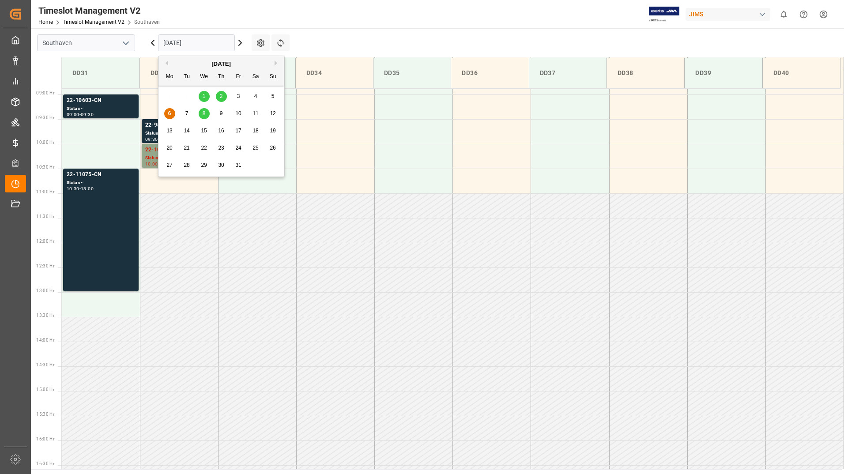
click at [167, 64] on button "Previous Month" at bounding box center [165, 63] width 5 height 5
click at [170, 163] on span "29" at bounding box center [169, 165] width 6 height 6
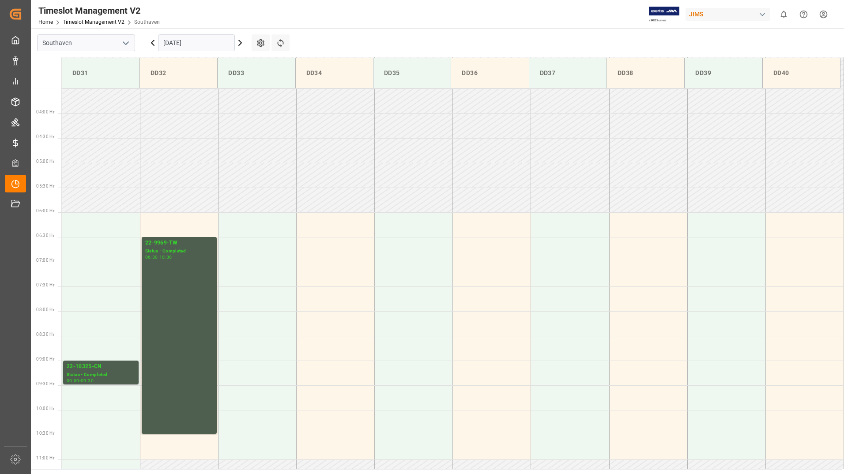
scroll to position [341, 0]
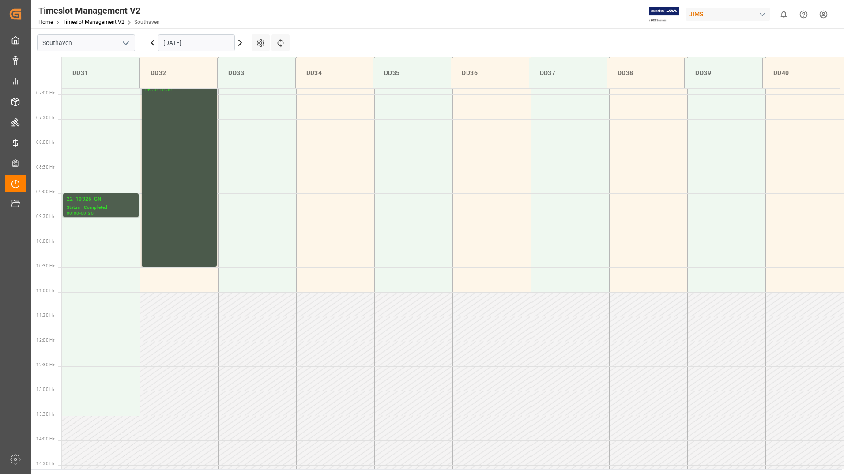
click at [200, 176] on div "22-9969-TW Status - Completed 06:30 - 10:30" at bounding box center [179, 168] width 68 height 193
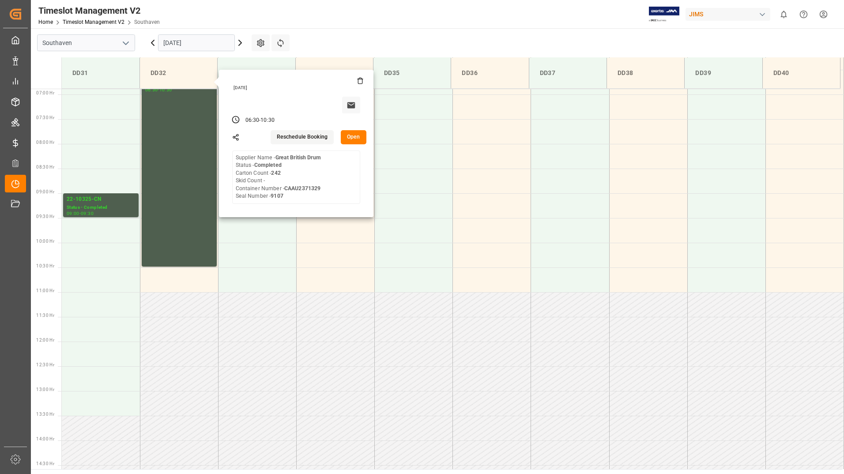
click at [350, 136] on button "Open" at bounding box center [354, 137] width 26 height 14
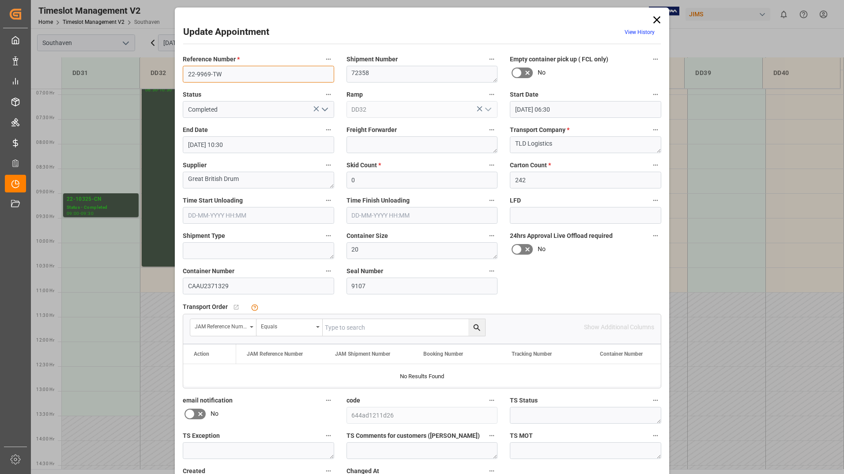
drag, startPoint x: 184, startPoint y: 75, endPoint x: 221, endPoint y: 76, distance: 36.7
click at [221, 76] on input "22-9969-TW" at bounding box center [258, 74] width 151 height 17
click at [656, 17] on icon at bounding box center [657, 20] width 12 height 12
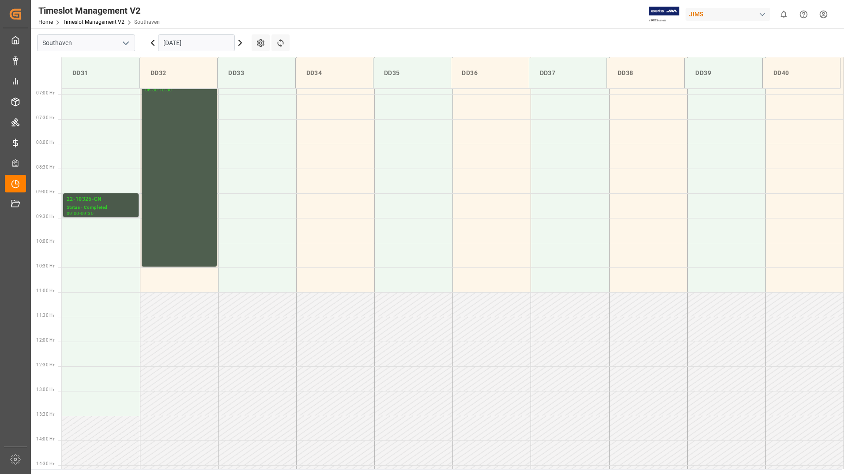
click at [79, 206] on div "Status - Completed" at bounding box center [101, 208] width 68 height 8
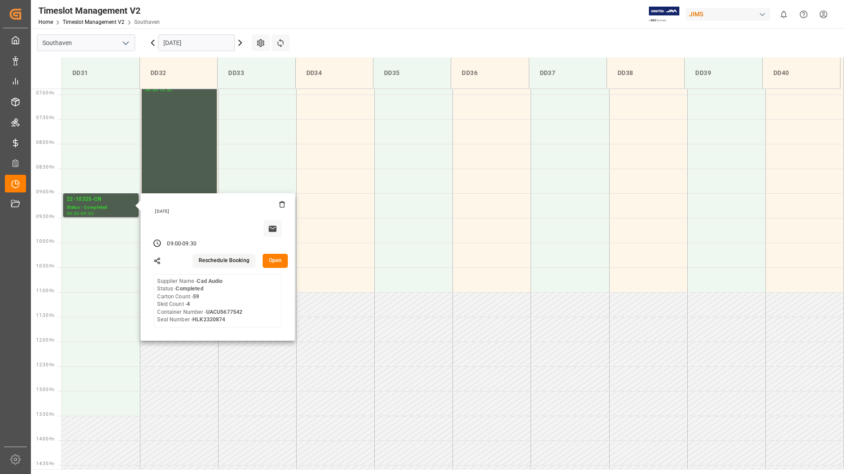
click at [276, 261] on button "Open" at bounding box center [276, 261] width 26 height 14
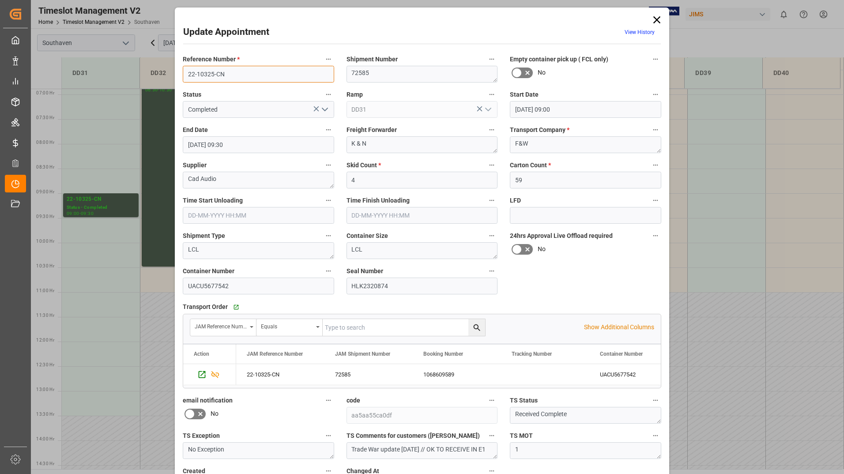
drag, startPoint x: 182, startPoint y: 74, endPoint x: 227, endPoint y: 77, distance: 44.2
click at [227, 77] on input "22-10325-CN" at bounding box center [258, 74] width 151 height 17
click at [656, 17] on icon at bounding box center [657, 20] width 12 height 12
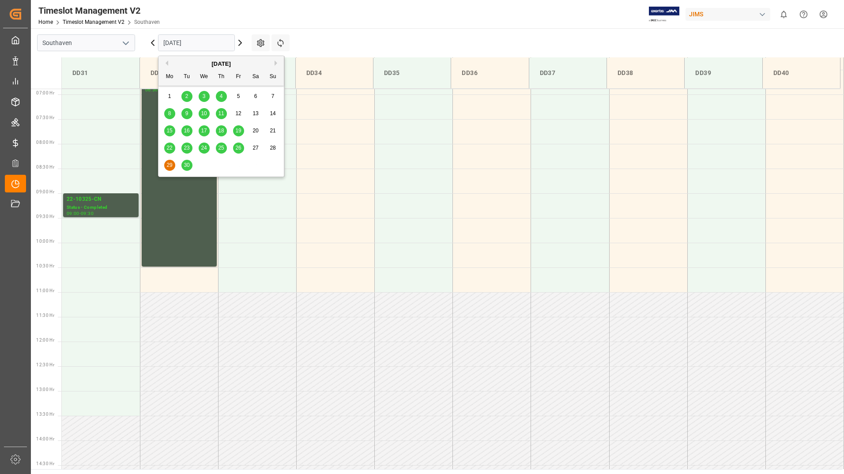
click at [201, 40] on input "[DATE]" at bounding box center [196, 42] width 77 height 17
click at [187, 165] on span "30" at bounding box center [187, 165] width 6 height 6
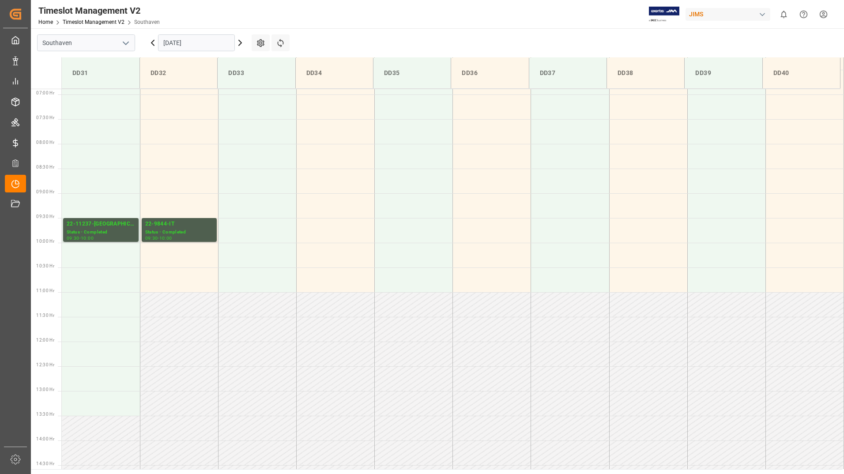
click at [217, 42] on input "[DATE]" at bounding box center [196, 42] width 77 height 17
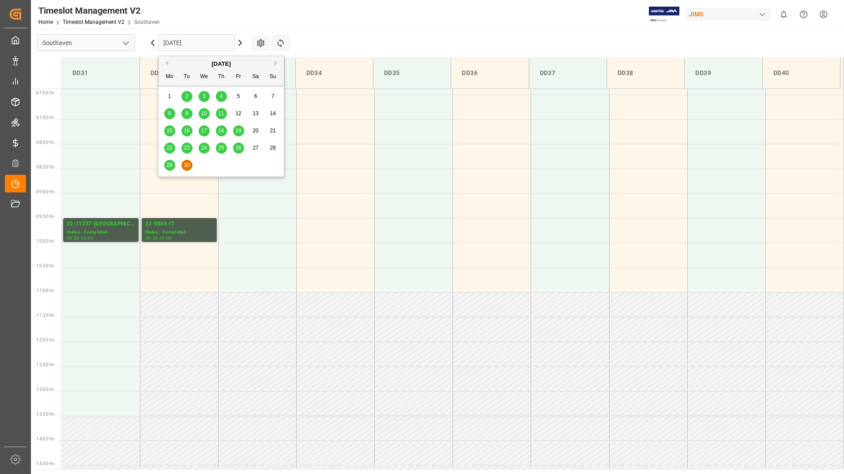
click at [189, 167] on span "30" at bounding box center [187, 165] width 6 height 6
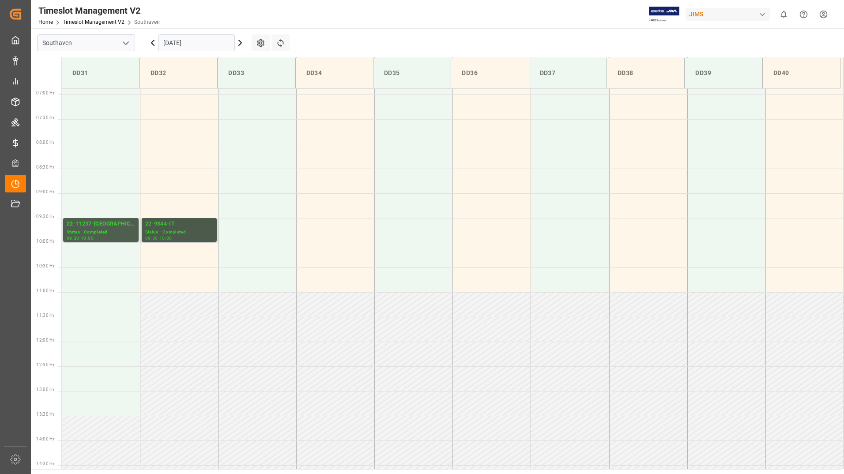
click at [187, 231] on div "Status - Completed" at bounding box center [179, 233] width 68 height 8
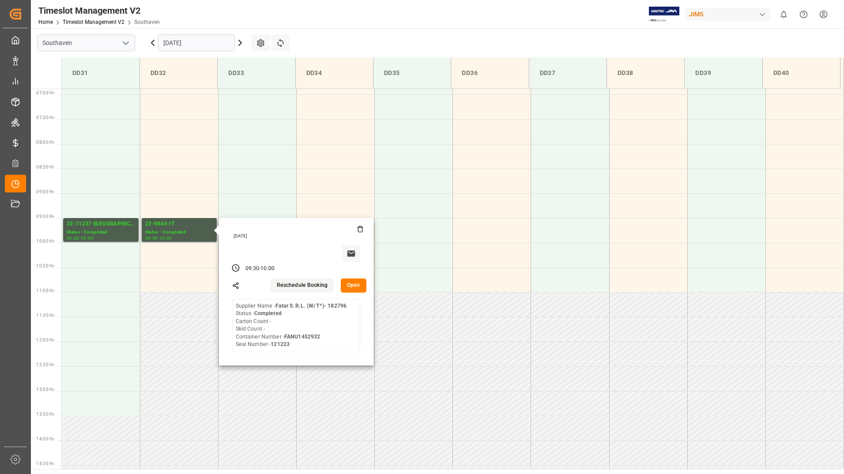
click at [352, 285] on button "Open" at bounding box center [354, 286] width 26 height 14
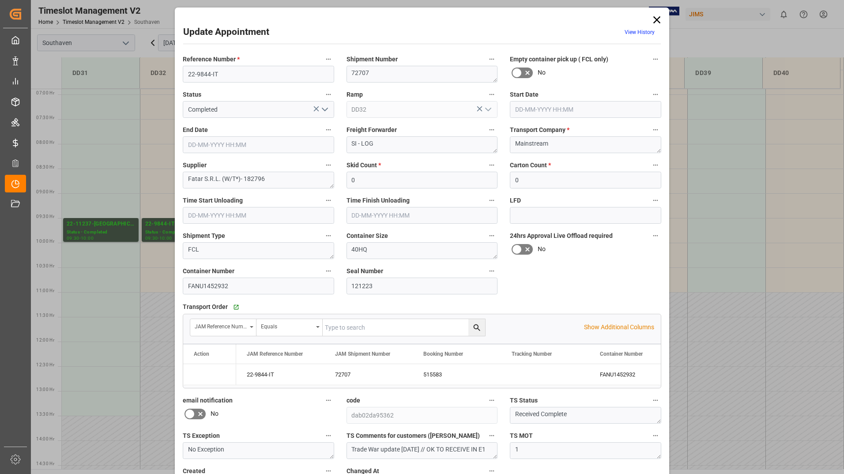
type input "[DATE] 09:30"
type input "[DATE] 10:00"
type input "[DATE] 13:09"
drag, startPoint x: 183, startPoint y: 74, endPoint x: 220, endPoint y: 72, distance: 36.7
click at [220, 72] on input "22-9844-IT" at bounding box center [258, 74] width 151 height 17
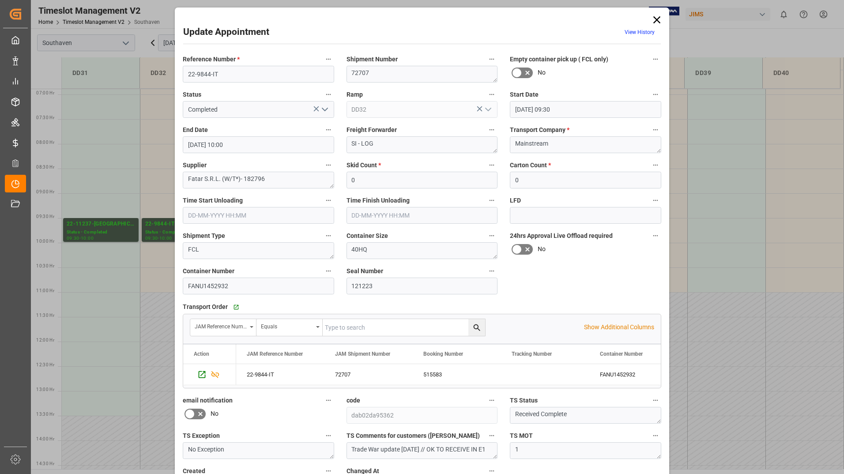
click at [659, 18] on icon at bounding box center [657, 20] width 12 height 12
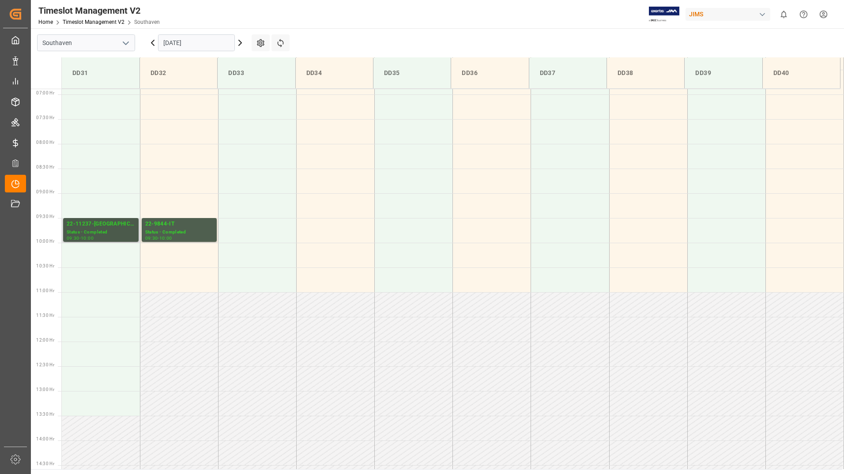
click at [112, 231] on div "Status - Completed" at bounding box center [101, 233] width 68 height 8
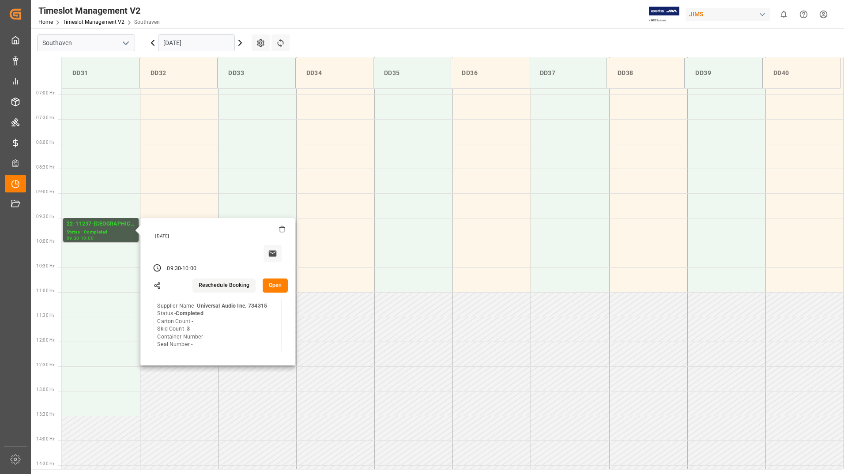
click at [274, 285] on button "Open" at bounding box center [276, 286] width 26 height 14
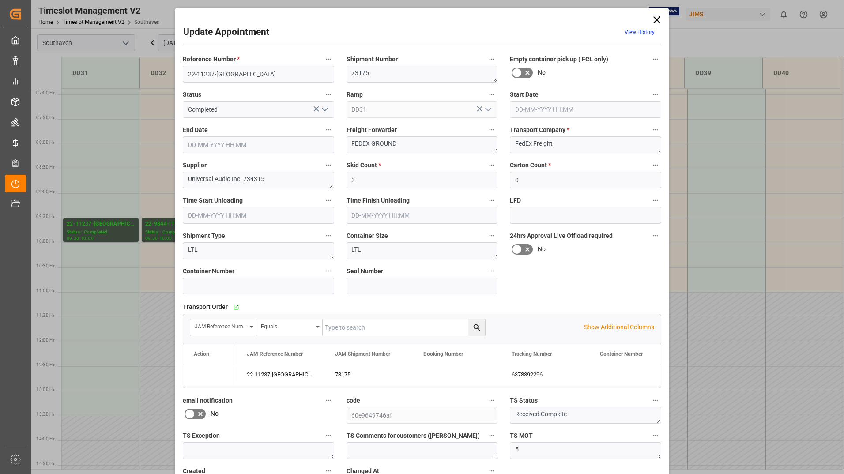
type input "[DATE] 09:30"
type input "[DATE] 10:00"
type input "[DATE] 17:24"
drag, startPoint x: 185, startPoint y: 71, endPoint x: 228, endPoint y: 71, distance: 43.3
click at [231, 72] on input "22-11237-[GEOGRAPHIC_DATA]" at bounding box center [258, 74] width 151 height 17
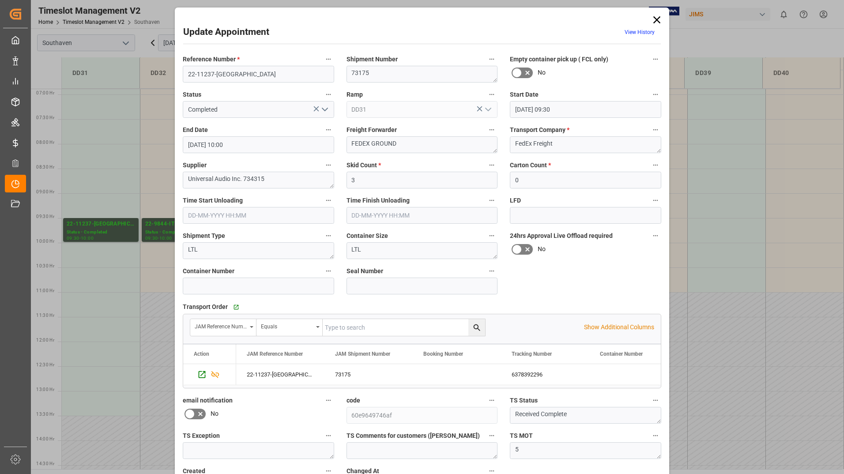
click at [657, 21] on icon at bounding box center [657, 19] width 7 height 7
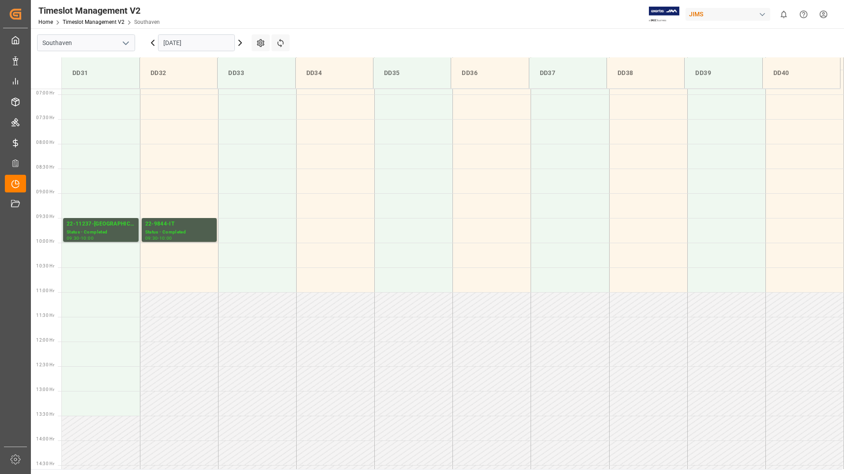
click at [208, 42] on input "[DATE]" at bounding box center [196, 42] width 77 height 17
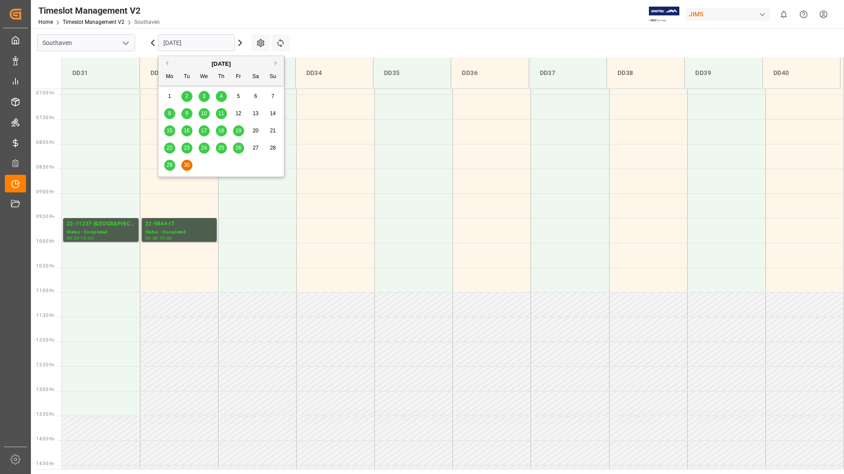
click at [277, 61] on button "Next Month" at bounding box center [277, 63] width 5 height 5
click at [203, 95] on span "1" at bounding box center [204, 96] width 3 height 6
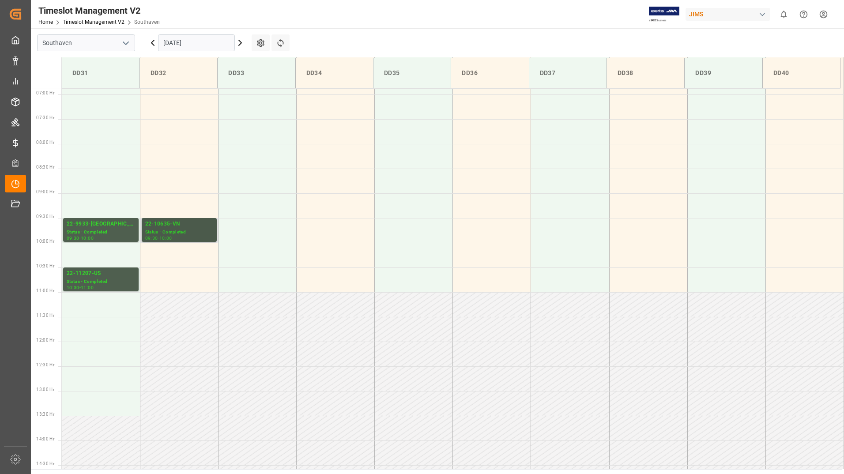
click at [171, 235] on div "Status - Completed" at bounding box center [179, 233] width 68 height 8
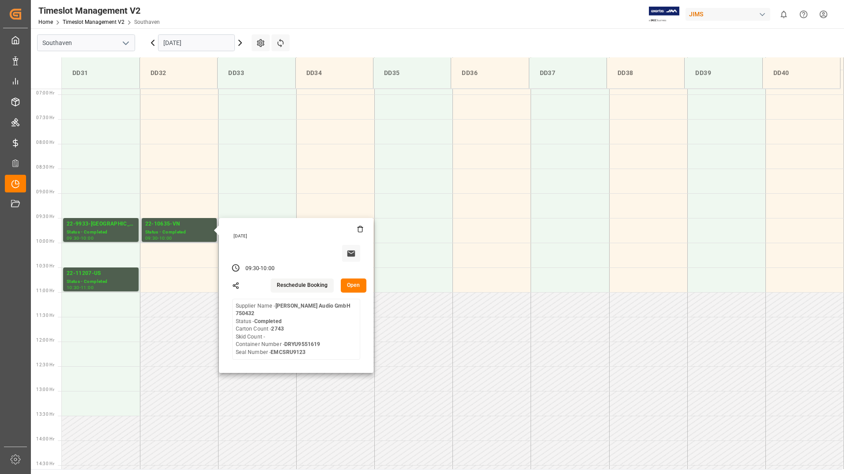
click at [350, 286] on button "Open" at bounding box center [354, 286] width 26 height 14
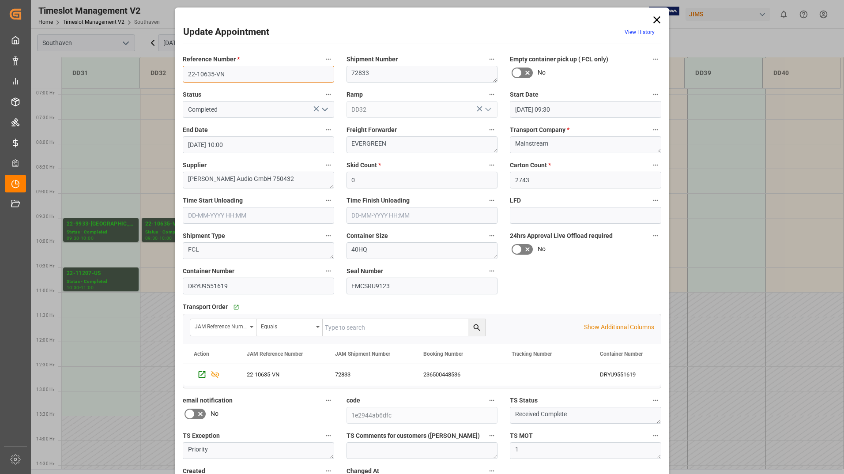
drag, startPoint x: 187, startPoint y: 72, endPoint x: 235, endPoint y: 77, distance: 48.5
click at [235, 77] on input "22-10635-VN" at bounding box center [258, 74] width 151 height 17
click at [656, 20] on icon at bounding box center [657, 19] width 7 height 7
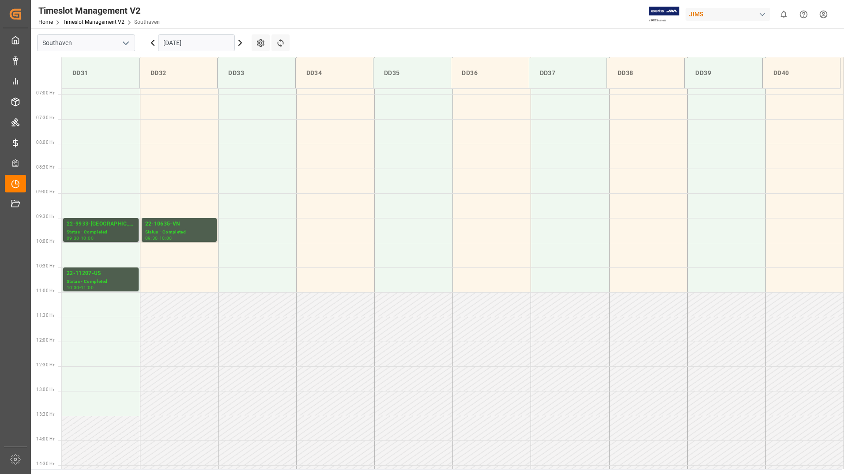
click at [103, 233] on div "Status - Completed" at bounding box center [101, 233] width 68 height 8
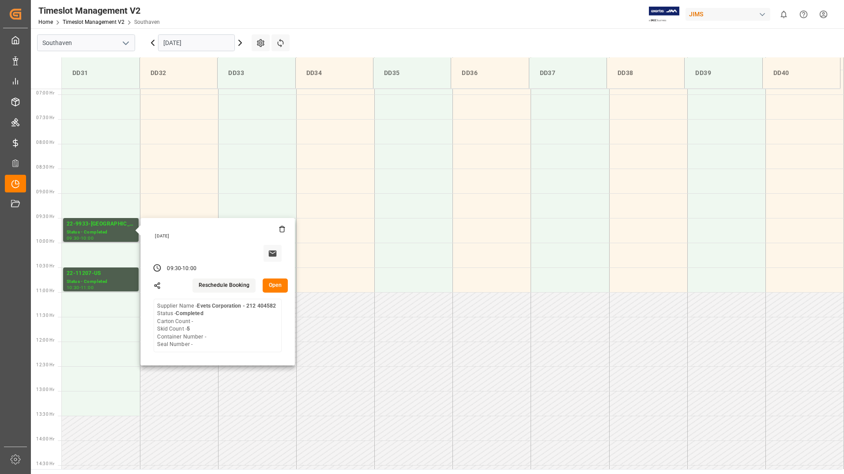
click at [281, 289] on button "Open" at bounding box center [276, 286] width 26 height 14
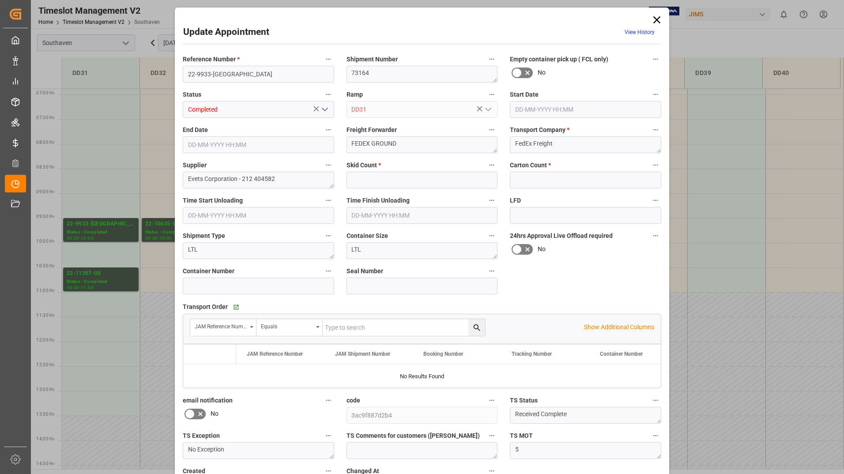
type input "5"
type input "0"
type input "[DATE] 09:30"
type input "[DATE] 10:00"
type input "[DATE] 15:59"
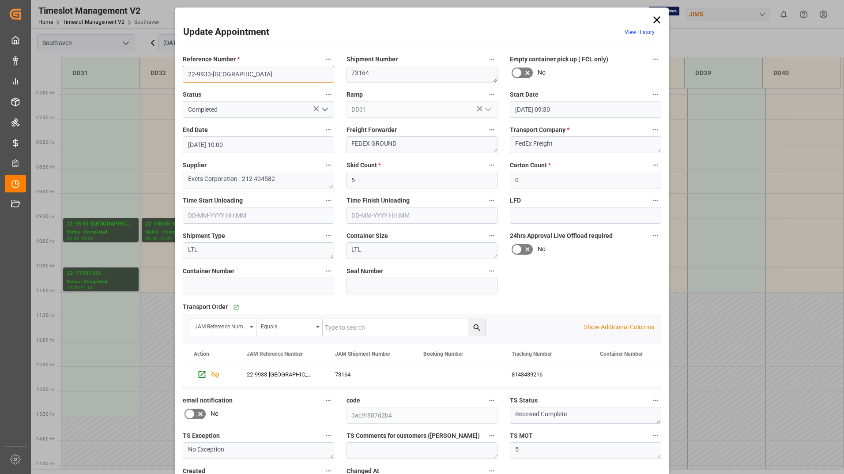
drag, startPoint x: 183, startPoint y: 71, endPoint x: 222, endPoint y: 72, distance: 38.9
click at [222, 72] on input "22-9933-[GEOGRAPHIC_DATA]" at bounding box center [258, 74] width 151 height 17
click at [654, 19] on icon at bounding box center [657, 20] width 12 height 12
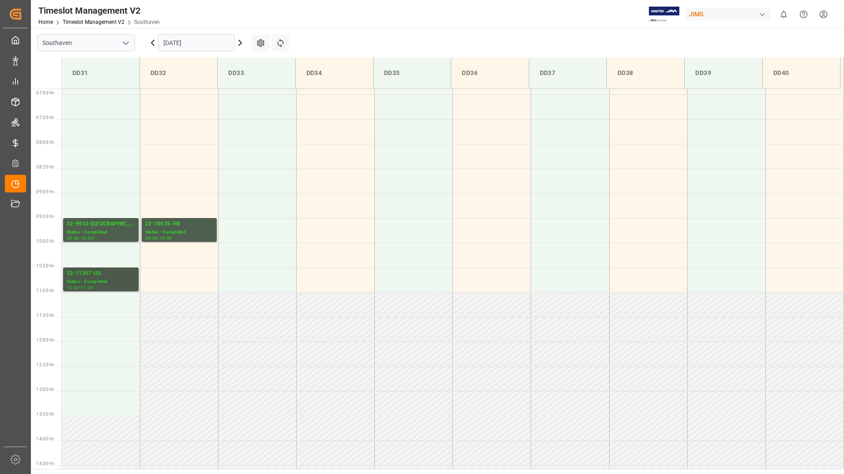
click at [103, 276] on div "22-11207-US" at bounding box center [101, 273] width 68 height 9
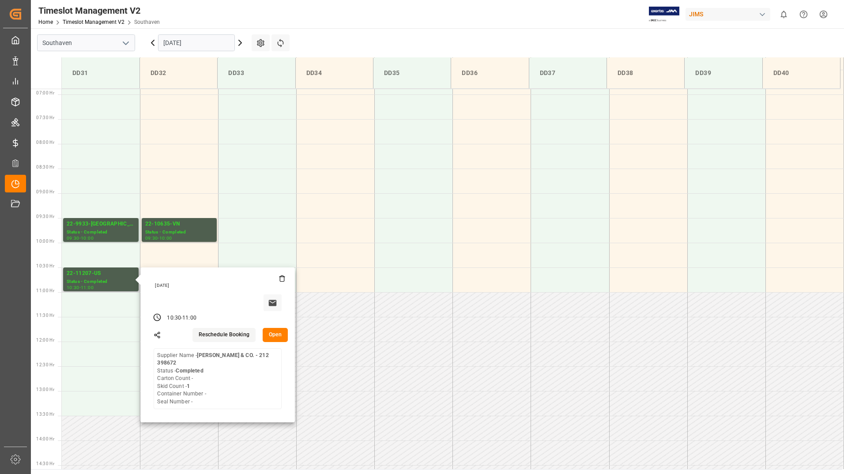
click at [274, 335] on button "Open" at bounding box center [276, 335] width 26 height 14
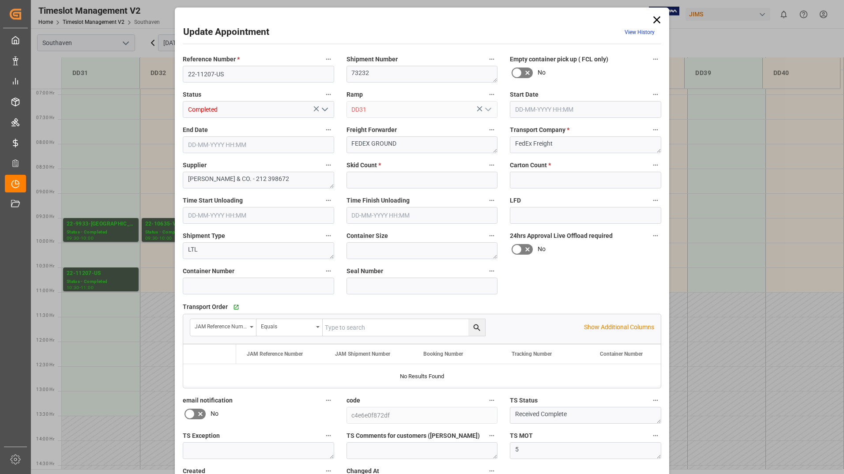
type input "1"
type input "0"
type input "[DATE] 10:30"
type input "[DATE] 11:00"
type input "[DATE] 16:45"
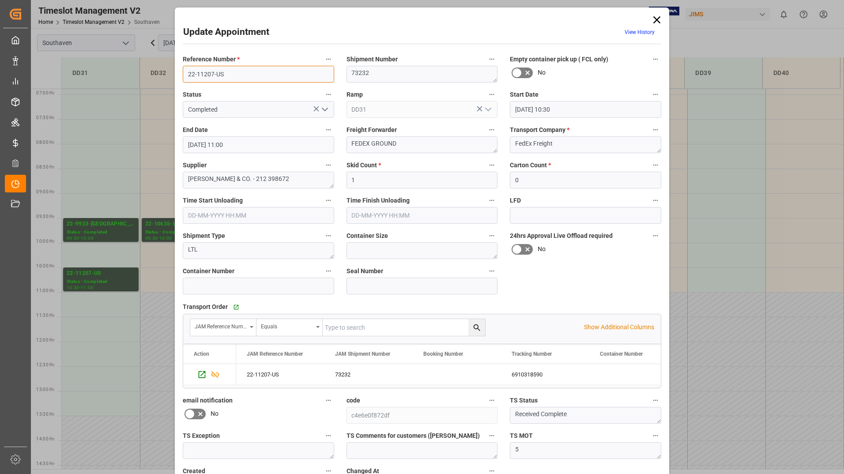
drag, startPoint x: 208, startPoint y: 74, endPoint x: 244, endPoint y: 74, distance: 36.2
click at [244, 74] on input "22-11207-US" at bounding box center [258, 74] width 151 height 17
click at [653, 21] on icon at bounding box center [657, 20] width 12 height 12
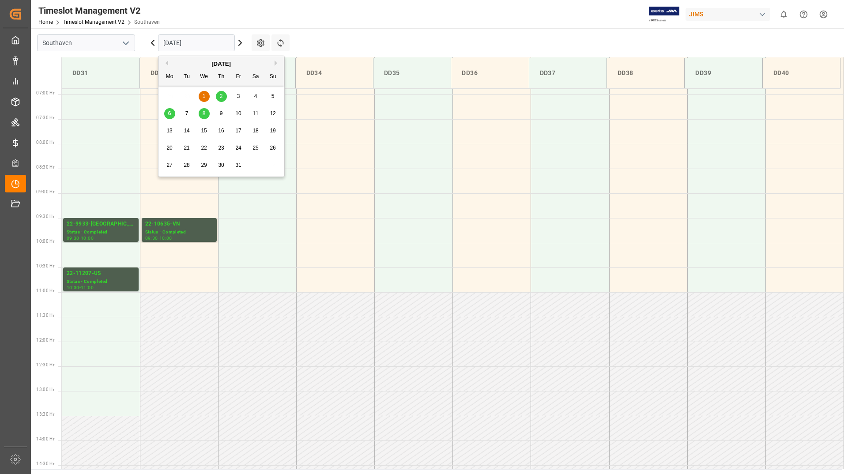
click at [219, 45] on input "[DATE]" at bounding box center [196, 42] width 77 height 17
click at [206, 93] on div "1" at bounding box center [204, 96] width 11 height 11
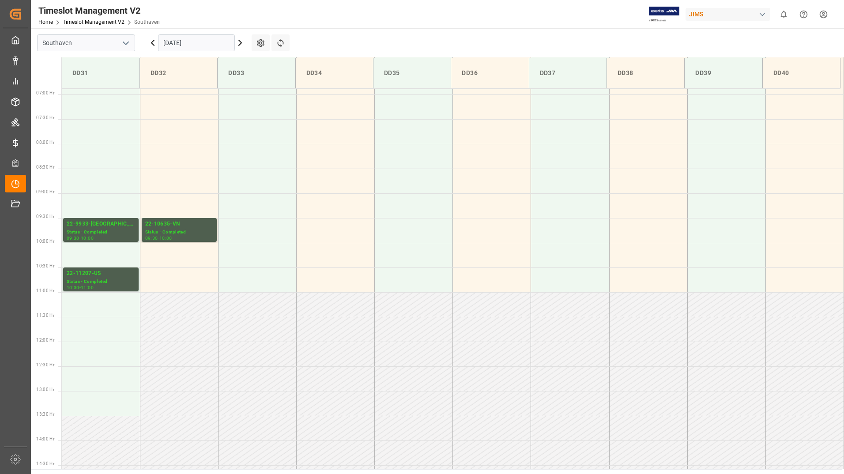
click at [208, 42] on input "[DATE]" at bounding box center [196, 42] width 77 height 17
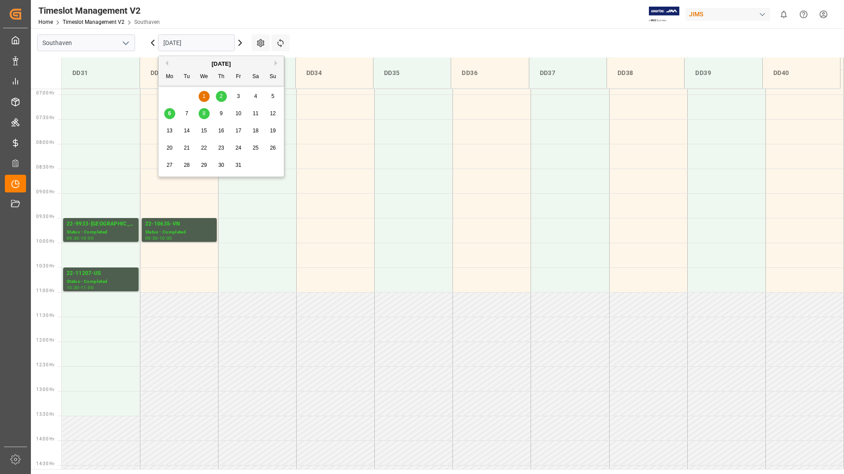
click at [222, 95] on span "2" at bounding box center [221, 96] width 3 height 6
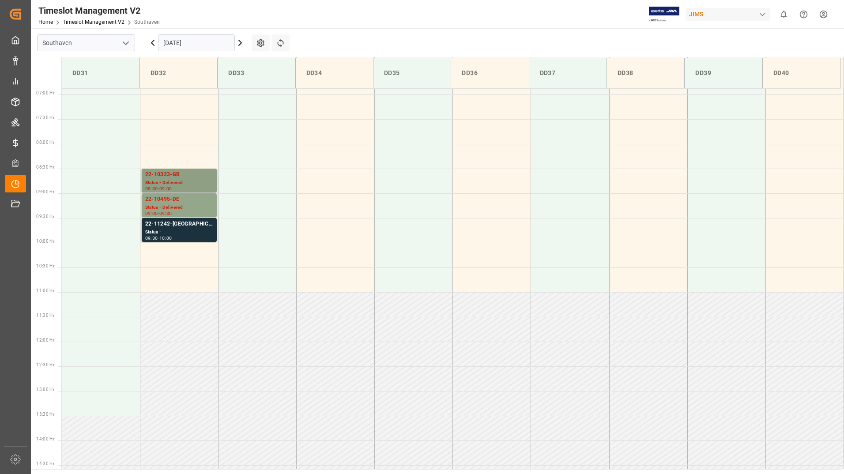
click at [193, 180] on div "Status - Delivered" at bounding box center [179, 183] width 68 height 8
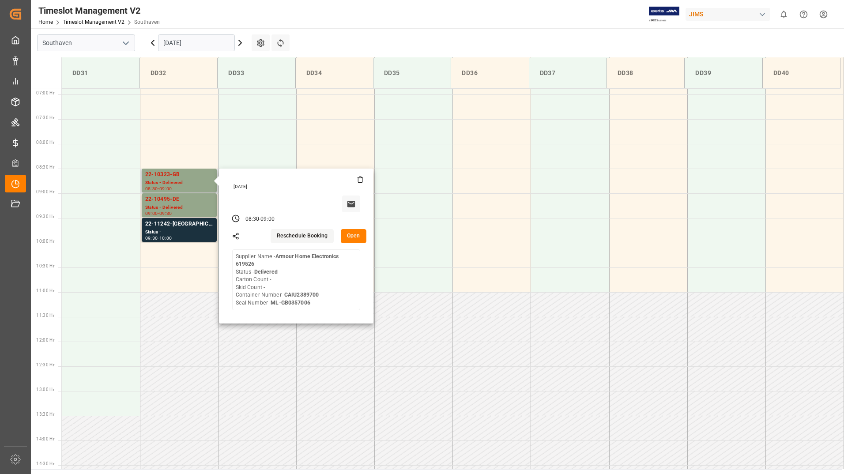
click at [359, 236] on button "Open" at bounding box center [354, 236] width 26 height 14
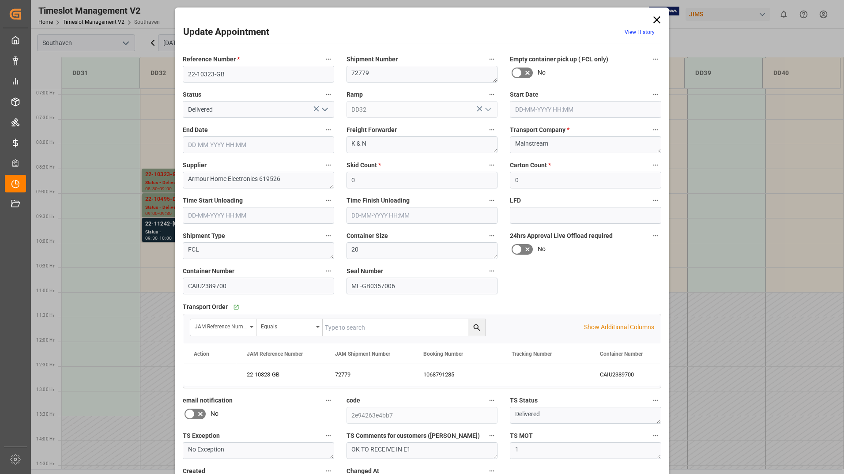
type input "[DATE] 08:30"
type input "[DATE] 09:00"
type input "[DATE] 19:22"
drag, startPoint x: 184, startPoint y: 74, endPoint x: 226, endPoint y: 73, distance: 42.4
click at [226, 73] on input "22-10323-GB" at bounding box center [258, 74] width 151 height 17
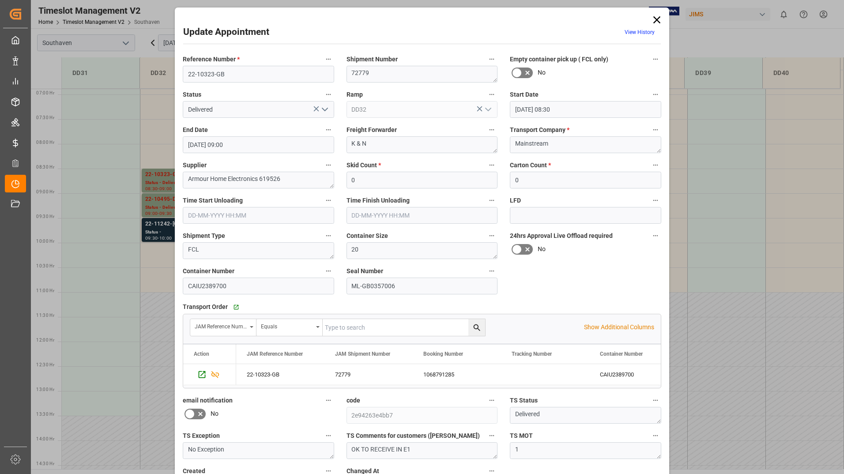
click at [651, 18] on icon at bounding box center [657, 20] width 12 height 12
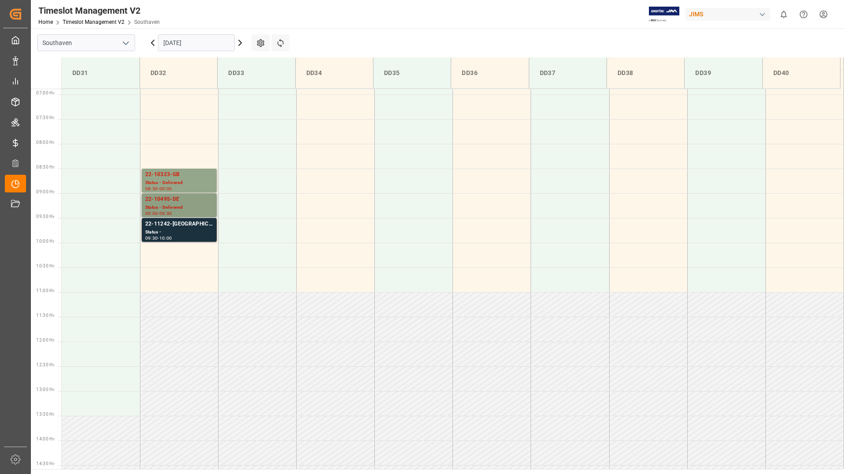
click at [193, 205] on div "Status - Delivered" at bounding box center [179, 208] width 68 height 8
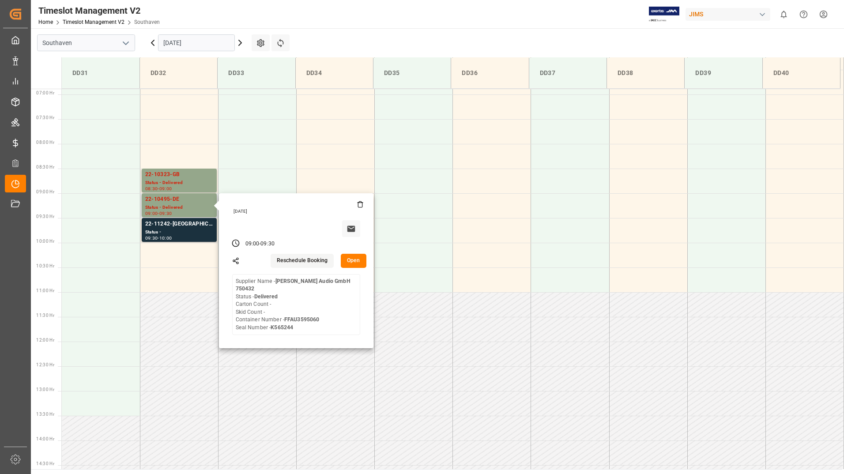
click at [350, 257] on button "Open" at bounding box center [354, 261] width 26 height 14
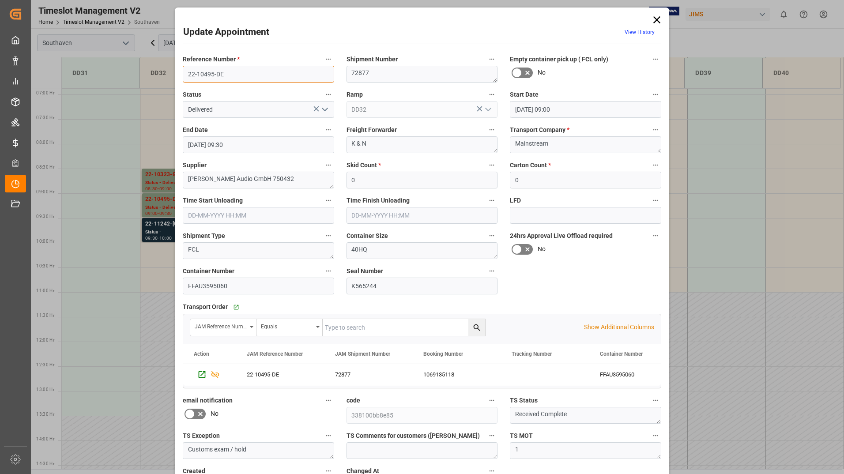
drag, startPoint x: 185, startPoint y: 74, endPoint x: 235, endPoint y: 71, distance: 49.6
click at [235, 71] on input "22-10495-DE" at bounding box center [258, 74] width 151 height 17
click at [654, 17] on icon at bounding box center [657, 20] width 12 height 12
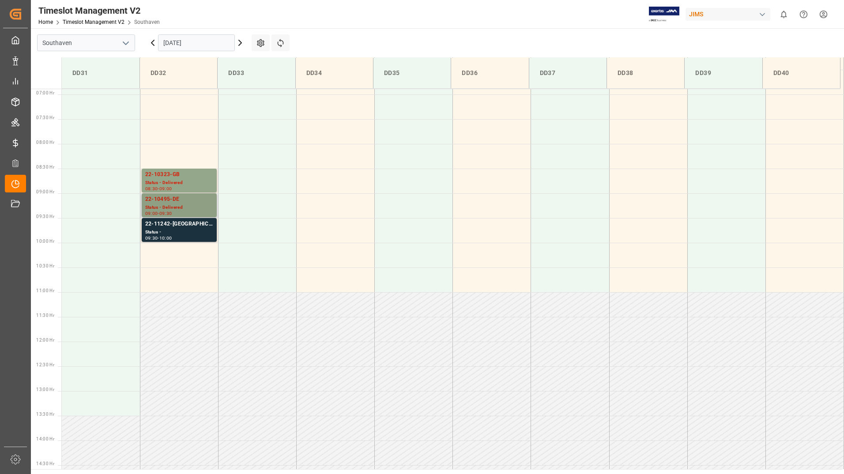
click at [210, 201] on div "22-10495-DE" at bounding box center [179, 199] width 68 height 9
click at [189, 227] on div "22-11242-[GEOGRAPHIC_DATA]" at bounding box center [179, 224] width 68 height 9
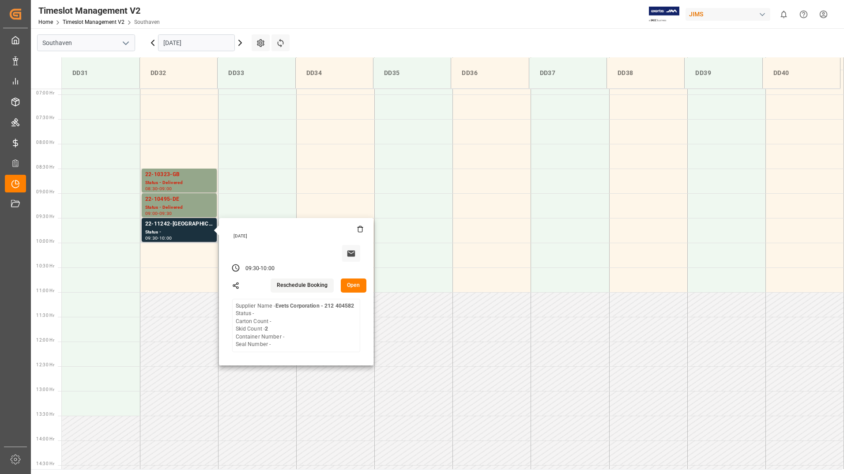
click at [348, 283] on button "Open" at bounding box center [354, 286] width 26 height 14
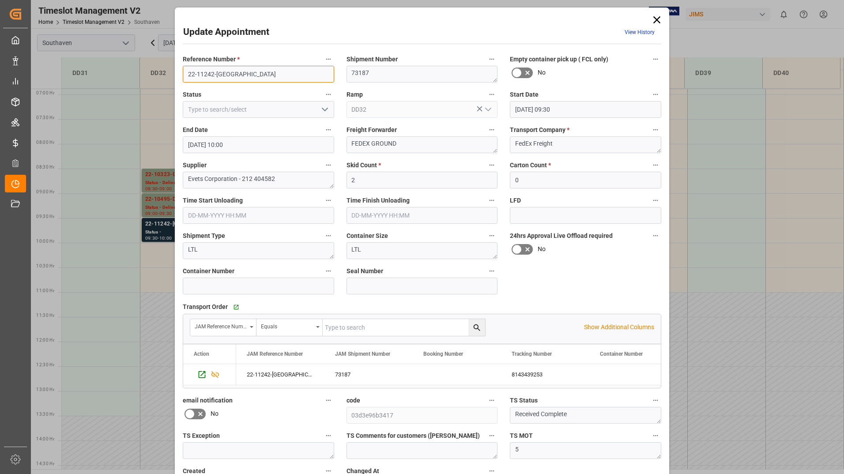
drag, startPoint x: 184, startPoint y: 72, endPoint x: 224, endPoint y: 76, distance: 40.8
click at [224, 76] on input "22-11242-[GEOGRAPHIC_DATA]" at bounding box center [258, 74] width 151 height 17
click at [326, 109] on icon "open menu" at bounding box center [325, 109] width 11 height 11
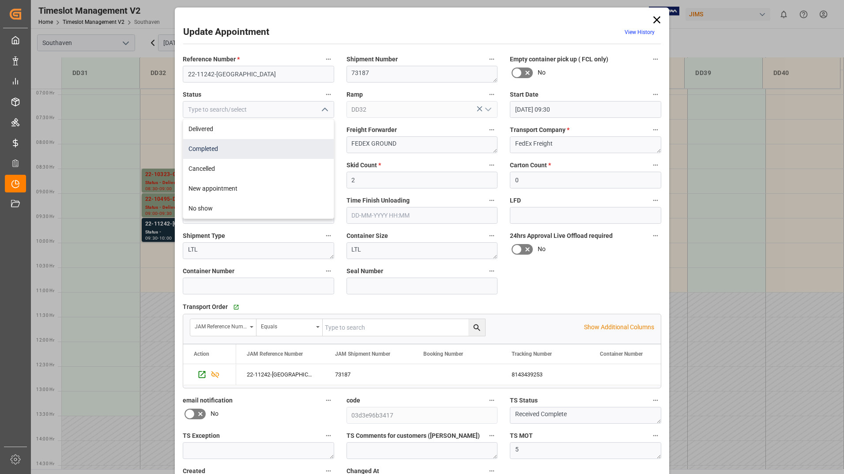
click at [306, 144] on div "Completed" at bounding box center [258, 149] width 151 height 20
type input "Completed"
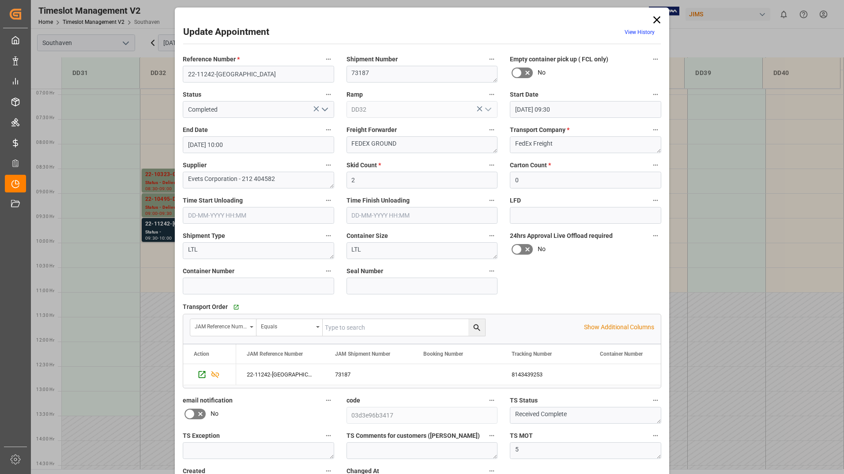
scroll to position [65, 0]
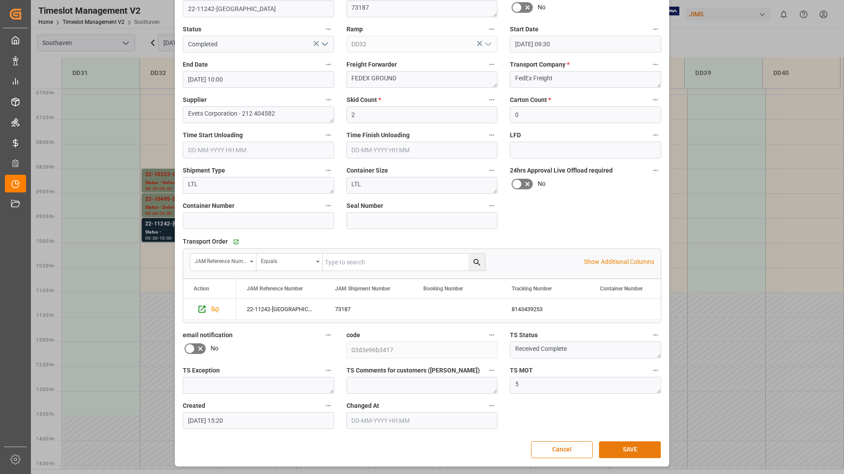
click at [612, 450] on button "SAVE" at bounding box center [630, 450] width 62 height 17
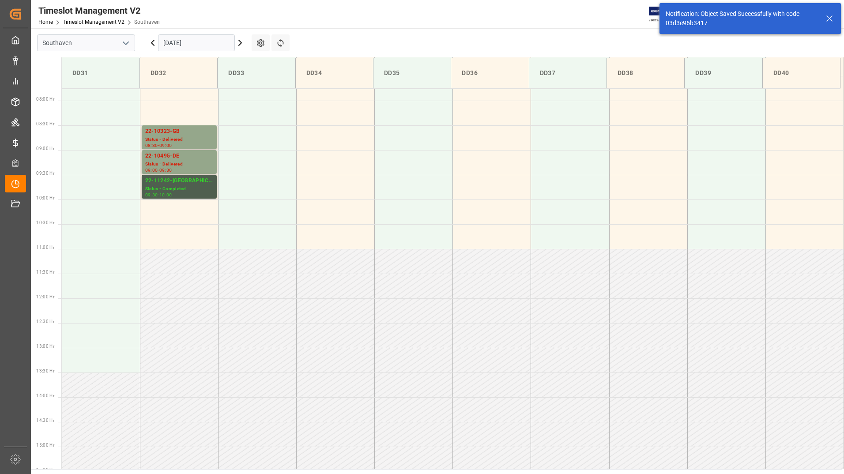
scroll to position [390, 0]
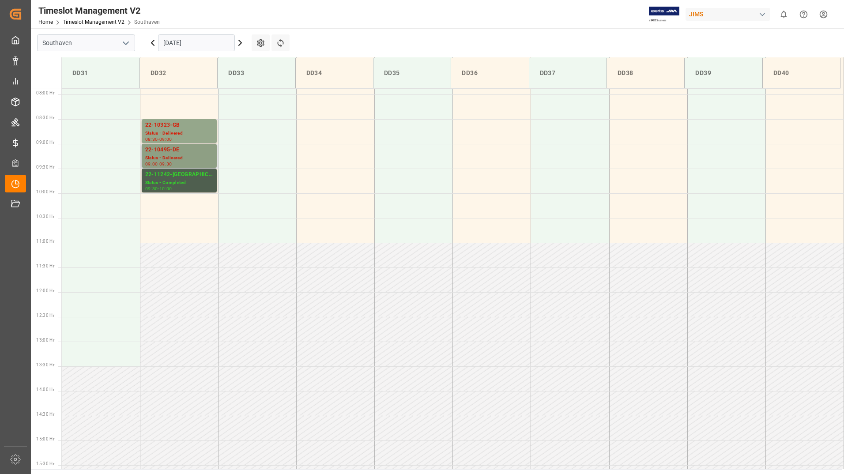
click at [207, 151] on div "22-10495-DE" at bounding box center [179, 150] width 68 height 9
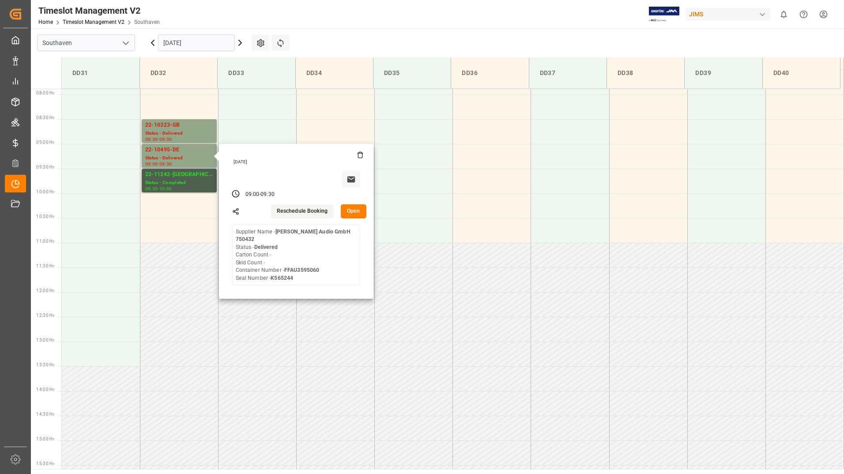
click at [352, 208] on button "Open" at bounding box center [354, 211] width 26 height 14
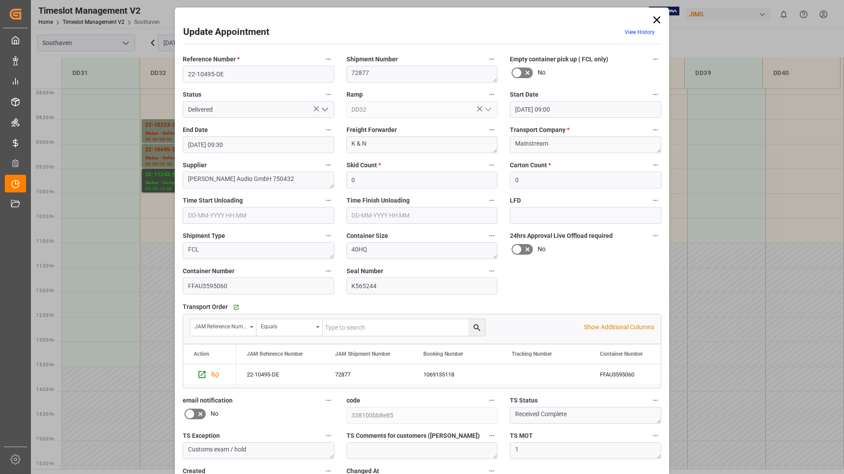
click at [324, 111] on icon "open menu" at bounding box center [325, 109] width 11 height 11
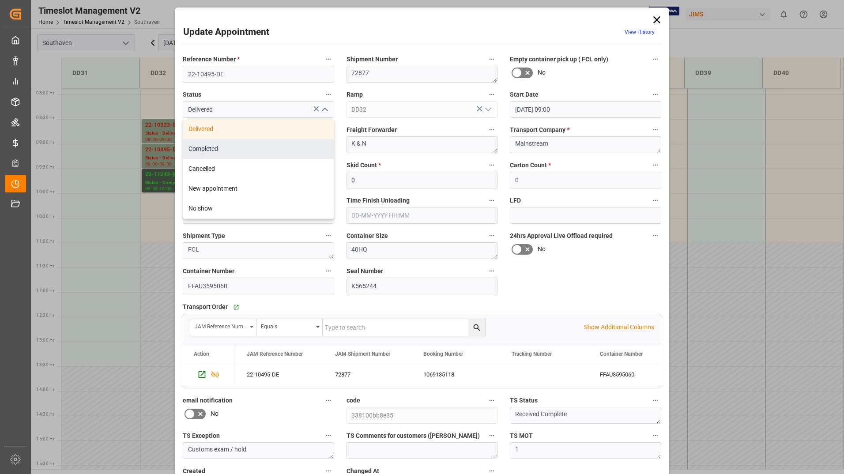
click at [283, 147] on div "Completed" at bounding box center [258, 149] width 151 height 20
type input "Completed"
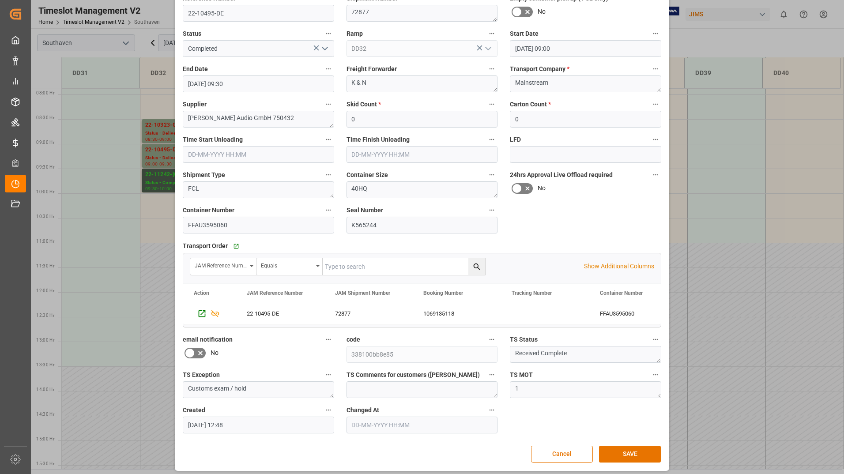
scroll to position [65, 0]
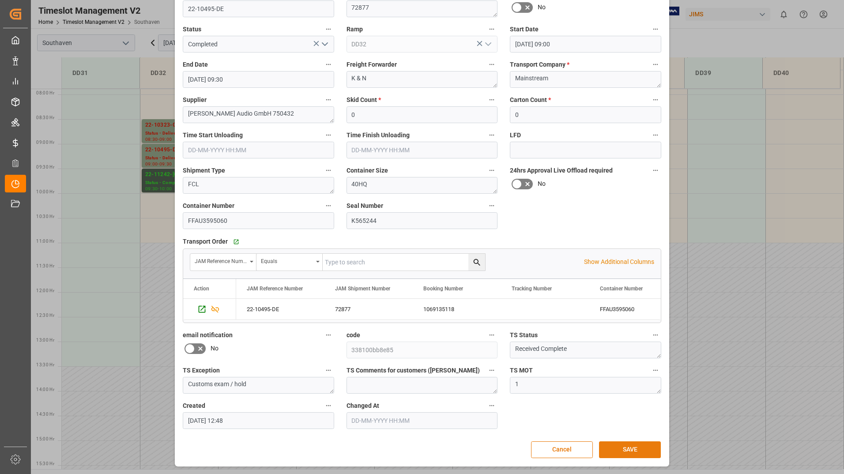
click at [618, 450] on button "SAVE" at bounding box center [630, 450] width 62 height 17
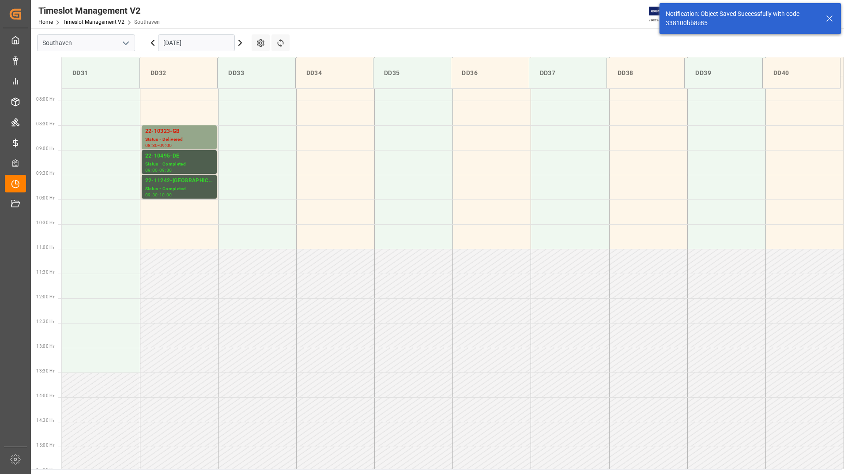
scroll to position [390, 0]
click at [194, 128] on div "22-10323-GB" at bounding box center [179, 125] width 68 height 9
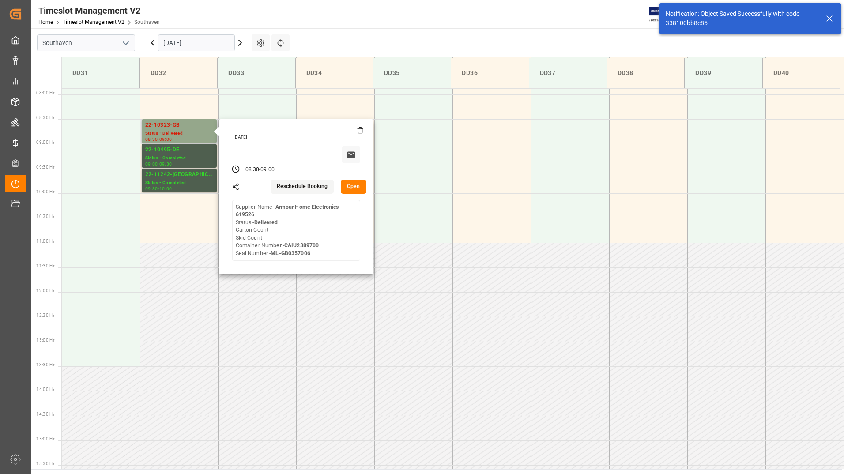
click at [357, 188] on button "Open" at bounding box center [354, 187] width 26 height 14
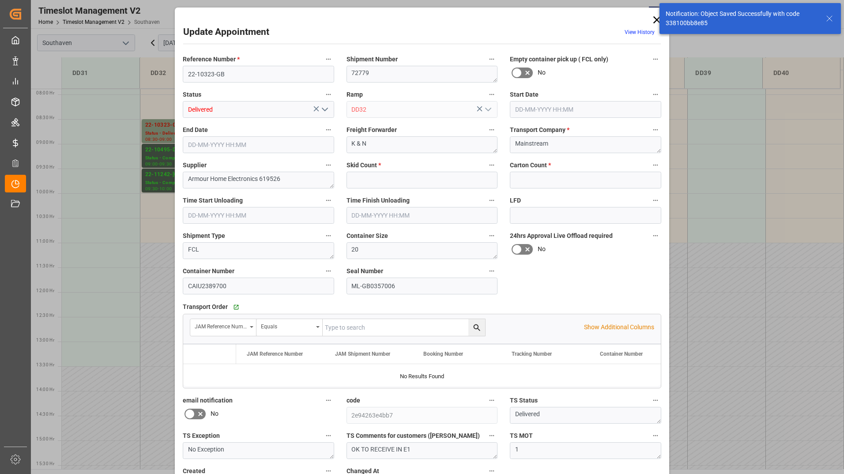
type input "0"
type input "[DATE] 08:30"
type input "[DATE] 09:00"
type input "[DATE] 19:22"
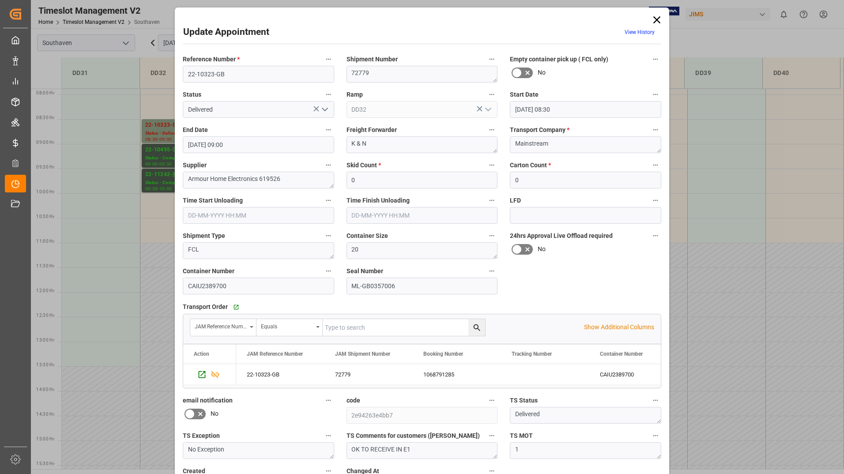
click at [322, 109] on icon "open menu" at bounding box center [325, 109] width 11 height 11
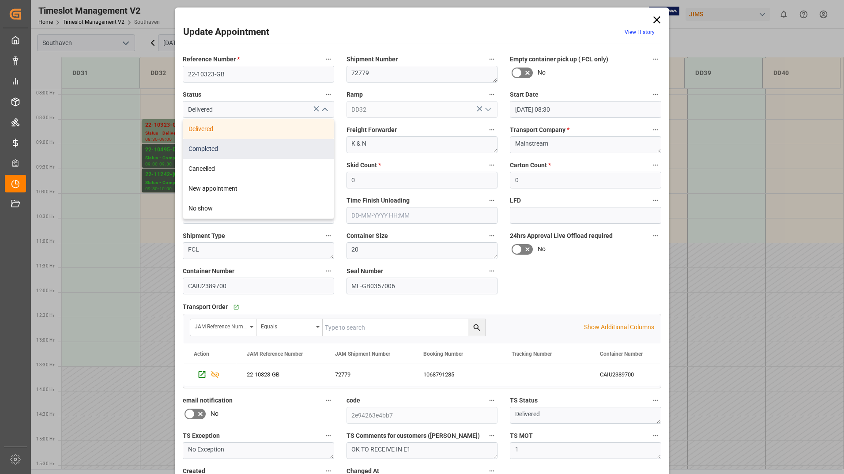
click at [288, 144] on div "Completed" at bounding box center [258, 149] width 151 height 20
type input "Completed"
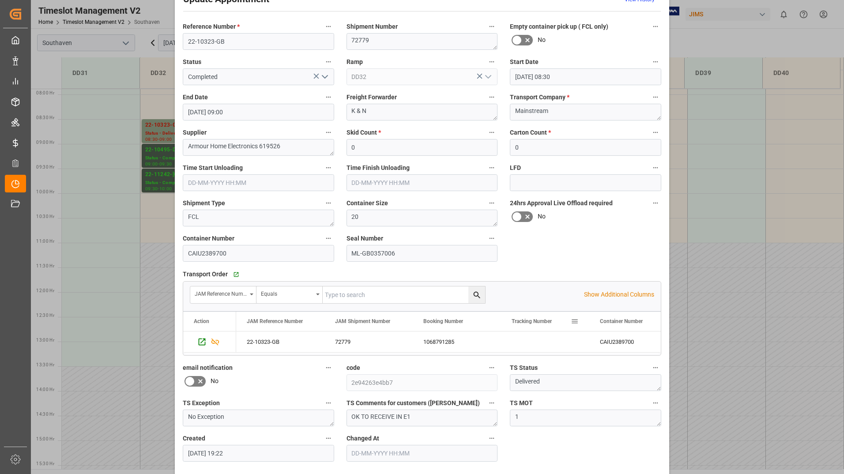
scroll to position [65, 0]
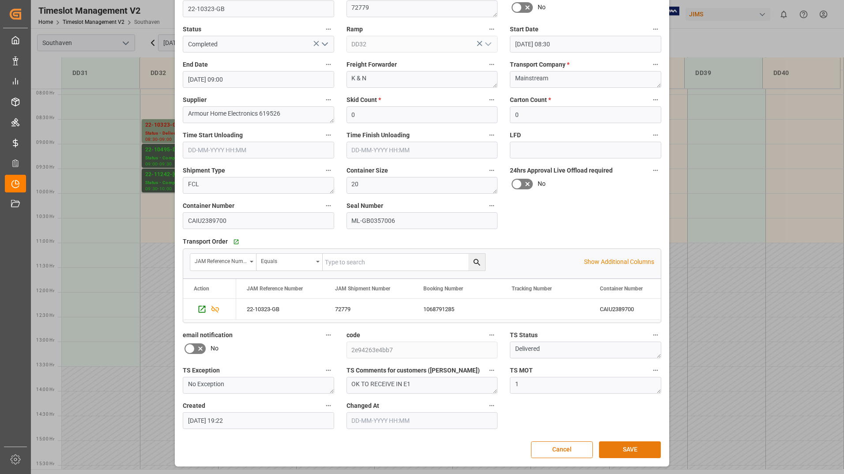
click at [604, 448] on button "SAVE" at bounding box center [630, 450] width 62 height 17
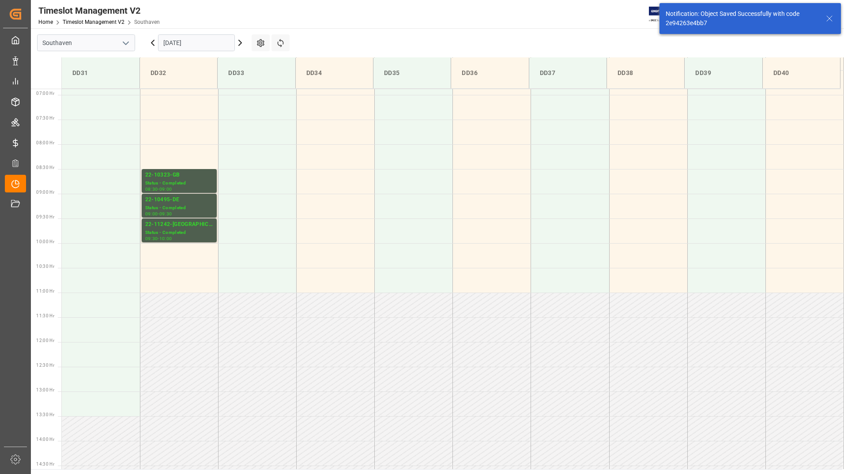
scroll to position [341, 0]
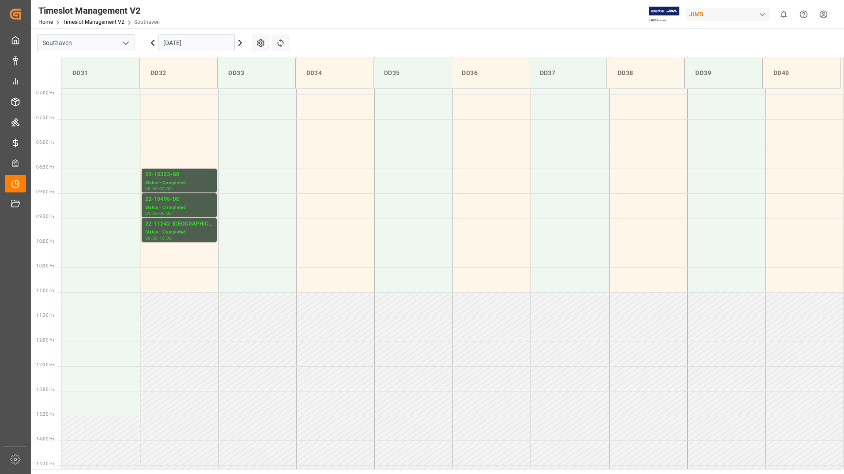
click at [213, 48] on input "[DATE]" at bounding box center [196, 42] width 77 height 17
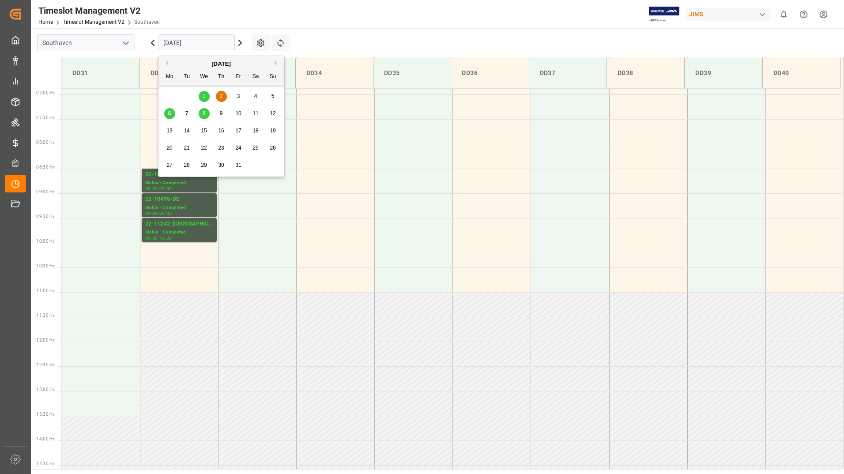
click at [170, 114] on span "6" at bounding box center [169, 113] width 3 height 6
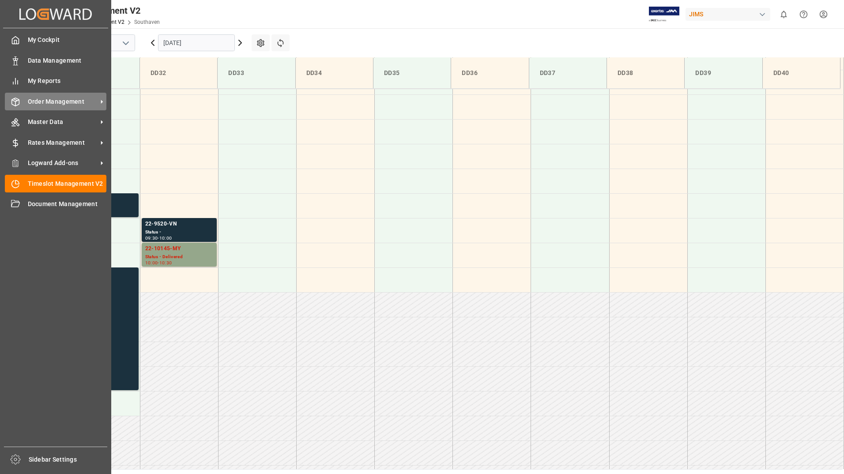
click at [45, 103] on span "Order Management" at bounding box center [63, 101] width 70 height 9
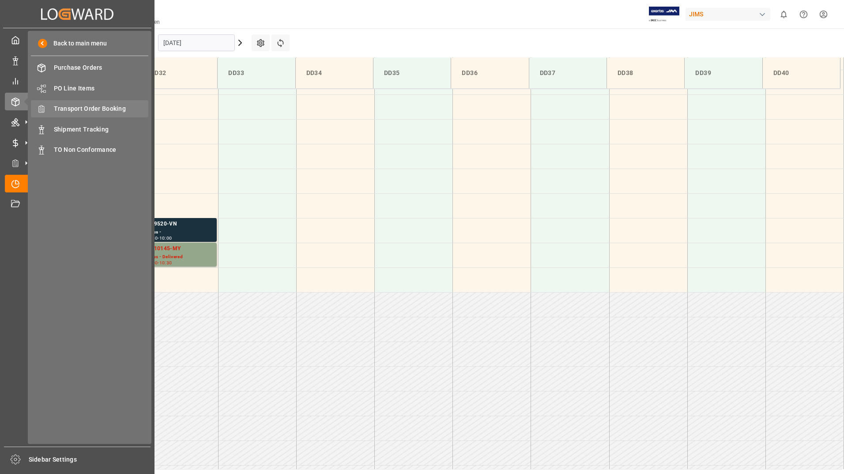
click at [121, 106] on span "Transport Order Booking" at bounding box center [101, 108] width 95 height 9
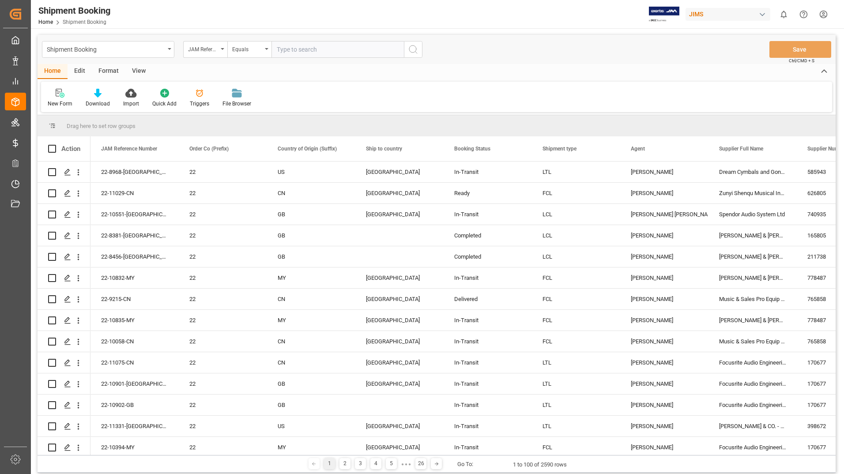
click at [286, 49] on input "text" at bounding box center [338, 49] width 132 height 17
type input "22-9520-vn"
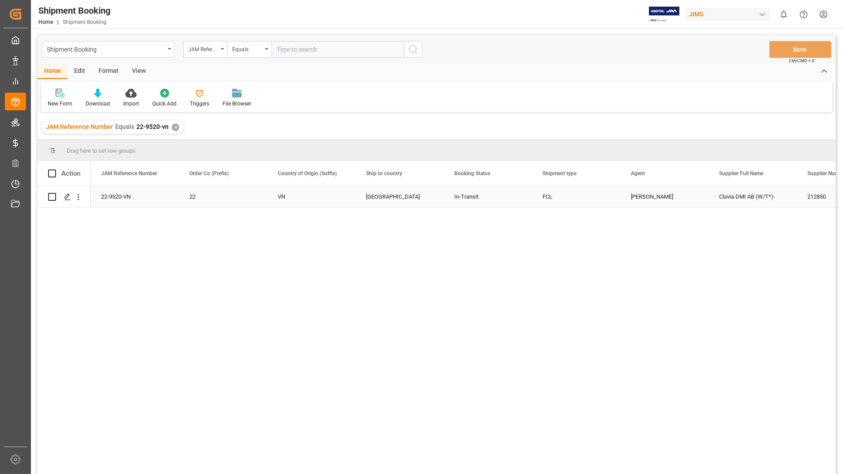
click at [52, 200] on input "Press Space to toggle row selection (unchecked)" at bounding box center [52, 197] width 8 height 8
checkbox input "true"
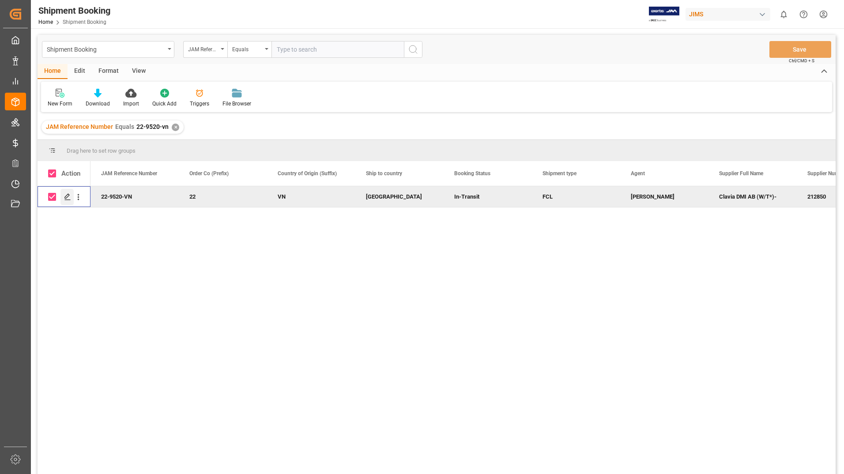
click at [67, 197] on icon "Press SPACE to deselect this row." at bounding box center [67, 196] width 7 height 7
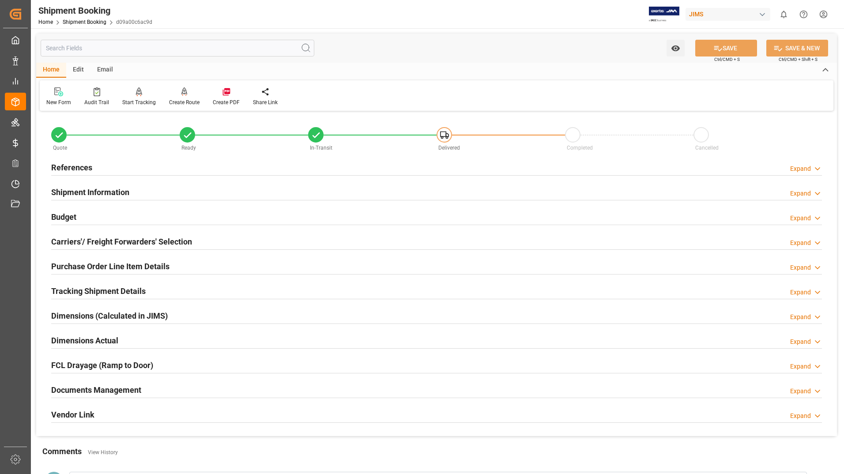
click at [84, 390] on h2 "Documents Management" at bounding box center [96, 390] width 90 height 12
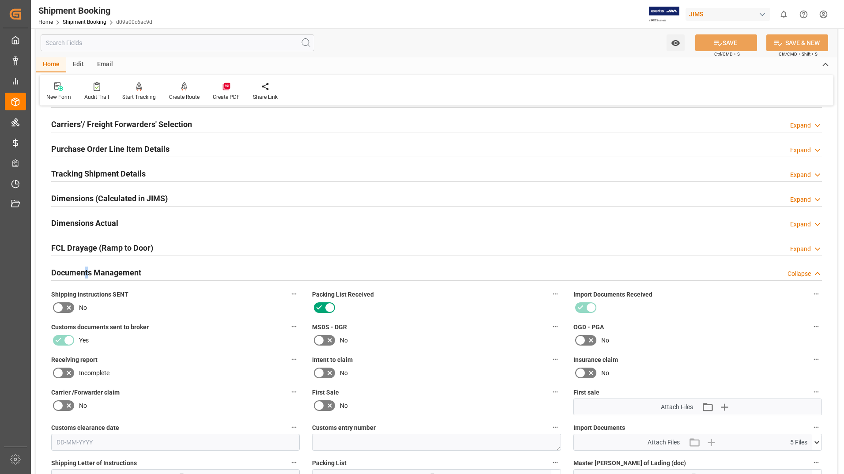
scroll to position [309, 0]
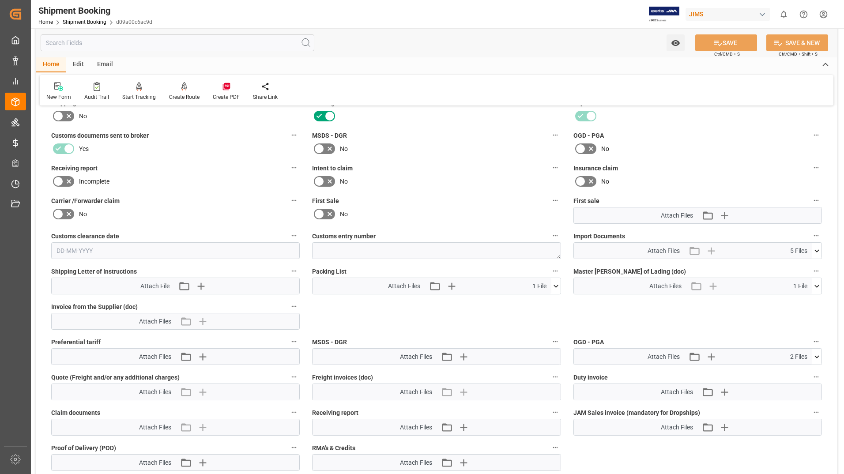
click at [557, 284] on icon at bounding box center [556, 286] width 9 height 9
click at [553, 301] on icon at bounding box center [551, 303] width 8 height 6
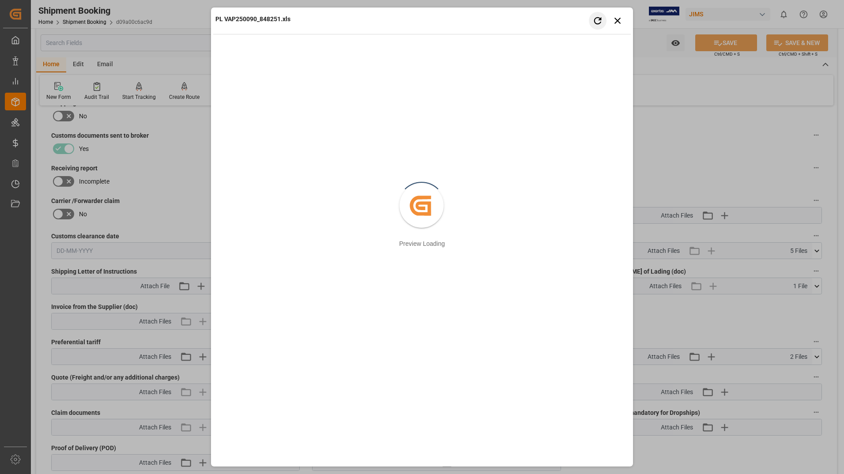
click at [589, 12] on button "Retry" at bounding box center [598, 21] width 18 height 18
click at [617, 21] on icon "button" at bounding box center [618, 20] width 11 height 11
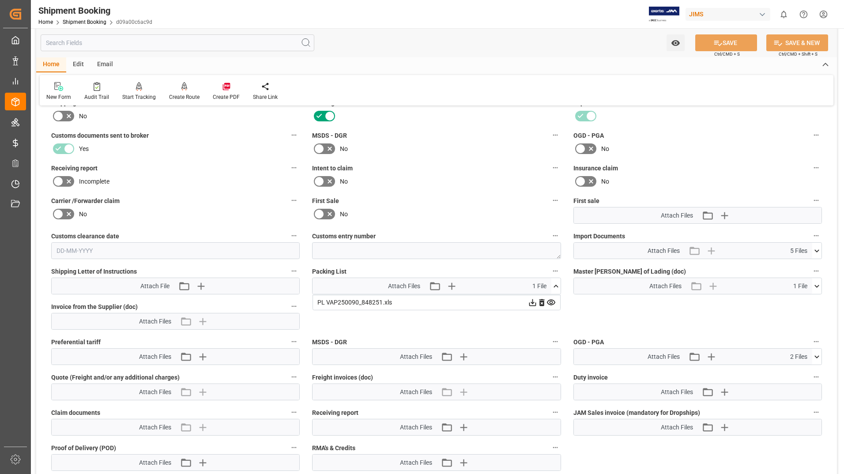
click at [531, 302] on icon at bounding box center [532, 302] width 9 height 9
